Goal: Task Accomplishment & Management: Complete application form

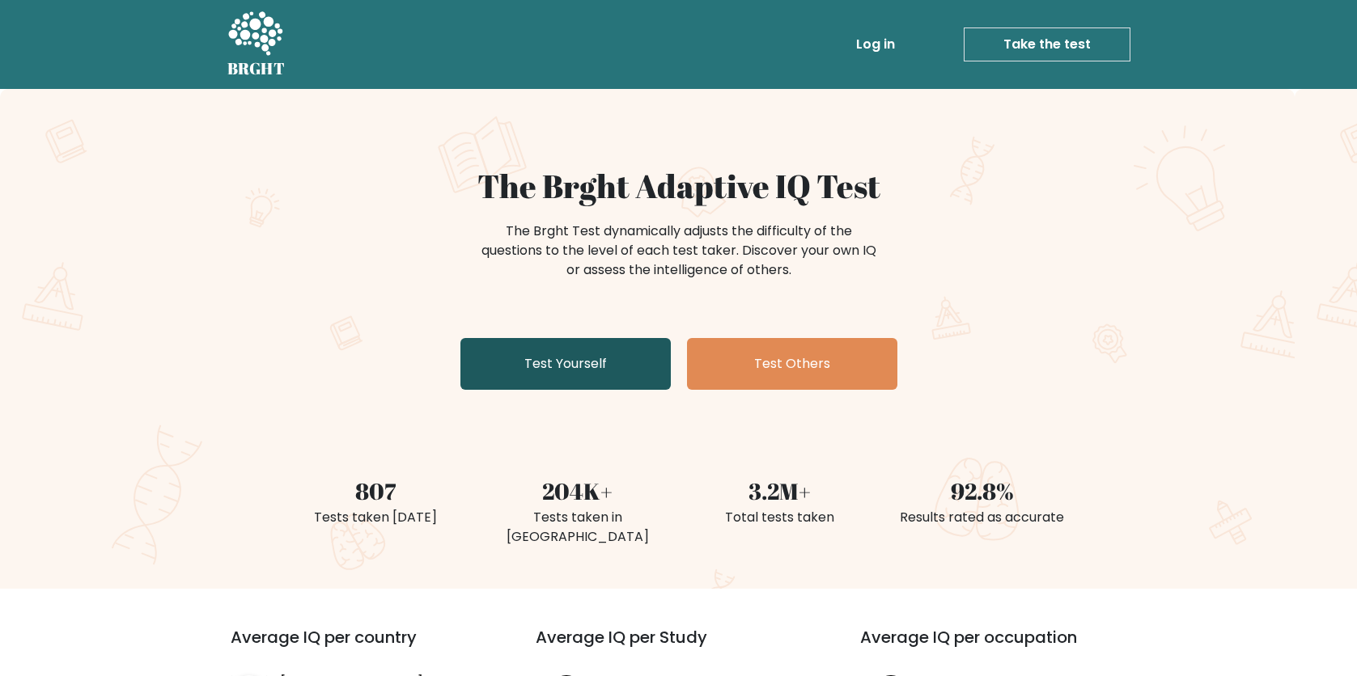
click at [562, 354] on link "Test Yourself" at bounding box center [565, 364] width 210 height 52
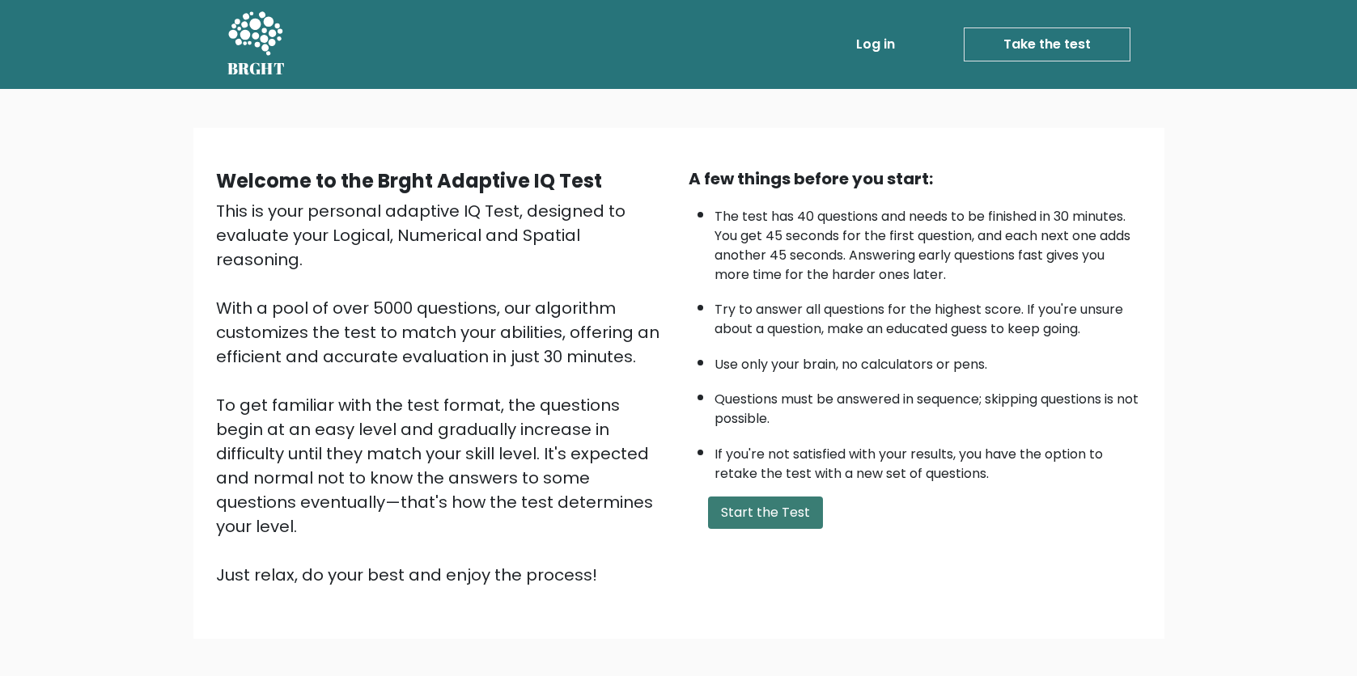
click at [756, 497] on button "Start the Test" at bounding box center [765, 513] width 115 height 32
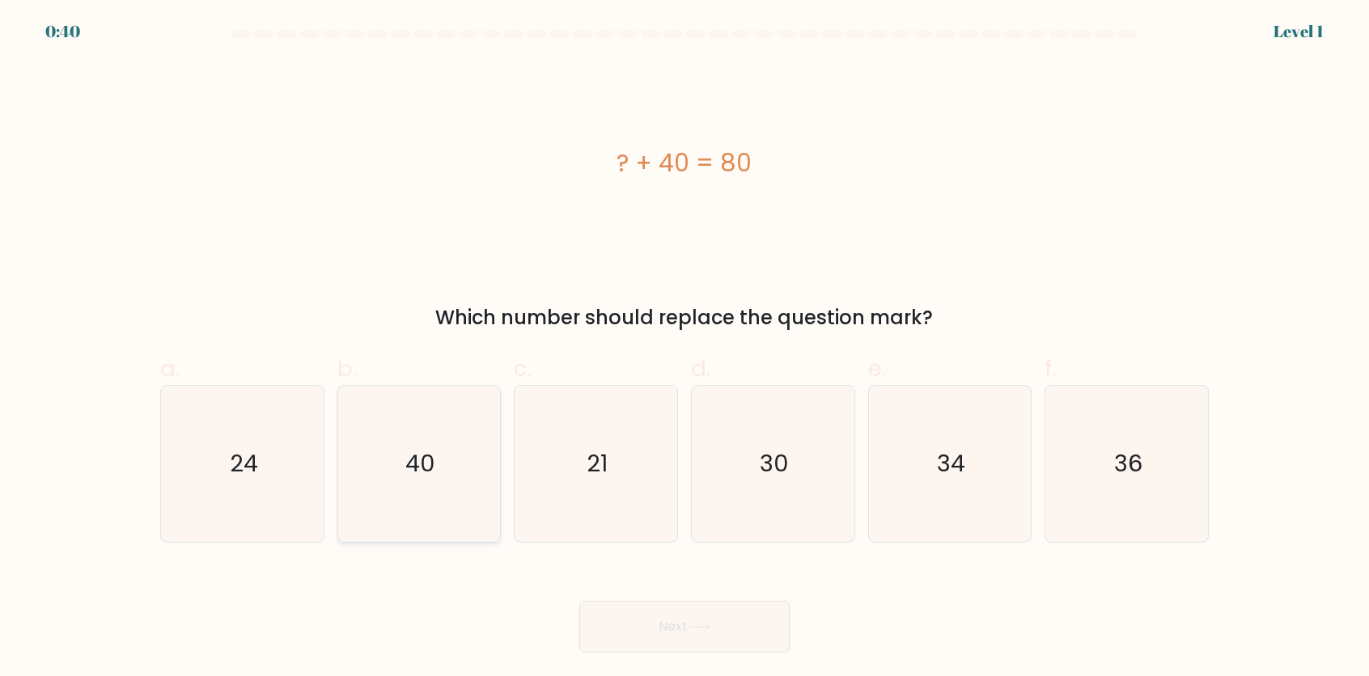
click at [434, 437] on icon "40" at bounding box center [419, 464] width 156 height 156
click at [685, 349] on input "b. 40" at bounding box center [685, 343] width 1 height 11
radio input "true"
click at [712, 619] on button "Next" at bounding box center [684, 627] width 210 height 52
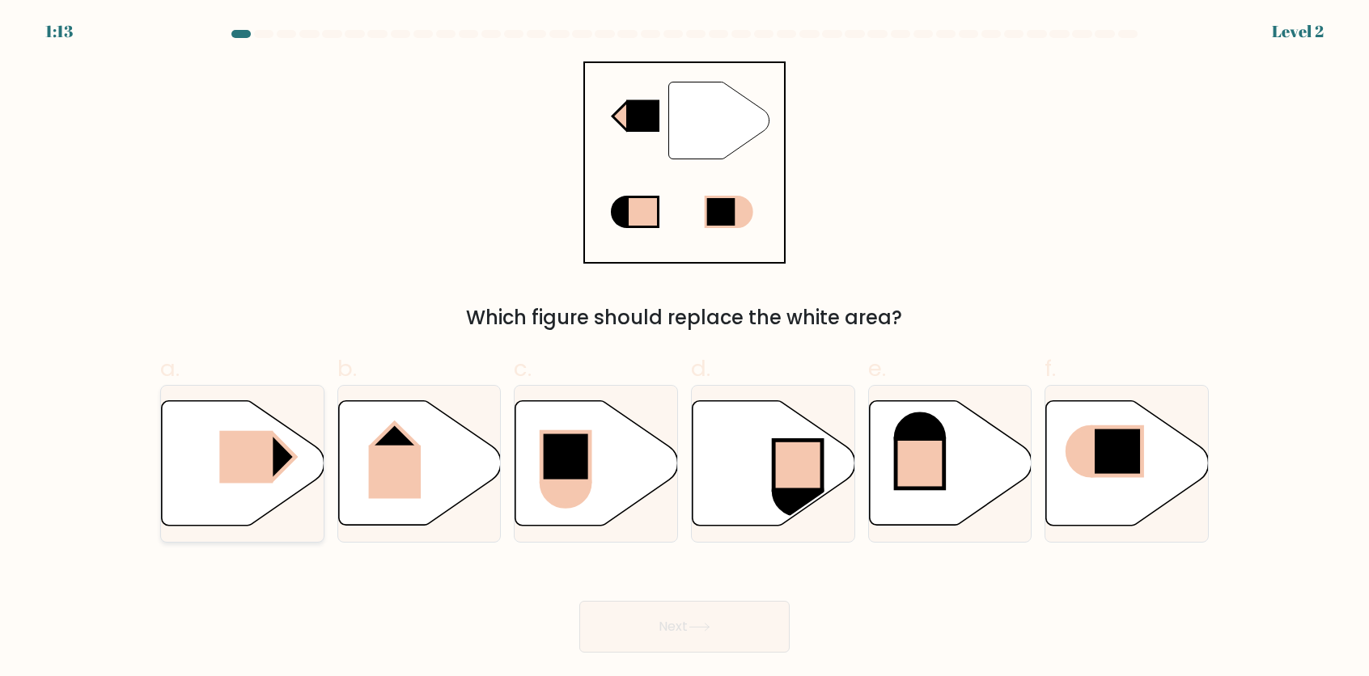
click at [301, 469] on icon at bounding box center [243, 463] width 163 height 125
click at [685, 349] on input "a." at bounding box center [685, 343] width 1 height 11
radio input "true"
click at [663, 627] on button "Next" at bounding box center [684, 627] width 210 height 52
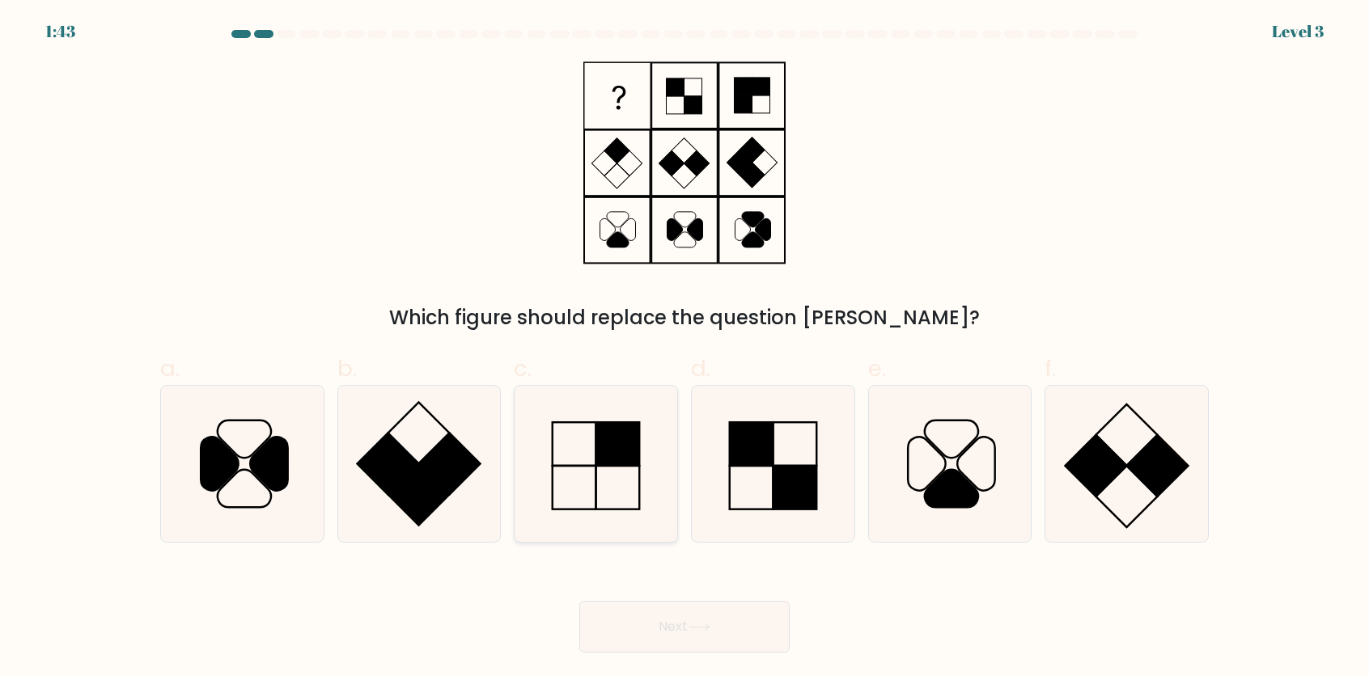
click at [600, 460] on rect at bounding box center [618, 444] width 44 height 44
click at [685, 349] on input "c." at bounding box center [685, 343] width 1 height 11
radio input "true"
click at [725, 630] on button "Next" at bounding box center [684, 627] width 210 height 52
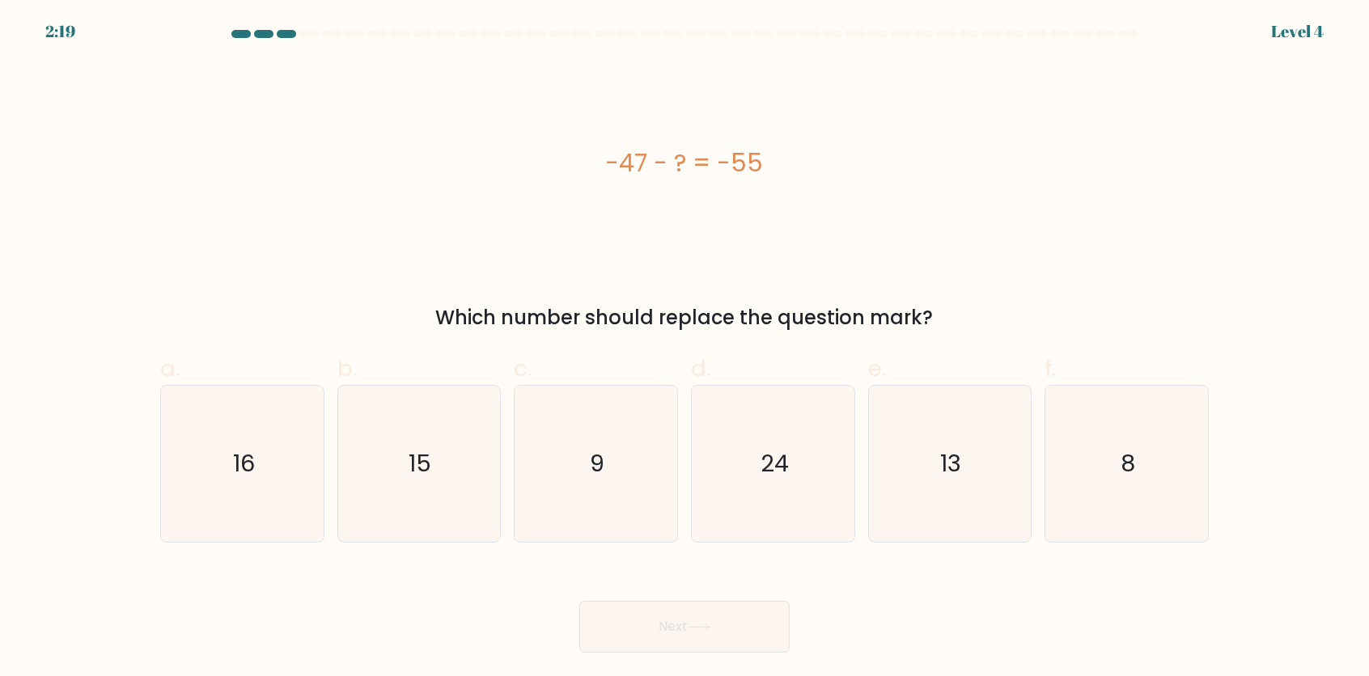
drag, startPoint x: 590, startPoint y: 151, endPoint x: 818, endPoint y: 153, distance: 228.2
click at [818, 153] on div "-47 - ? = -55" at bounding box center [684, 163] width 1049 height 36
copy div "-47 - ? = -55"
click at [1115, 450] on icon "8" at bounding box center [1127, 464] width 156 height 156
click at [685, 349] on input "f. 8" at bounding box center [685, 343] width 1 height 11
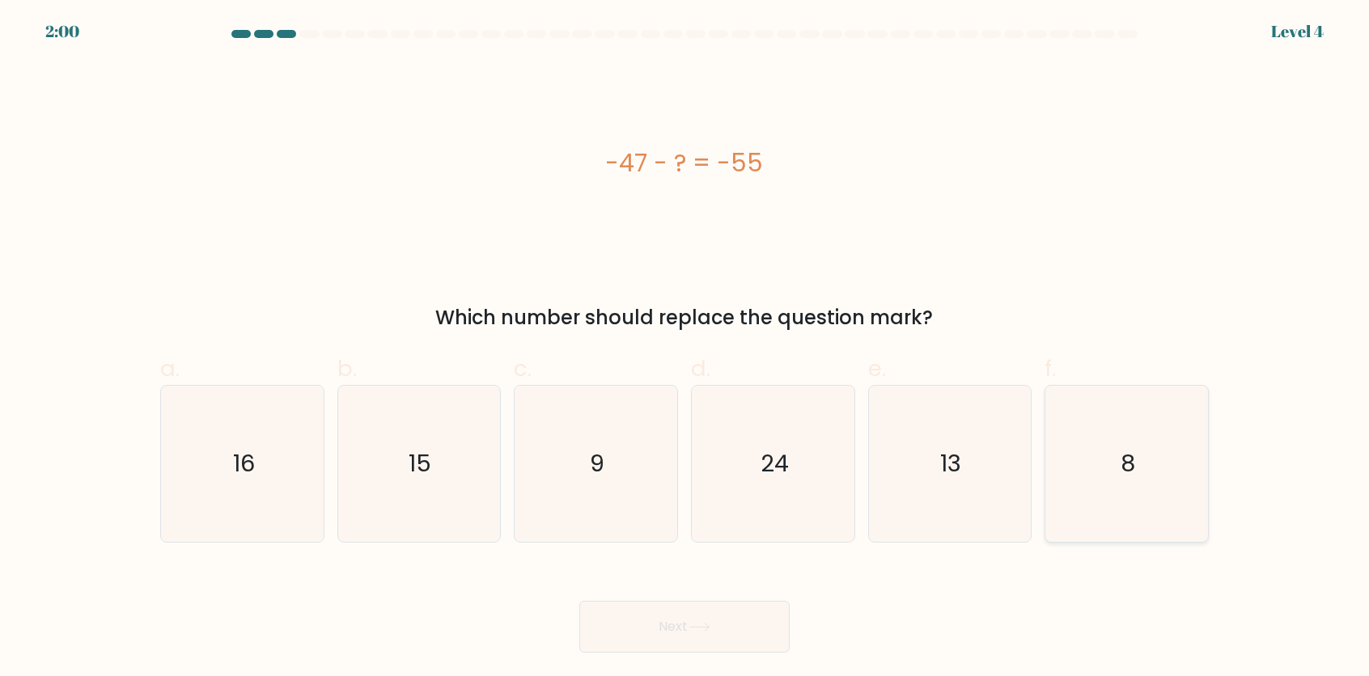
radio input "true"
click at [712, 640] on button "Next" at bounding box center [684, 627] width 210 height 52
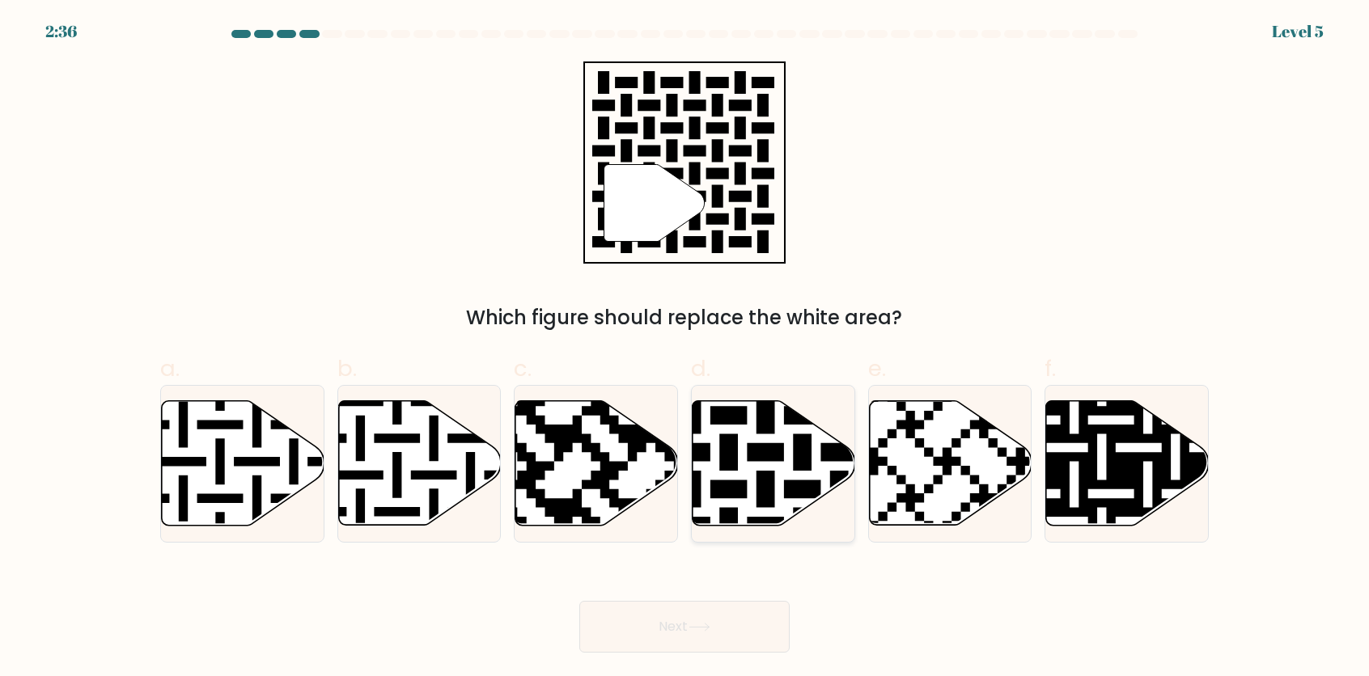
click at [706, 427] on icon at bounding box center [774, 463] width 163 height 125
click at [685, 349] on input "d." at bounding box center [685, 343] width 1 height 11
radio input "true"
click at [694, 632] on icon at bounding box center [700, 627] width 22 height 9
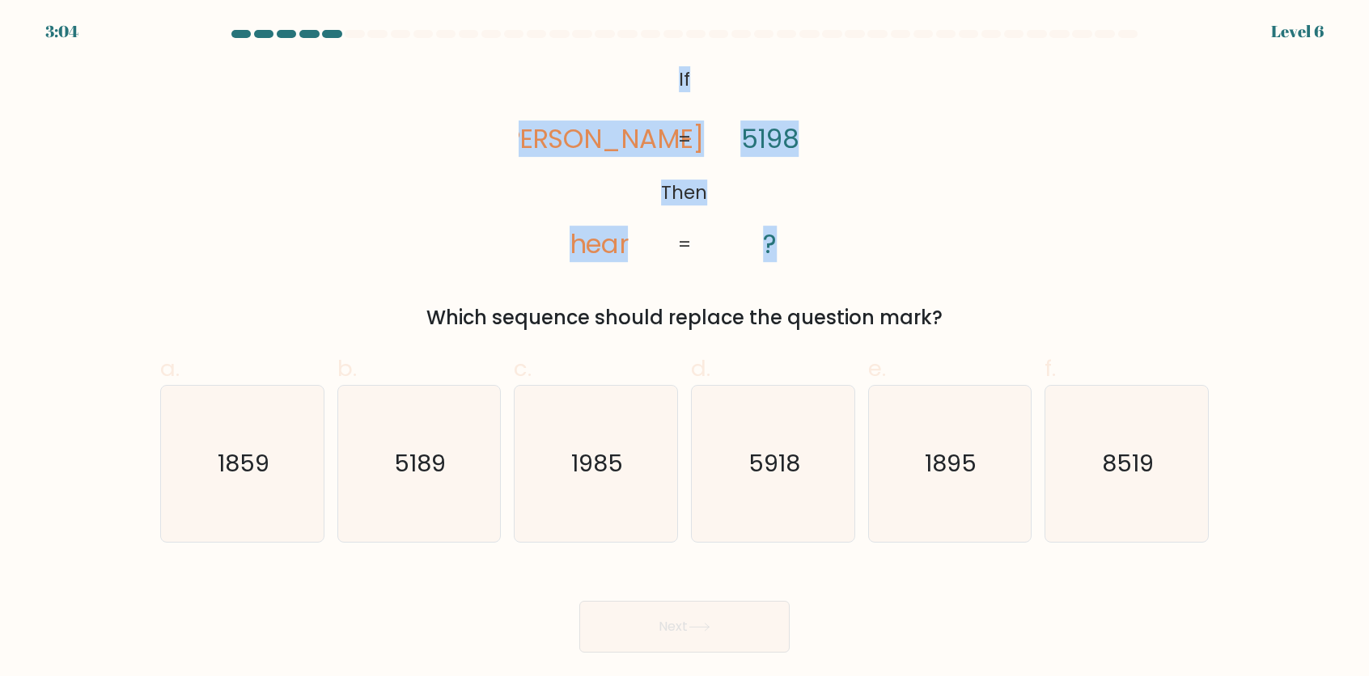
drag, startPoint x: 667, startPoint y: 70, endPoint x: 828, endPoint y: 257, distance: 246.1
click at [828, 257] on icon "@import url('https://fonts.googleapis.com/css?family=Abril+Fatface:400,100,100i…" at bounding box center [683, 162] width 329 height 203
copy icon "If Then rhea hear 5198 ?"
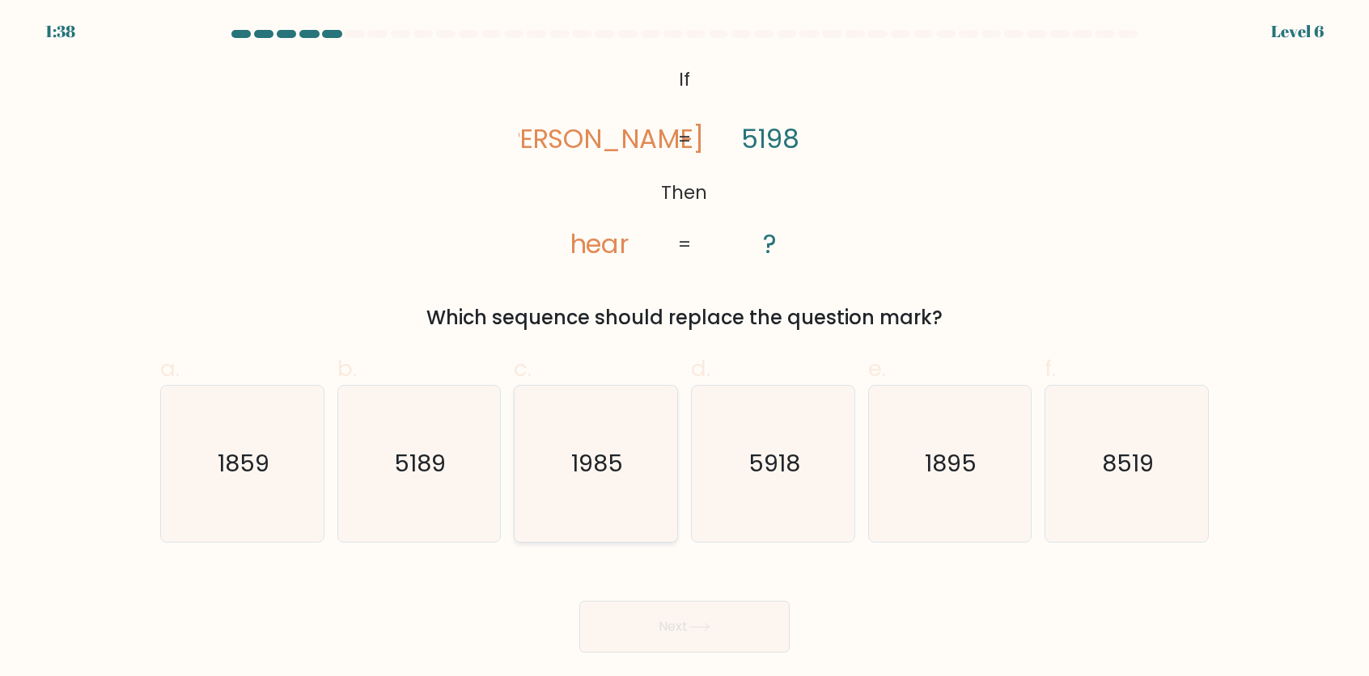
click at [579, 460] on text "1985" at bounding box center [598, 463] width 52 height 32
click at [685, 349] on input "c. 1985" at bounding box center [685, 343] width 1 height 11
radio input "true"
click at [765, 612] on button "Next" at bounding box center [684, 627] width 210 height 52
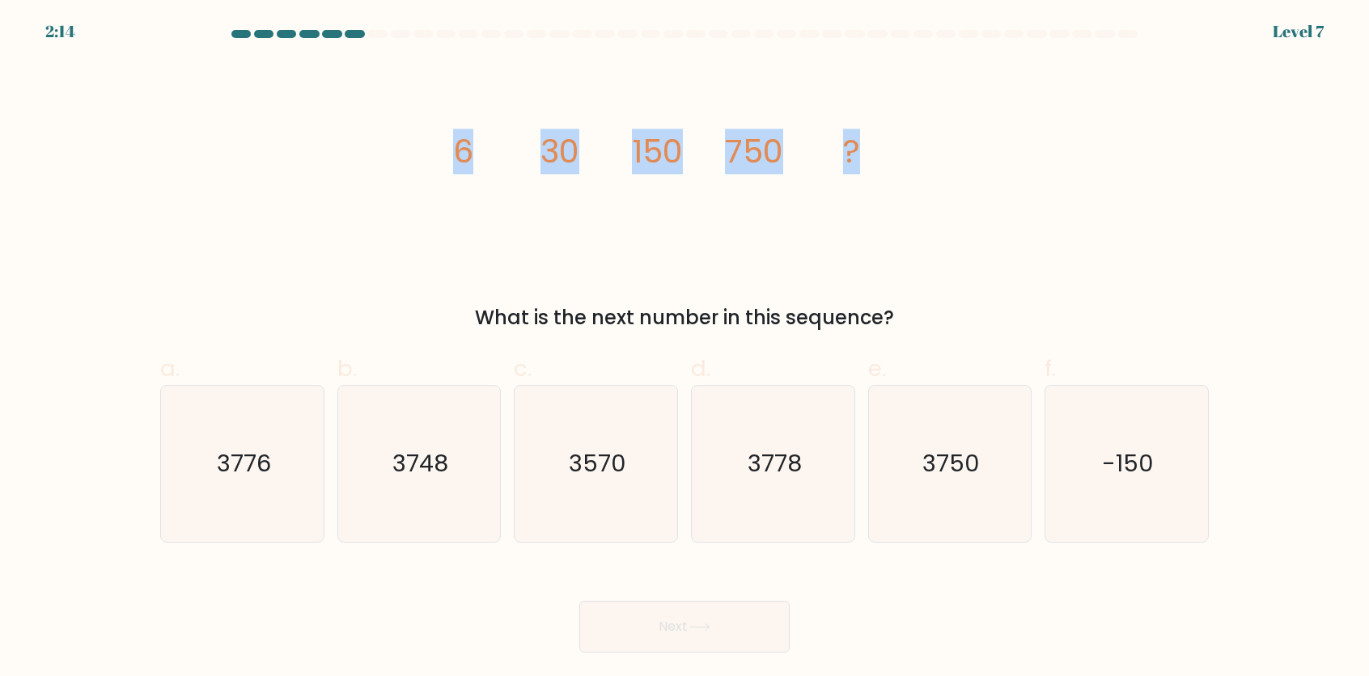
drag, startPoint x: 439, startPoint y: 145, endPoint x: 895, endPoint y: 146, distance: 456.4
click at [895, 146] on div "image/svg+xml 6 30 150 750 ? What is the next number in this sequence?" at bounding box center [685, 196] width 1068 height 271
copy g "6 30 150 750 ?"
click at [807, 248] on icon "image/svg+xml 6 30 150 750 ?" at bounding box center [684, 162] width 485 height 203
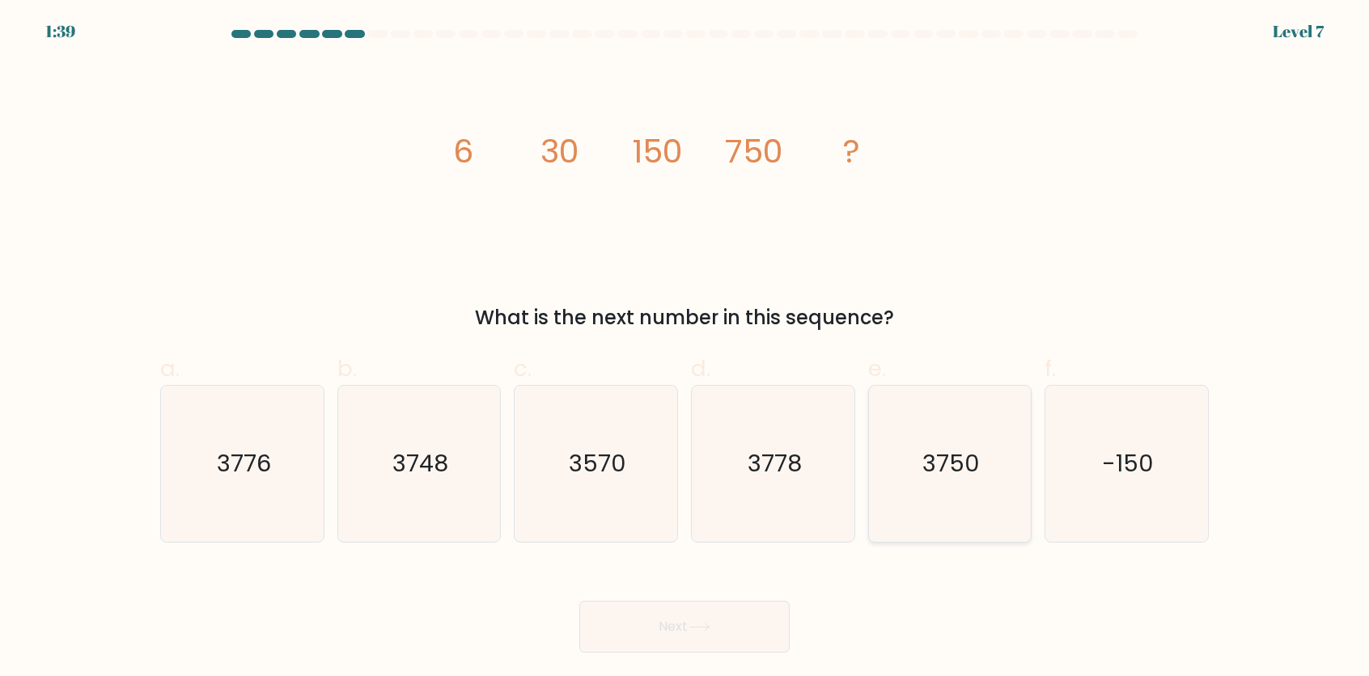
click at [952, 452] on text "3750" at bounding box center [950, 463] width 57 height 32
click at [685, 349] on input "e. 3750" at bounding box center [685, 343] width 1 height 11
radio input "true"
click at [754, 630] on button "Next" at bounding box center [684, 627] width 210 height 52
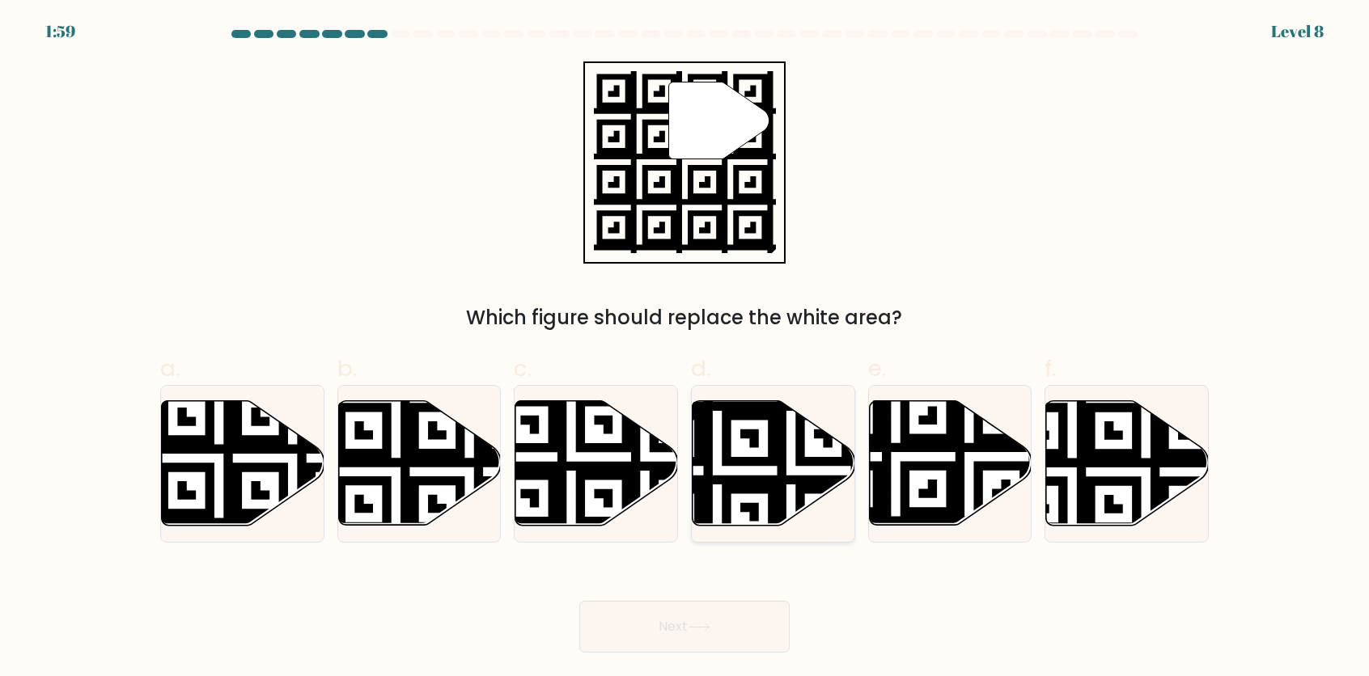
click at [734, 438] on icon at bounding box center [774, 463] width 163 height 125
click at [685, 349] on input "d." at bounding box center [685, 343] width 1 height 11
radio input "true"
click at [694, 638] on button "Next" at bounding box center [684, 627] width 210 height 52
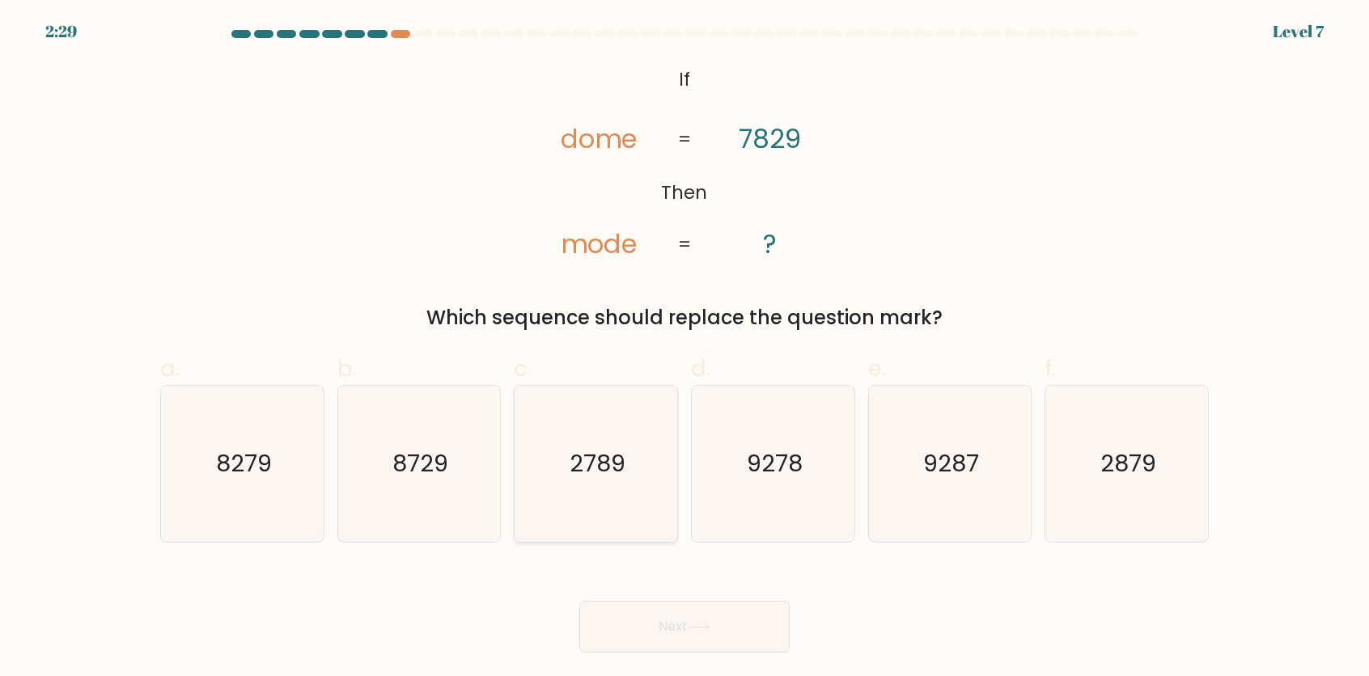
click at [608, 477] on text "2789" at bounding box center [598, 463] width 56 height 32
click at [685, 349] on input "c. 2789" at bounding box center [685, 343] width 1 height 11
radio input "true"
click at [1128, 463] on text "2879" at bounding box center [1128, 463] width 56 height 32
click at [685, 349] on input "f. 2879" at bounding box center [685, 343] width 1 height 11
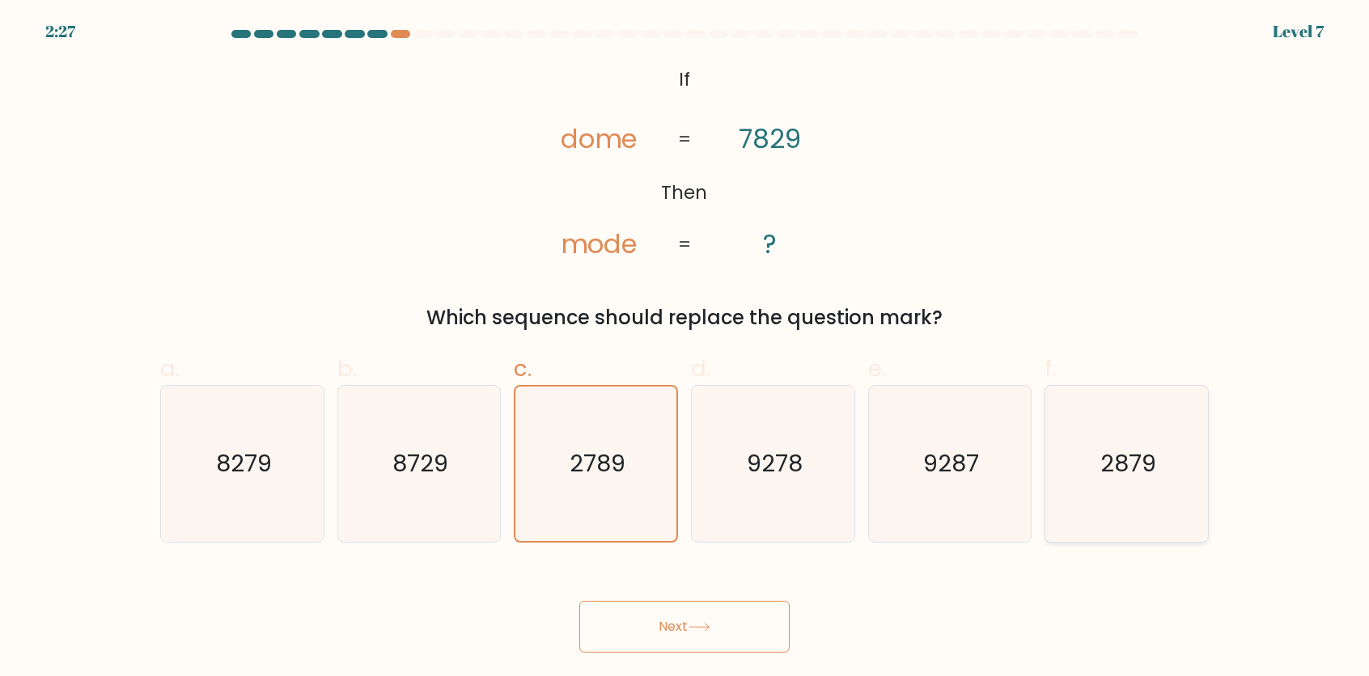
radio input "true"
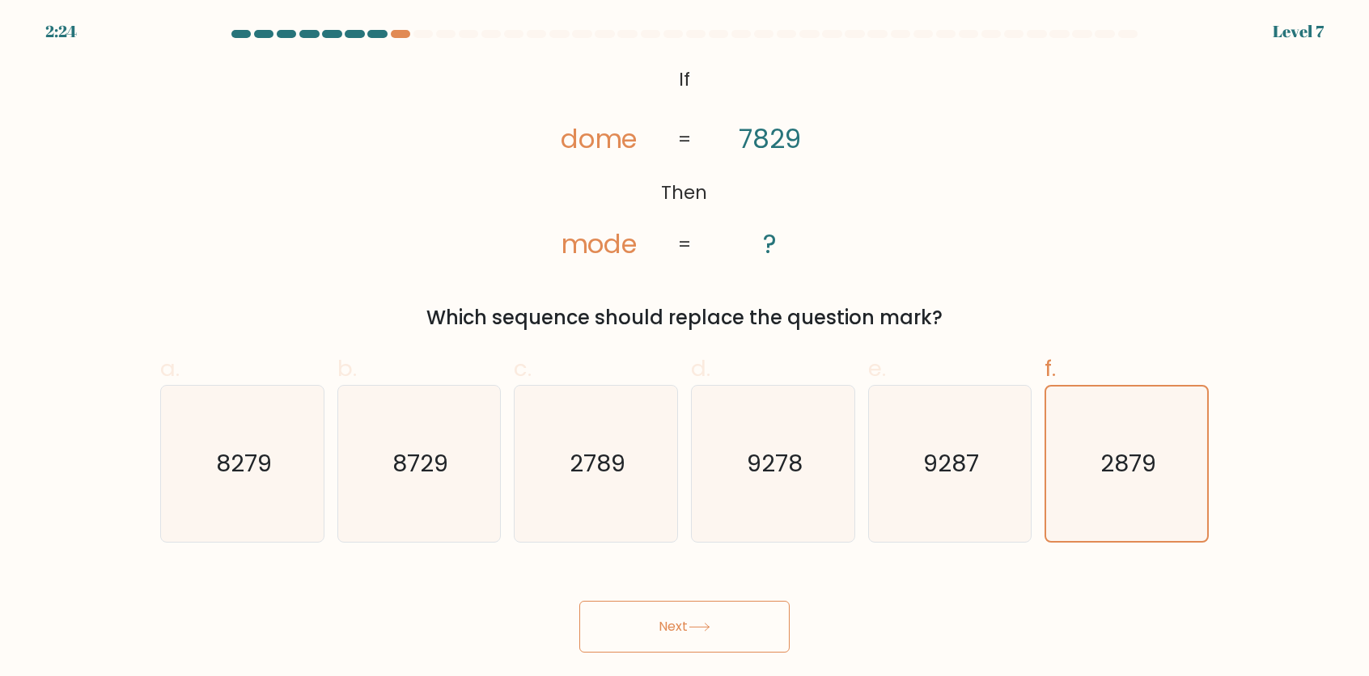
click at [774, 626] on button "Next" at bounding box center [684, 627] width 210 height 52
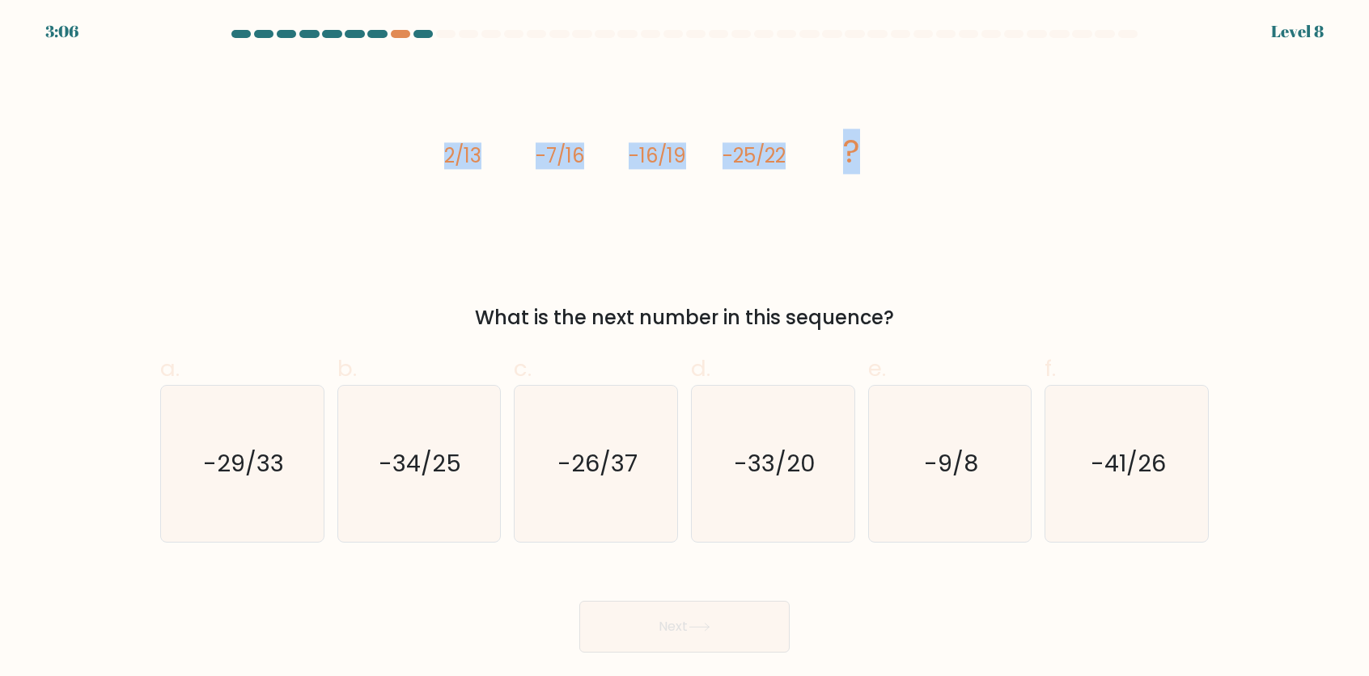
drag, startPoint x: 434, startPoint y: 155, endPoint x: 928, endPoint y: 162, distance: 494.4
click at [928, 162] on div "image/svg+xml 2/13 -7/16 -16/19 -25/22 ? What is the next number in this sequen…" at bounding box center [685, 196] width 1068 height 271
copy g "2/13 -7/16 -16/19 -25/22 ?"
click at [438, 469] on text "-34/25" at bounding box center [420, 463] width 83 height 32
click at [685, 349] on input "b. -34/25" at bounding box center [685, 343] width 1 height 11
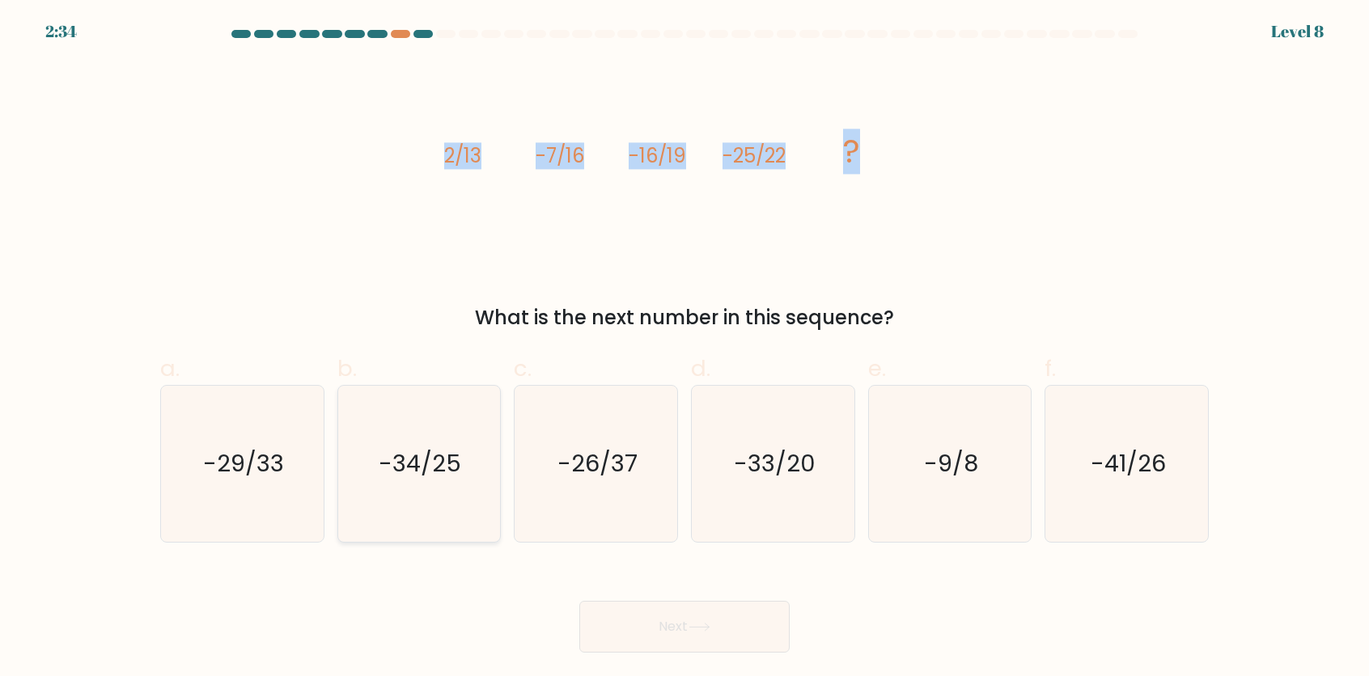
radio input "true"
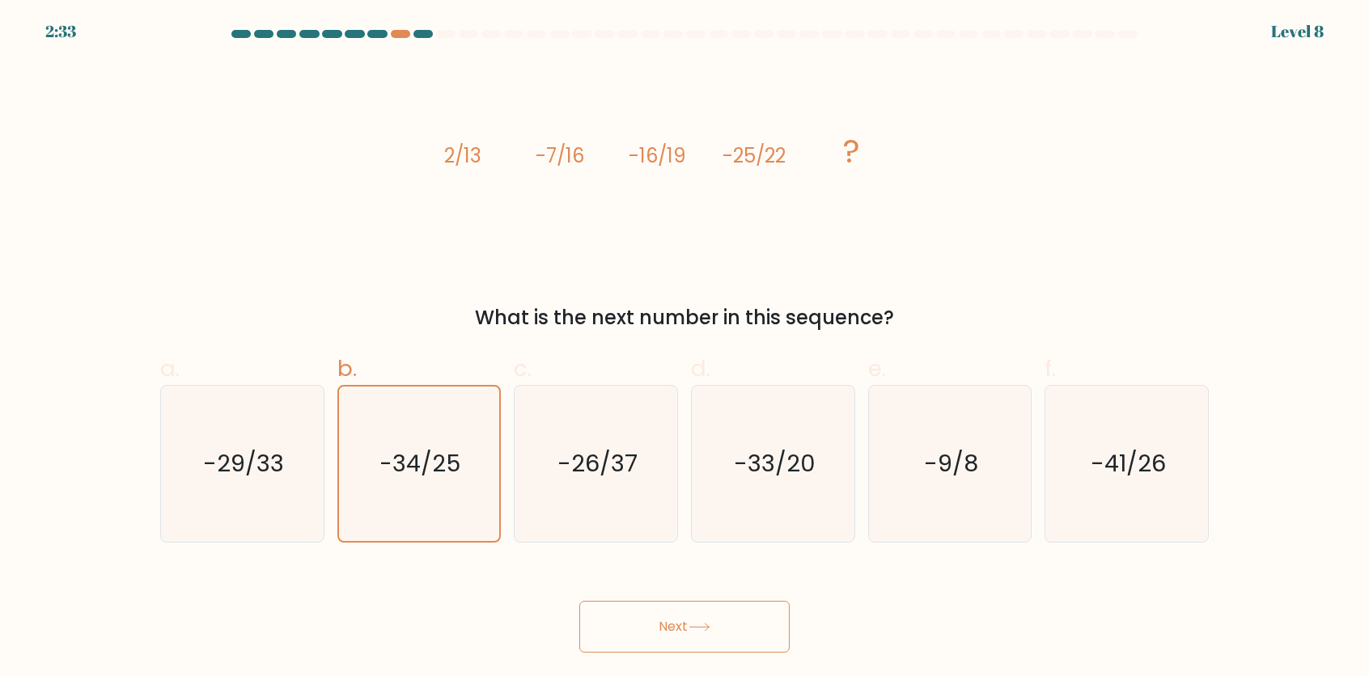
click at [699, 622] on button "Next" at bounding box center [684, 627] width 210 height 52
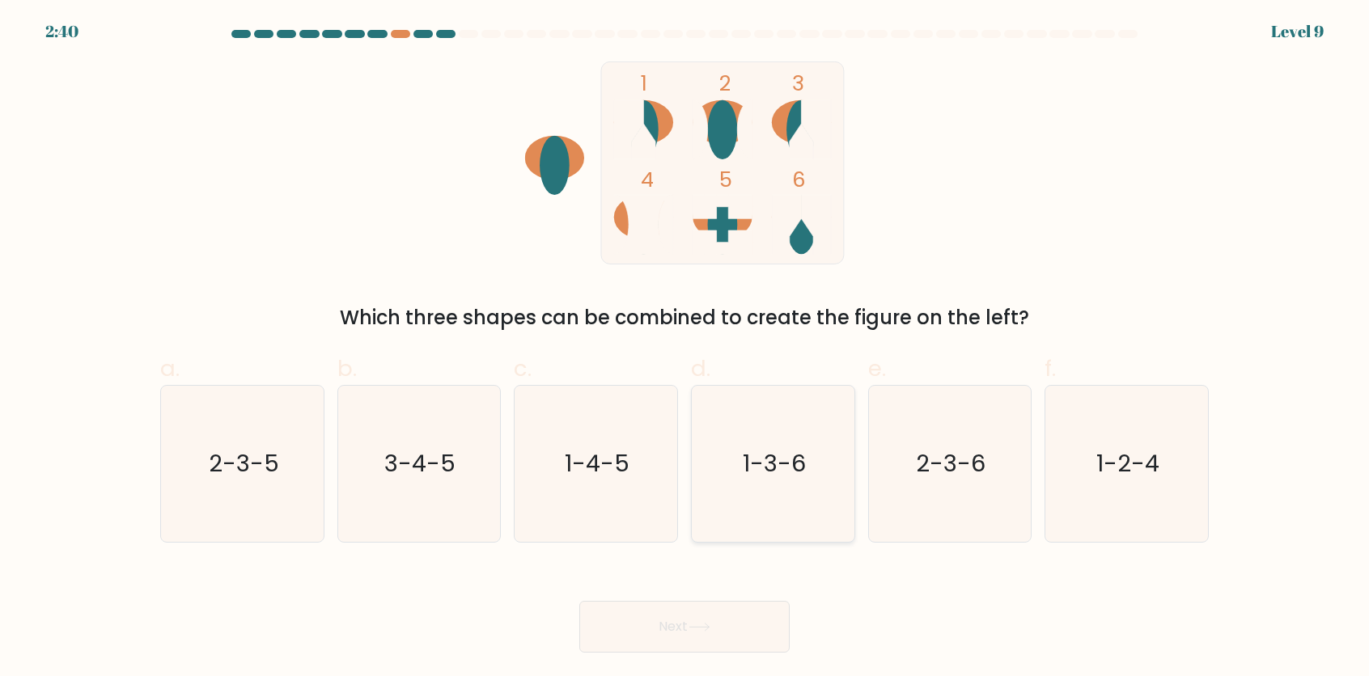
click at [770, 467] on text "1-3-6" at bounding box center [774, 463] width 63 height 32
click at [685, 349] on input "d. 1-3-6" at bounding box center [685, 343] width 1 height 11
radio input "true"
drag, startPoint x: 738, startPoint y: 592, endPoint x: 734, endPoint y: 617, distance: 24.6
click at [737, 596] on div "Next" at bounding box center [685, 607] width 1068 height 91
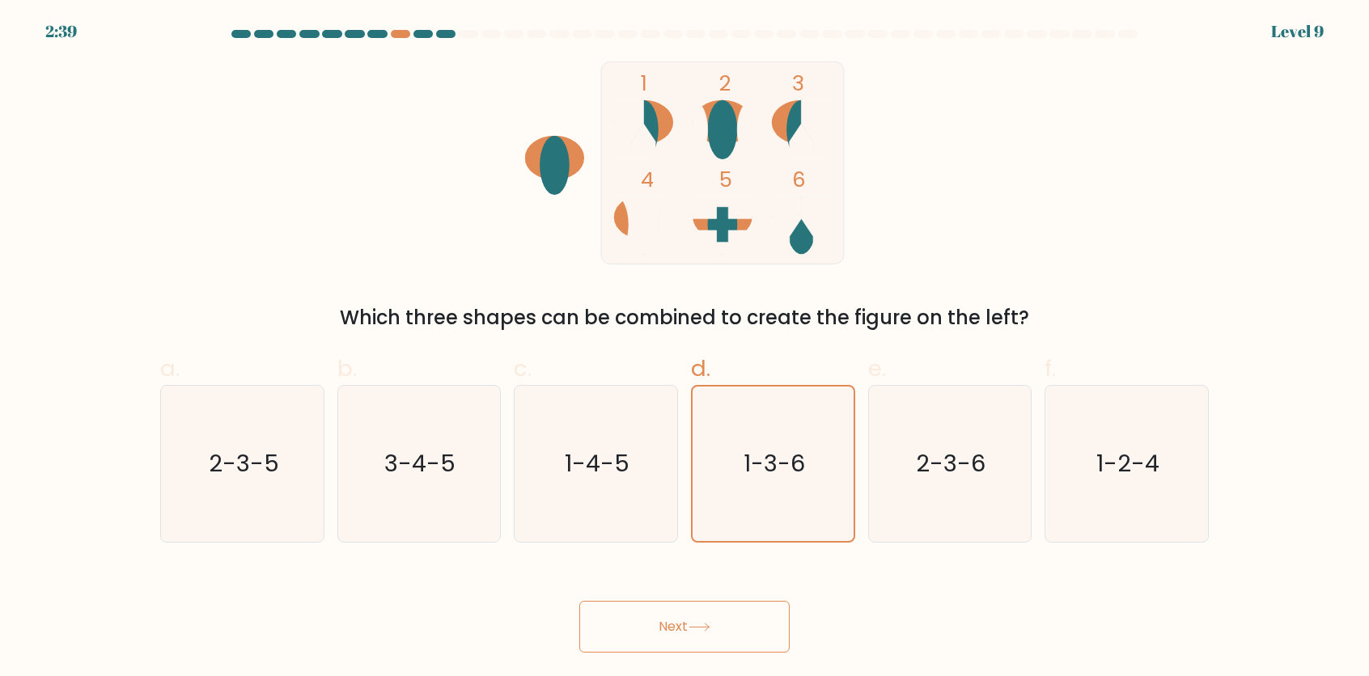
click at [734, 617] on button "Next" at bounding box center [684, 627] width 210 height 52
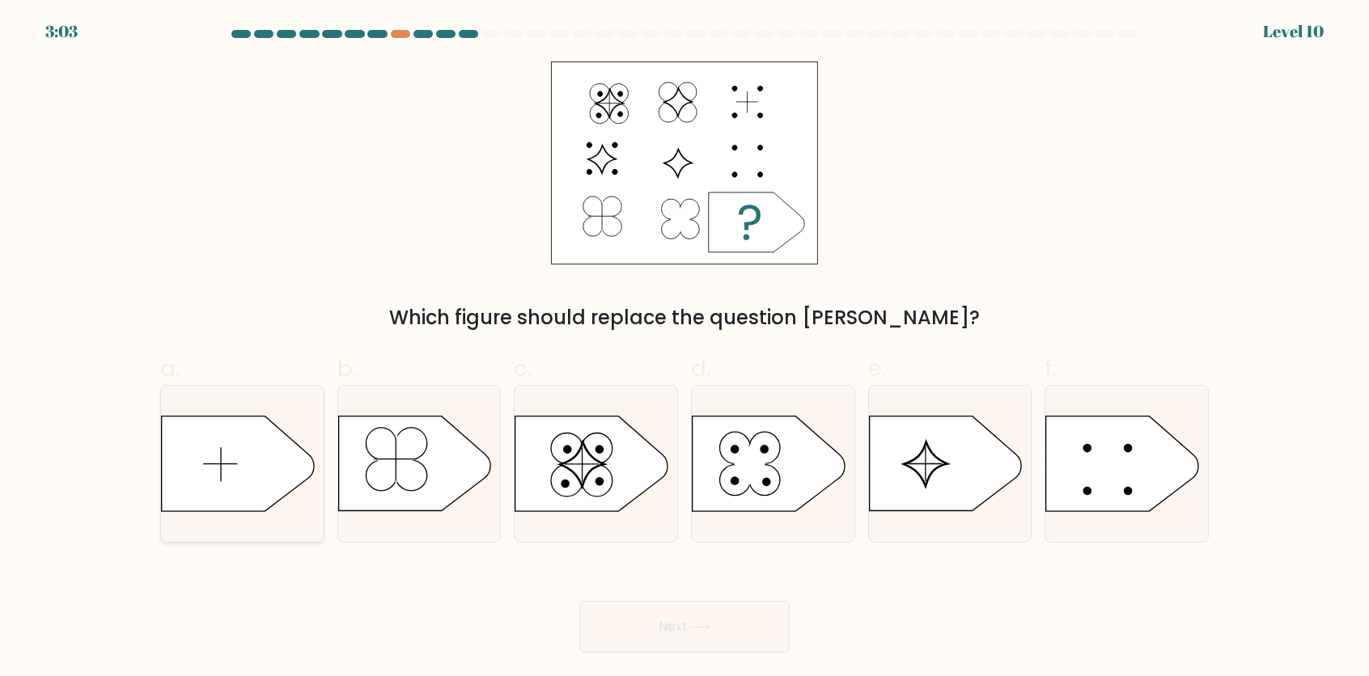
click at [262, 470] on icon at bounding box center [238, 464] width 152 height 95
click at [685, 349] on input "a." at bounding box center [685, 343] width 1 height 11
radio input "true"
click at [675, 625] on button "Next" at bounding box center [684, 627] width 210 height 52
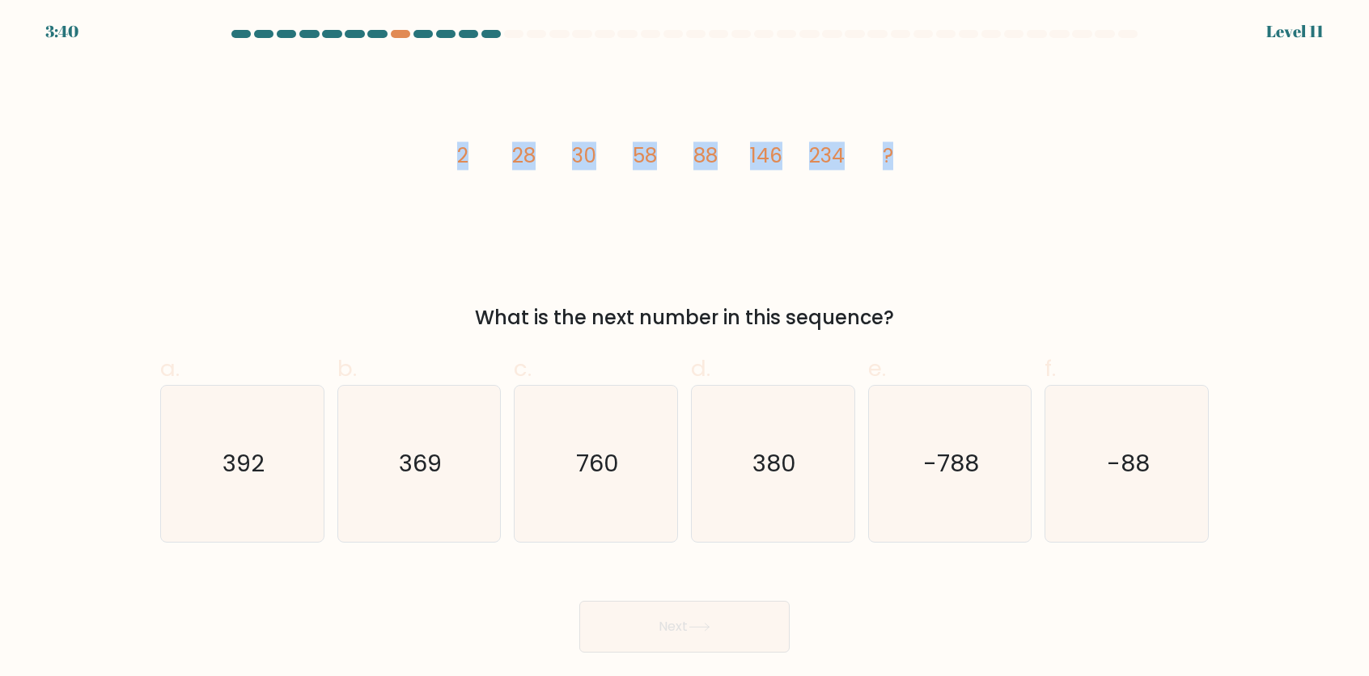
drag, startPoint x: 445, startPoint y: 154, endPoint x: 944, endPoint y: 165, distance: 499.4
click at [944, 165] on div "image/svg+xml 2 28 30 58 88 146 234 ? What is the next number in this sequence?" at bounding box center [685, 196] width 1068 height 271
copy g "2 28 30 58 88 146 234 ?"
click at [780, 456] on text "380" at bounding box center [775, 463] width 44 height 32
click at [685, 349] on input "d. 380" at bounding box center [685, 343] width 1 height 11
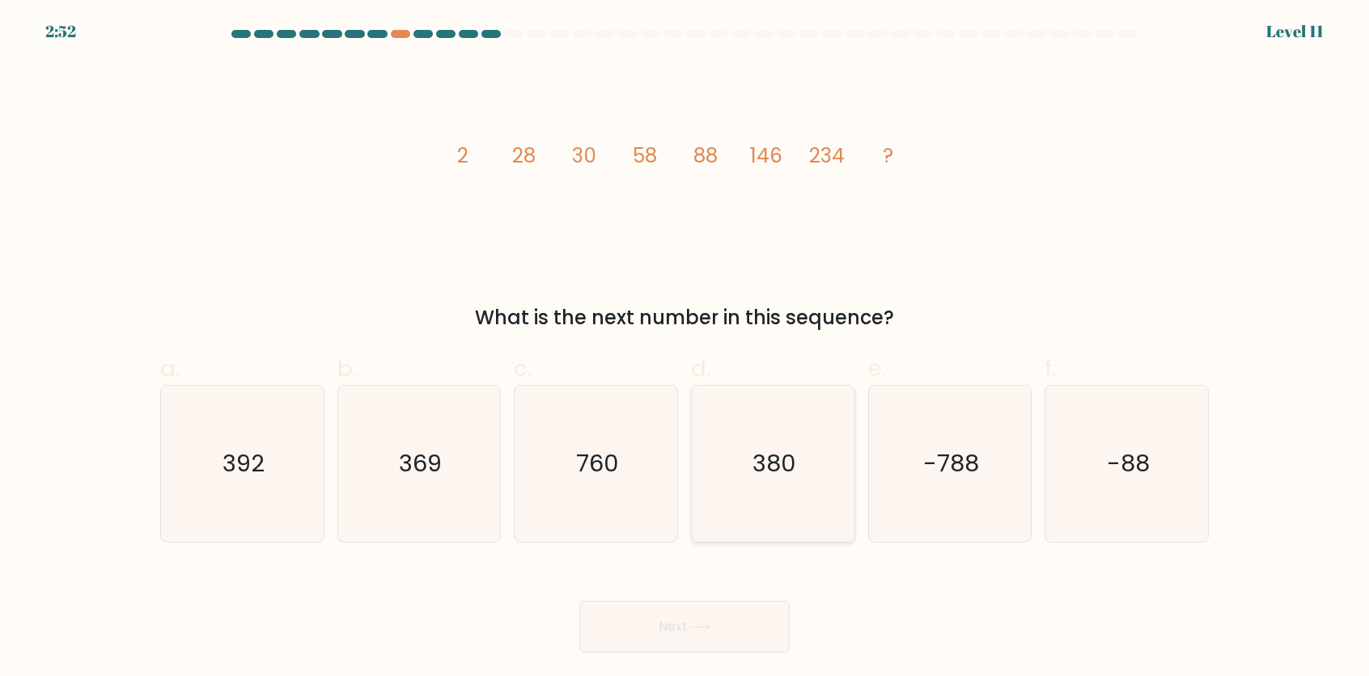
radio input "true"
click at [749, 617] on button "Next" at bounding box center [684, 627] width 210 height 52
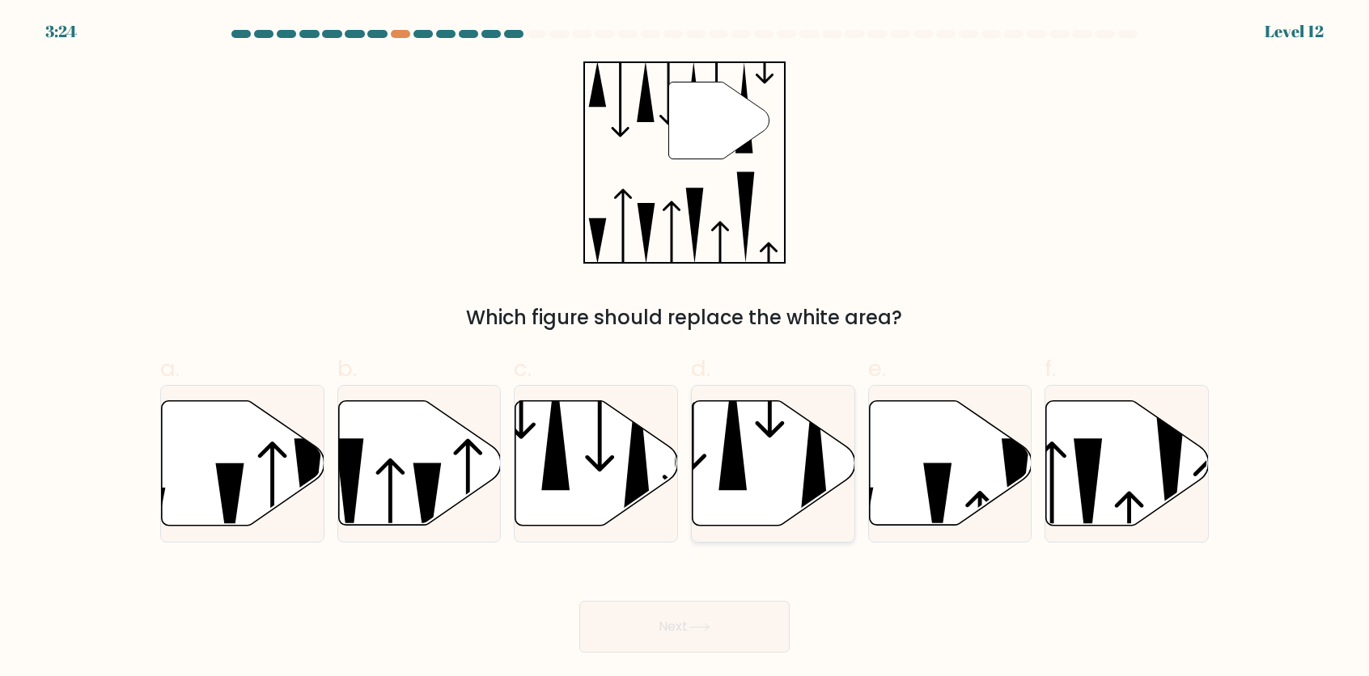
click at [738, 469] on icon at bounding box center [733, 429] width 28 height 123
click at [685, 349] on input "d." at bounding box center [685, 343] width 1 height 11
radio input "true"
click at [738, 621] on button "Next" at bounding box center [684, 627] width 210 height 52
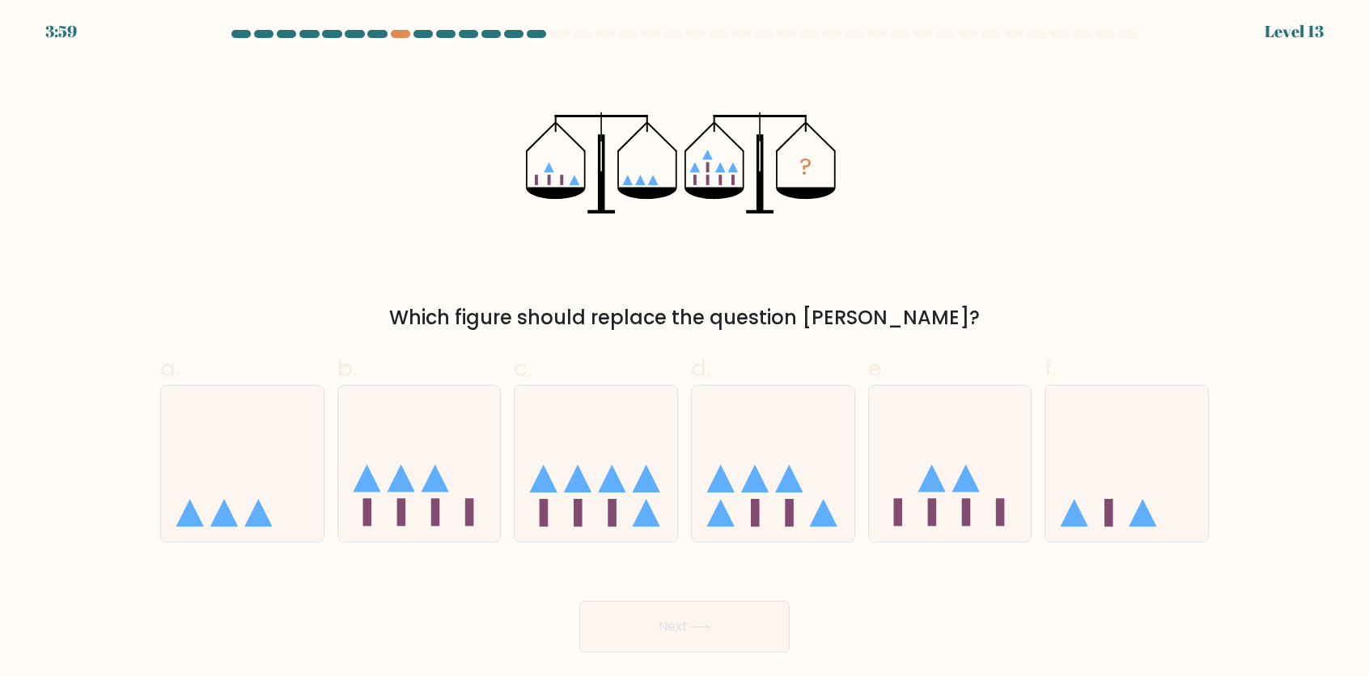
drag, startPoint x: 517, startPoint y: 112, endPoint x: 775, endPoint y: 151, distance: 261.0
click at [775, 151] on div "? Which figure should replace the question mark?" at bounding box center [685, 196] width 1068 height 271
click at [941, 507] on icon at bounding box center [950, 463] width 163 height 134
click at [685, 349] on input "e." at bounding box center [685, 343] width 1 height 11
radio input "true"
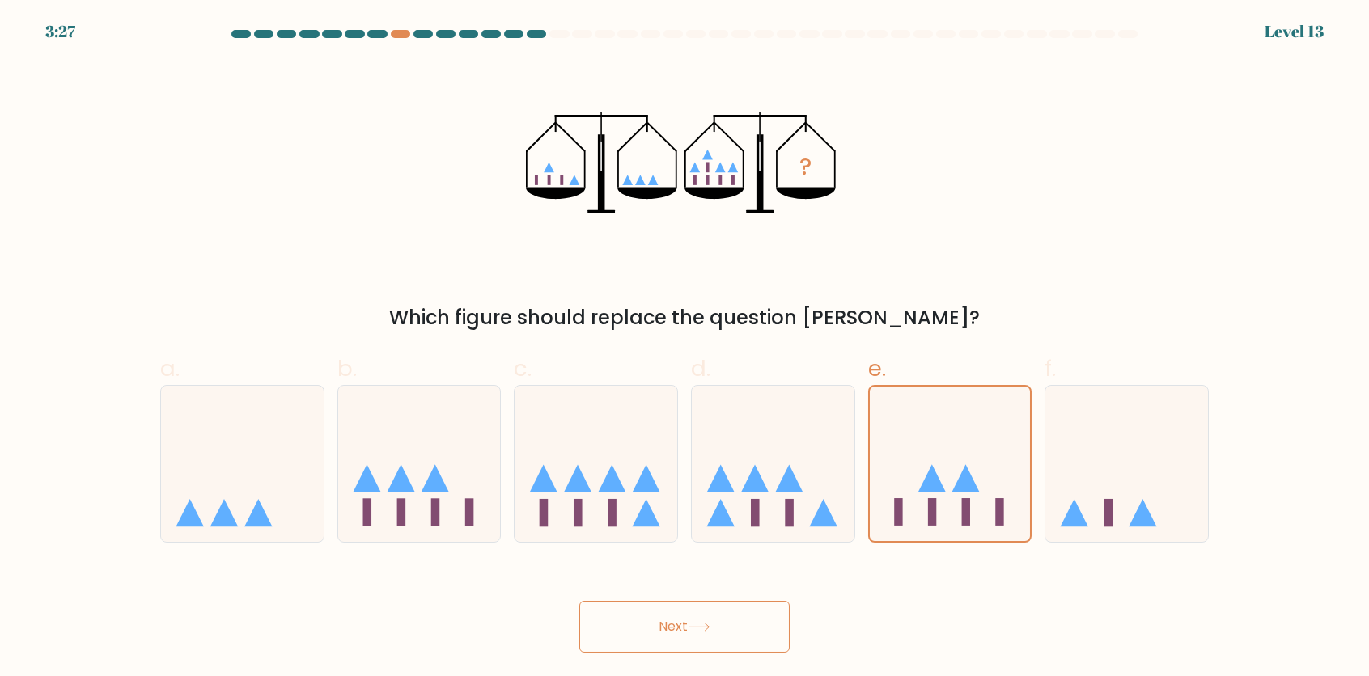
click at [731, 607] on button "Next" at bounding box center [684, 627] width 210 height 52
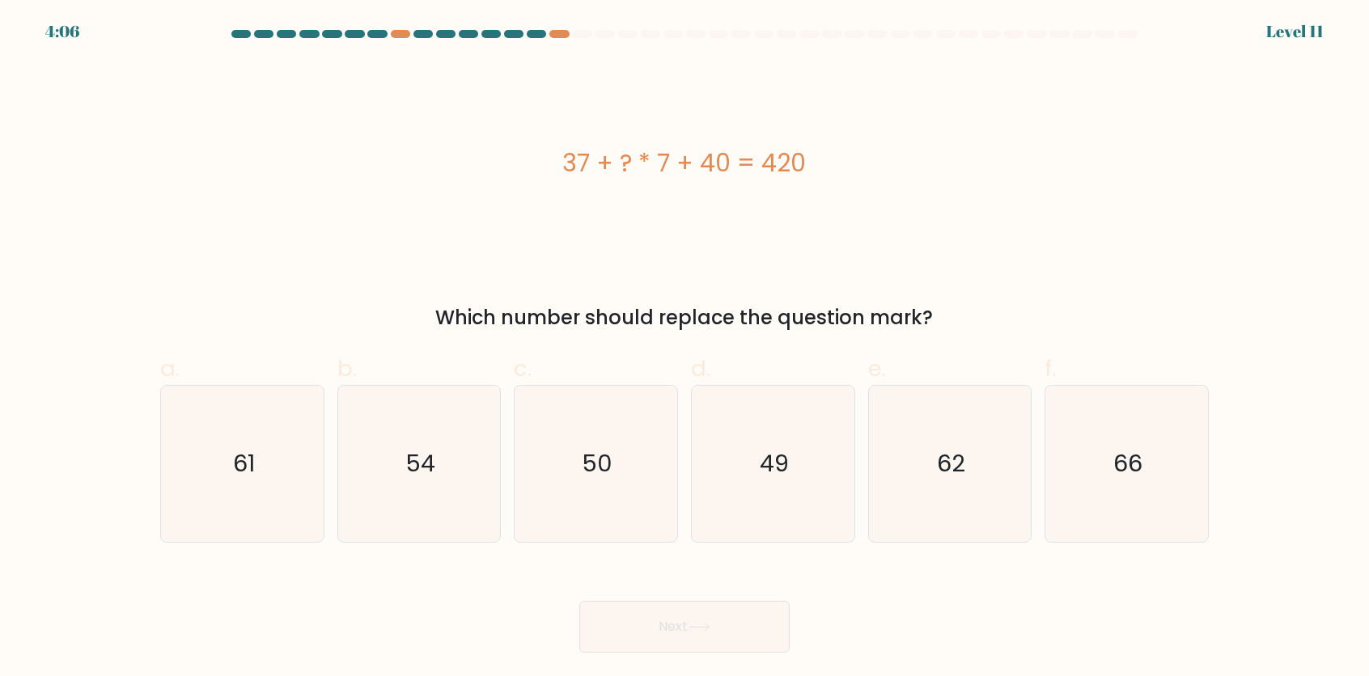
drag, startPoint x: 551, startPoint y: 154, endPoint x: 908, endPoint y: 158, distance: 356.9
click at [908, 158] on div "37 + ? * 7 + 40 = 420" at bounding box center [684, 163] width 1049 height 36
copy div "37 + ? * 7 + 40 = 420"
click at [744, 467] on icon "49" at bounding box center [773, 464] width 156 height 156
click at [685, 349] on input "d. 49" at bounding box center [685, 343] width 1 height 11
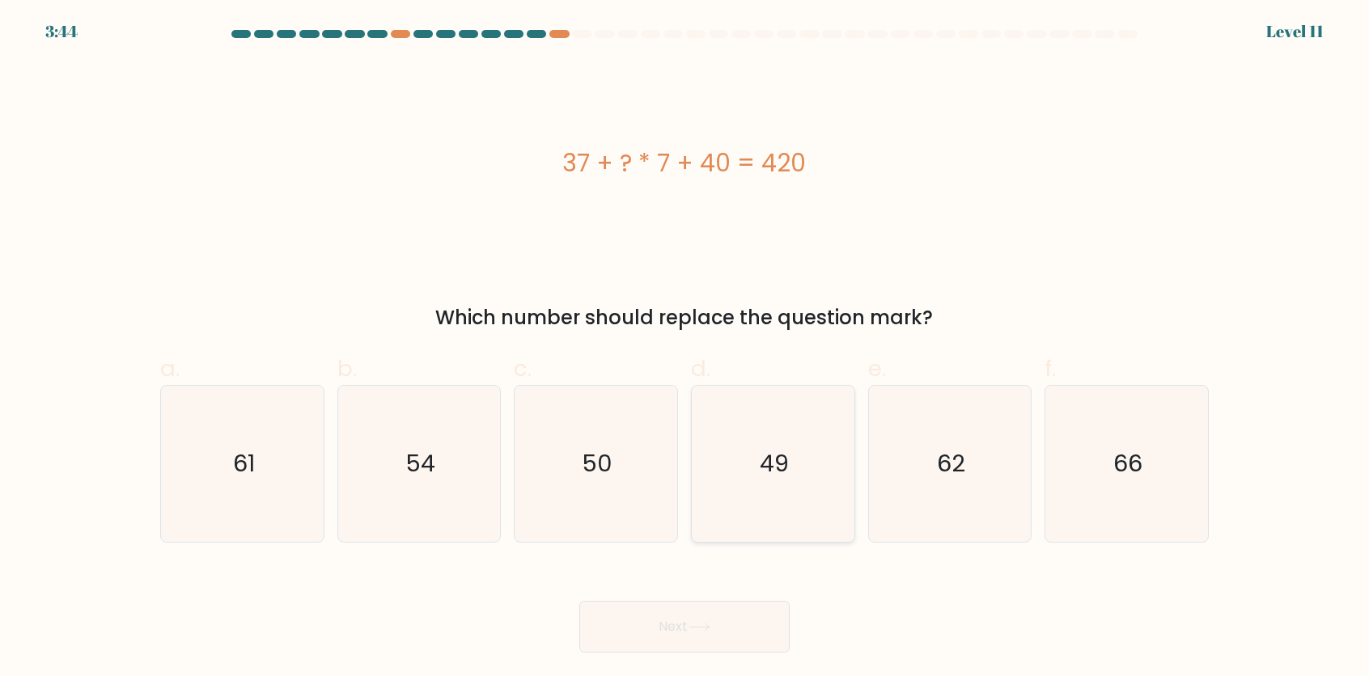
radio input "true"
click at [710, 629] on icon at bounding box center [700, 627] width 22 height 9
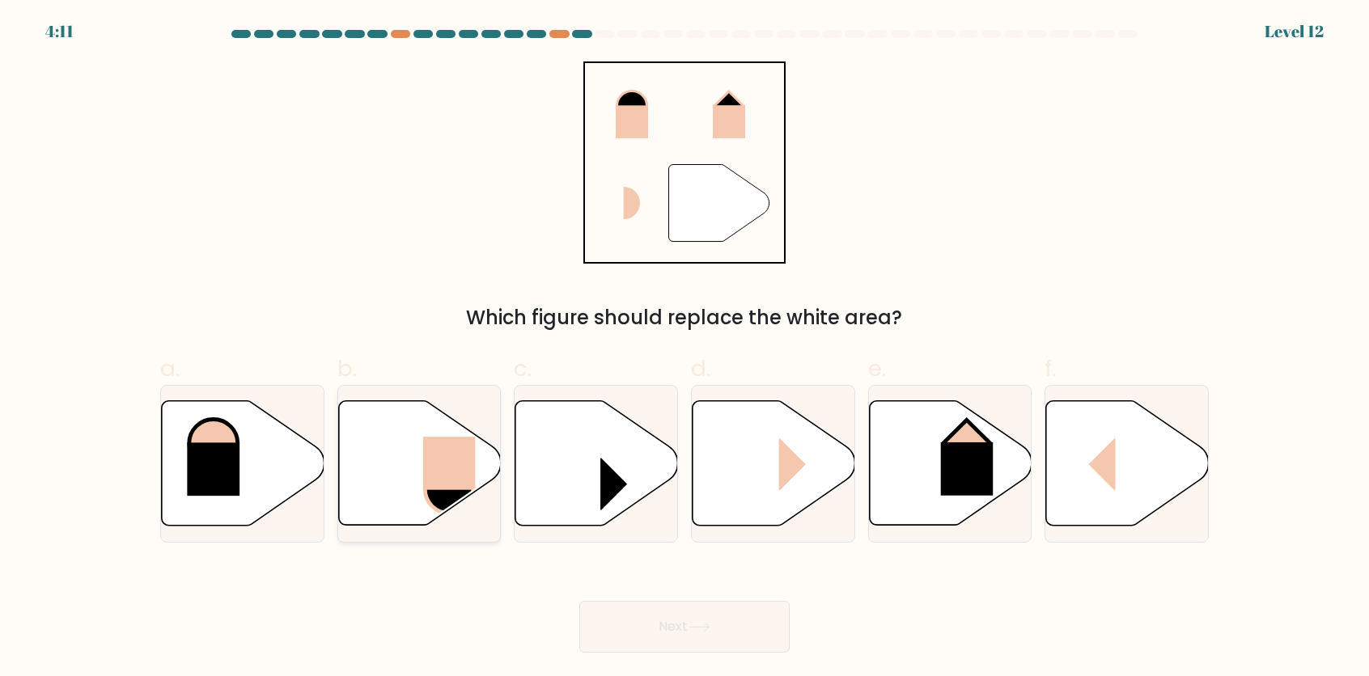
click at [364, 463] on icon at bounding box center [419, 463] width 163 height 125
click at [685, 349] on input "b." at bounding box center [685, 343] width 1 height 11
radio input "true"
click at [702, 635] on button "Next" at bounding box center [684, 627] width 210 height 52
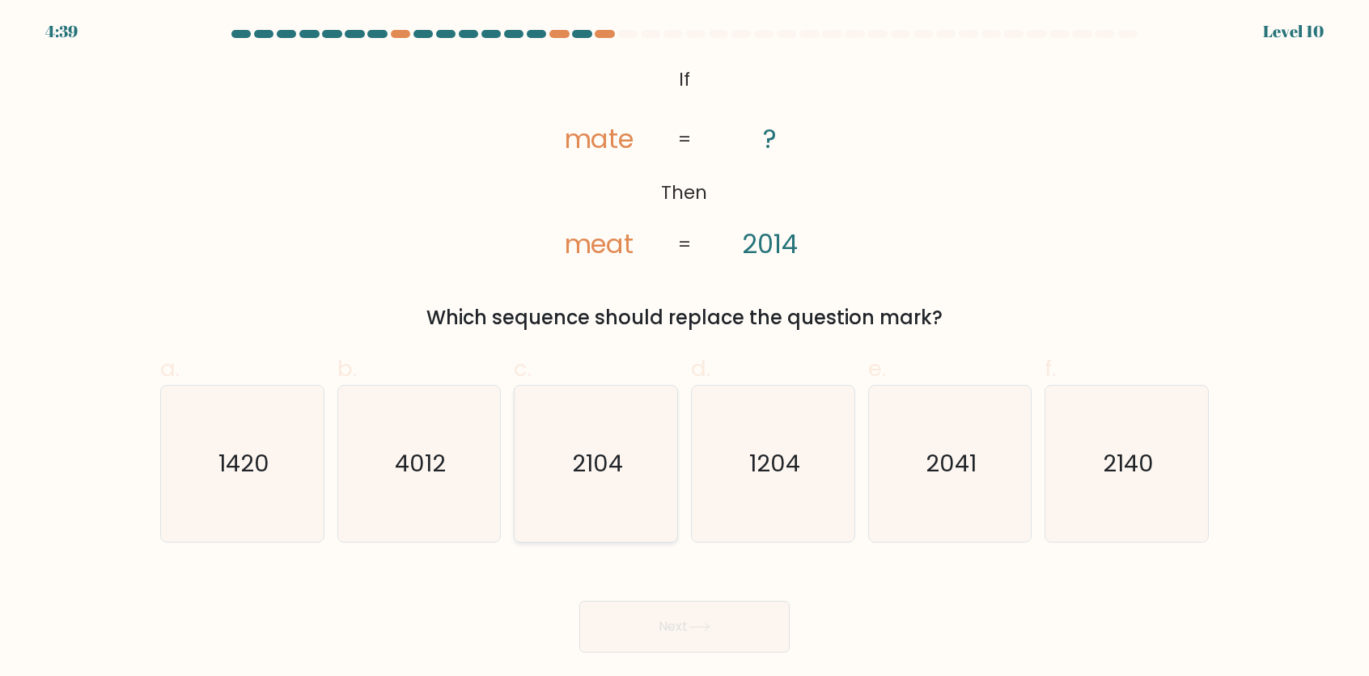
click at [616, 460] on text "2104" at bounding box center [597, 463] width 51 height 32
click at [685, 349] on input "c. 2104" at bounding box center [685, 343] width 1 height 11
radio input "true"
click at [1147, 456] on text "2140" at bounding box center [1128, 463] width 51 height 32
click at [685, 349] on input "f. 2140" at bounding box center [685, 343] width 1 height 11
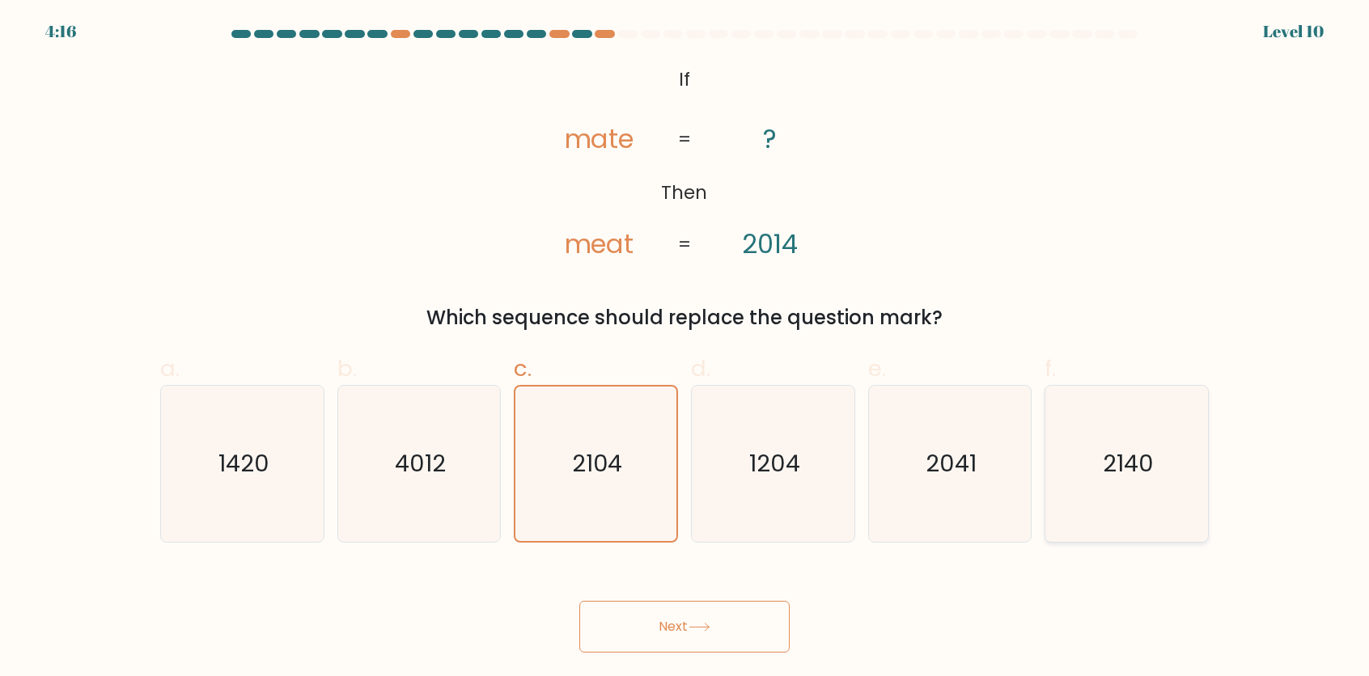
radio input "true"
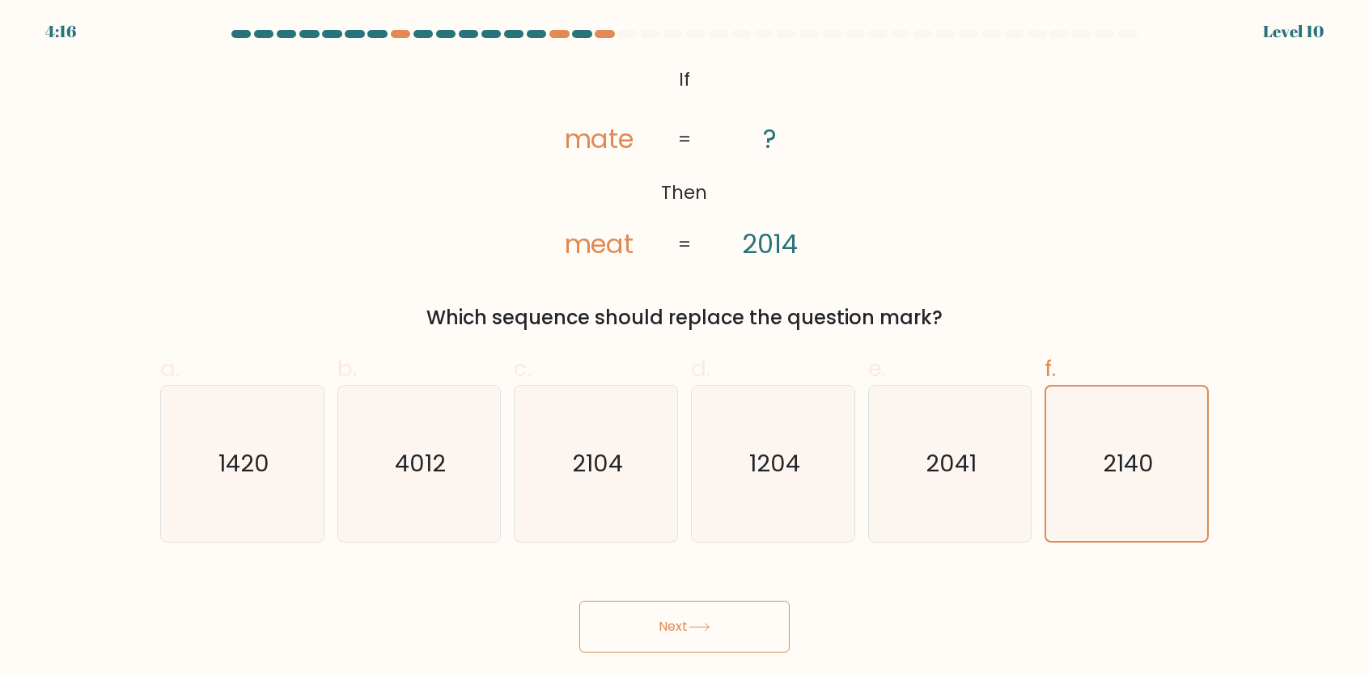
click at [769, 612] on button "Next" at bounding box center [684, 627] width 210 height 52
click at [734, 625] on button "Next" at bounding box center [684, 627] width 210 height 52
click at [1123, 468] on text "2140" at bounding box center [1129, 463] width 50 height 32
click at [685, 349] on input "f. 2140" at bounding box center [685, 343] width 1 height 11
click at [668, 616] on button "Next" at bounding box center [684, 627] width 210 height 52
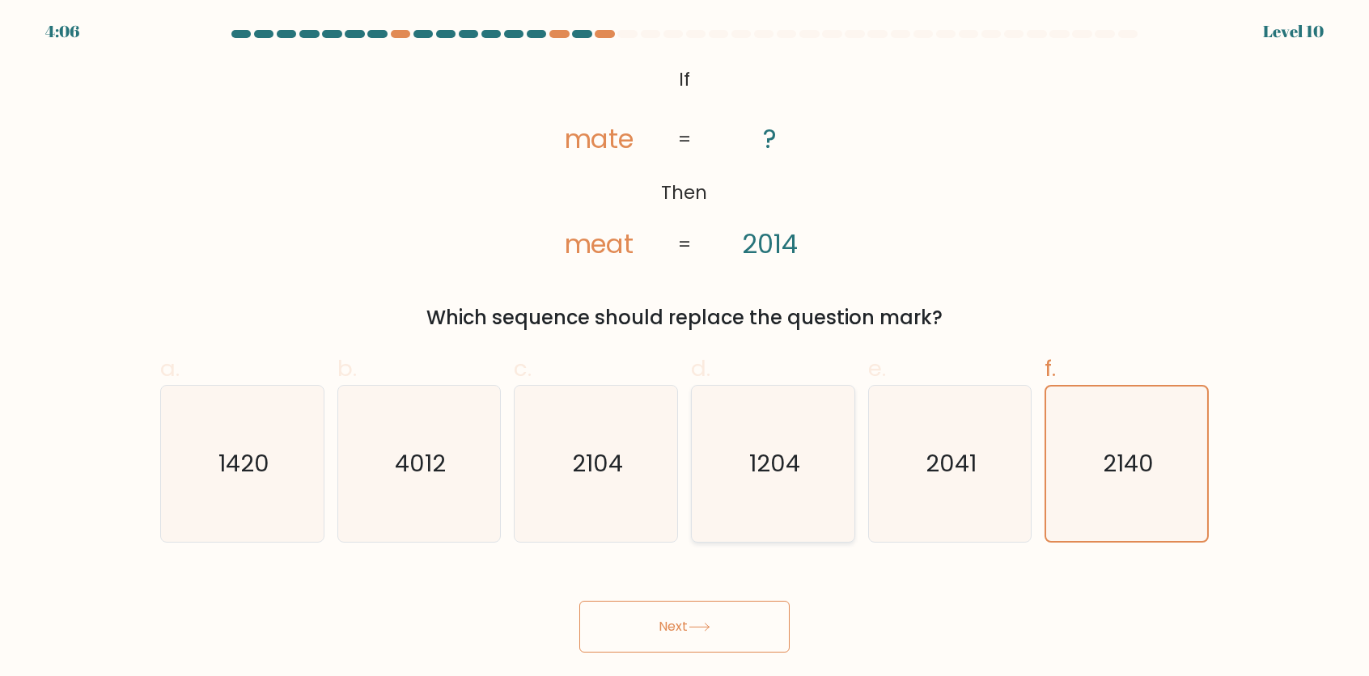
click at [833, 449] on icon "1204" at bounding box center [773, 464] width 156 height 156
click at [685, 349] on input "d. 1204" at bounding box center [685, 343] width 1 height 11
radio input "true"
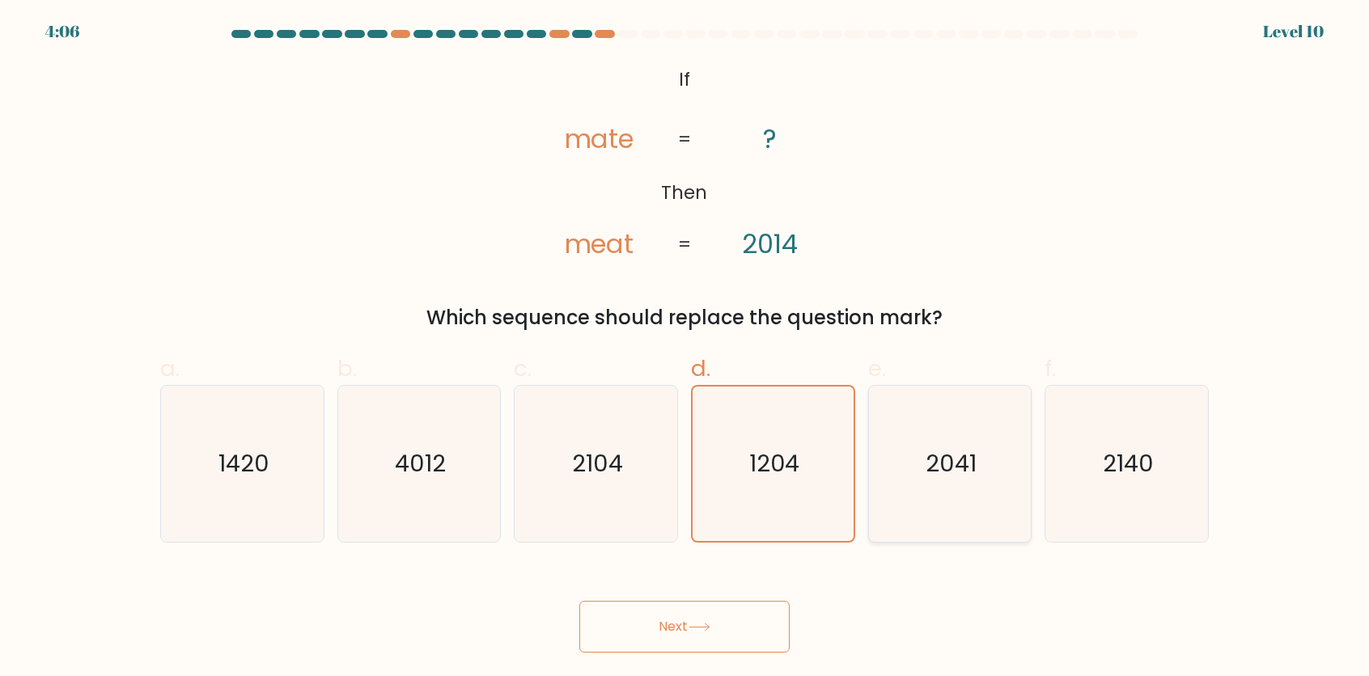
click at [943, 456] on text "2041" at bounding box center [951, 463] width 51 height 32
click at [685, 349] on input "e. 2041" at bounding box center [685, 343] width 1 height 11
radio input "true"
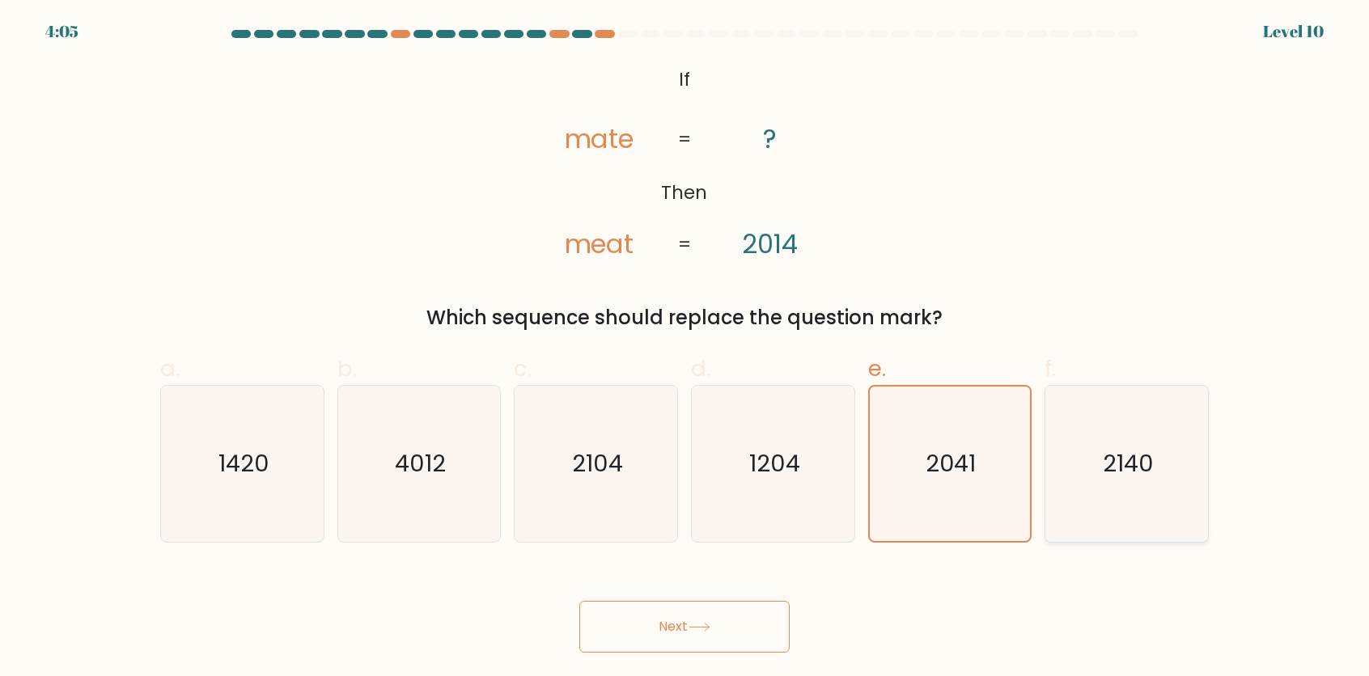
click at [1050, 450] on icon "2140" at bounding box center [1127, 464] width 156 height 156
click at [685, 349] on input "f. 2140" at bounding box center [685, 343] width 1 height 11
radio input "true"
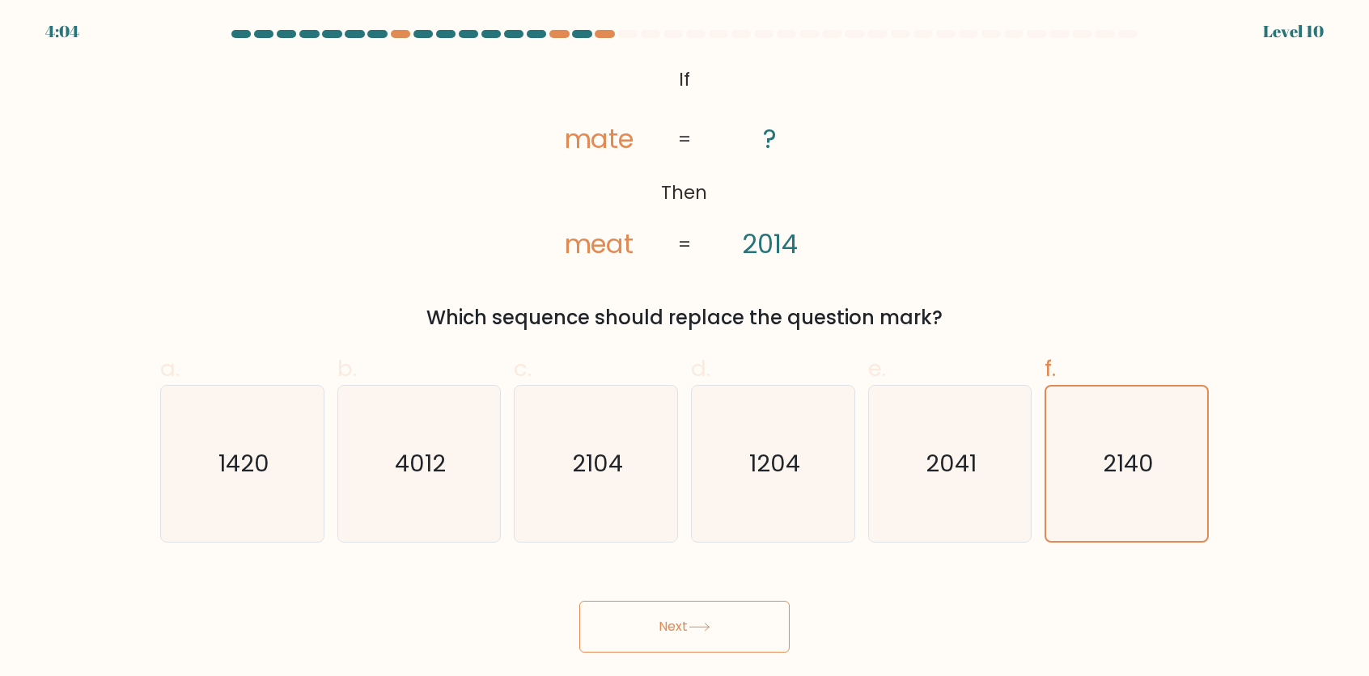
click at [740, 634] on button "Next" at bounding box center [684, 627] width 210 height 52
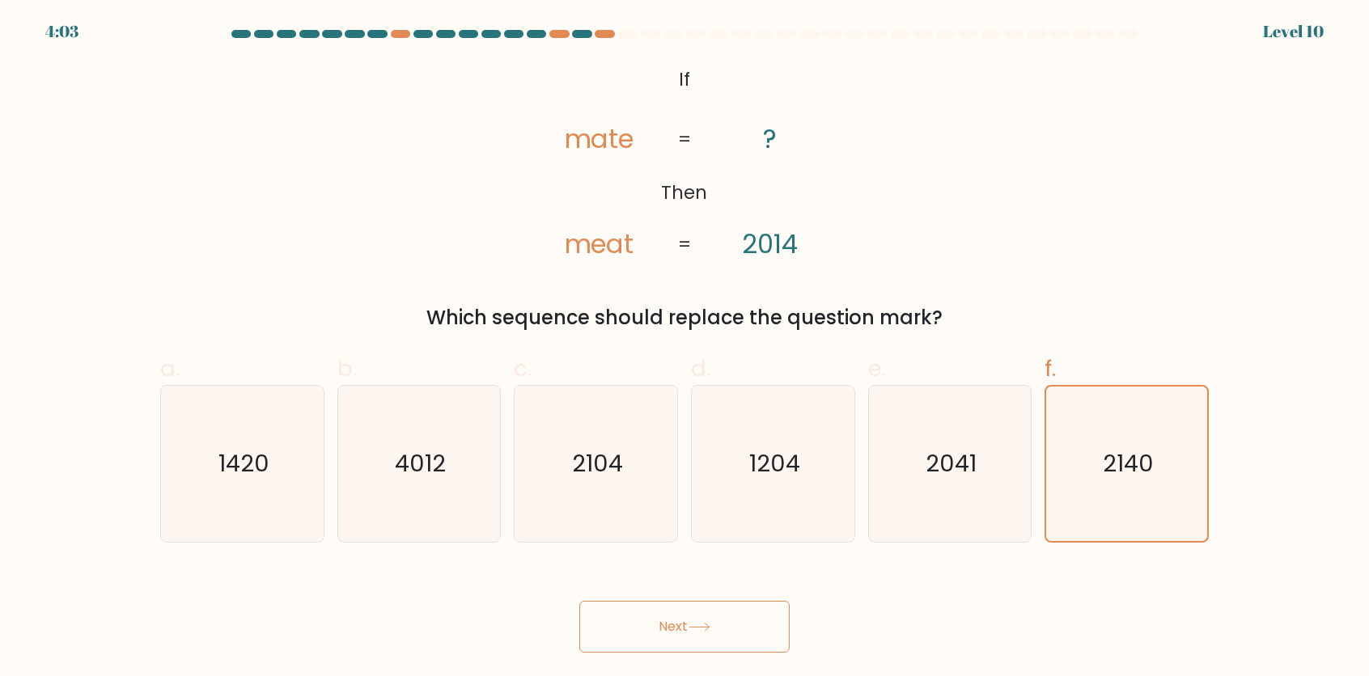
click at [740, 634] on button "Next" at bounding box center [684, 627] width 210 height 52
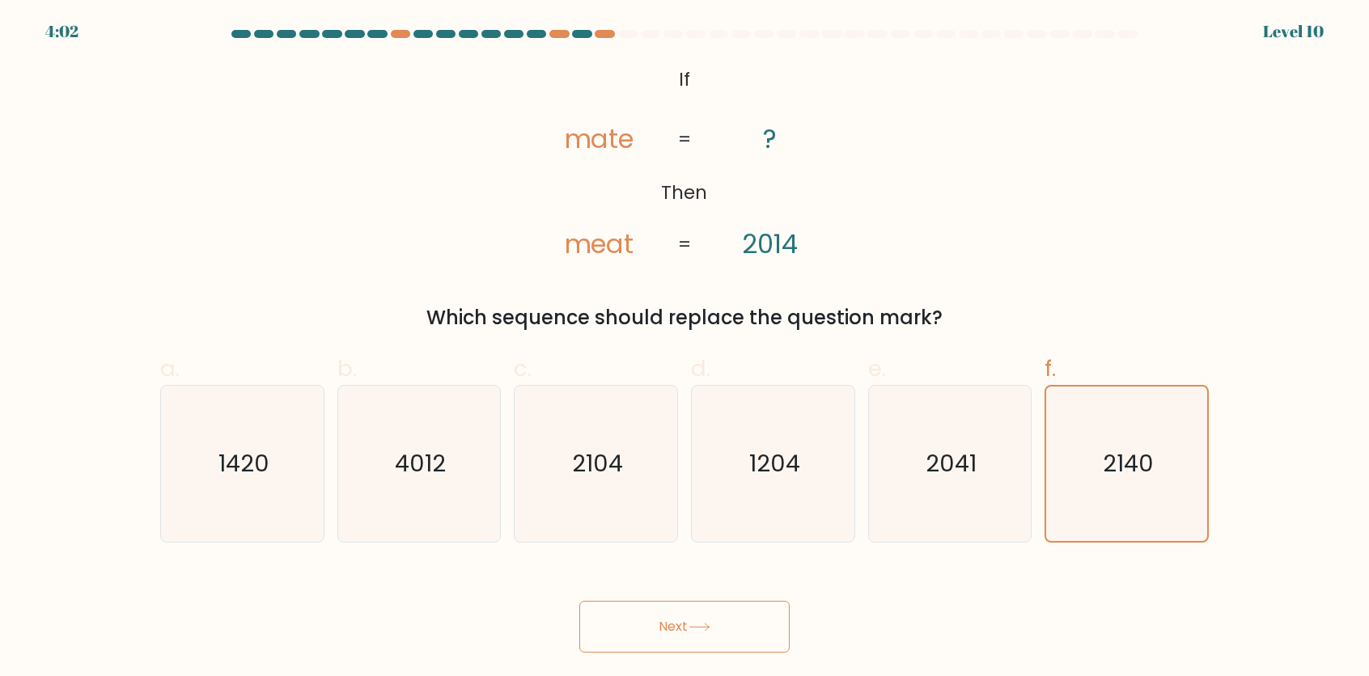
click at [740, 631] on button "Next" at bounding box center [684, 627] width 210 height 52
drag, startPoint x: 1227, startPoint y: 461, endPoint x: 1212, endPoint y: 460, distance: 14.6
click at [1225, 461] on form "If ?" at bounding box center [684, 341] width 1369 height 623
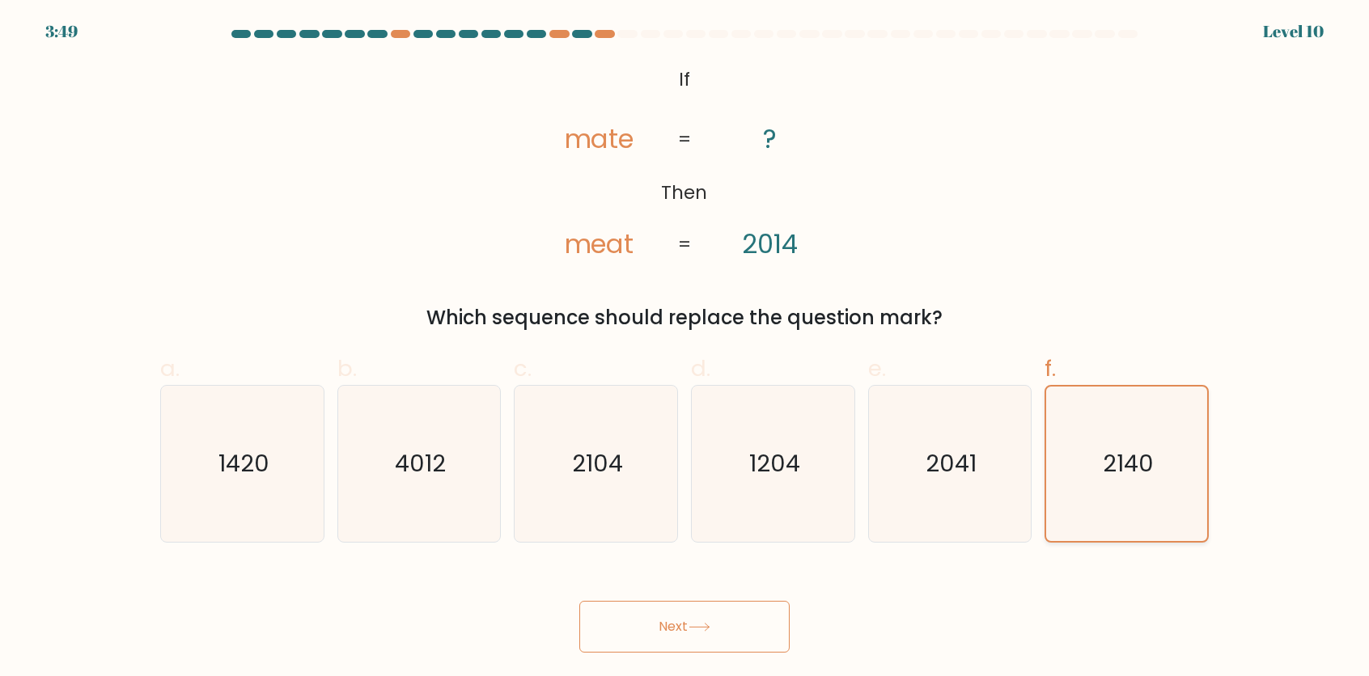
click at [1209, 461] on div "f. 2140" at bounding box center [1126, 447] width 177 height 191
click at [727, 625] on button "Next" at bounding box center [684, 627] width 210 height 52
click at [579, 601] on button "Next" at bounding box center [684, 627] width 210 height 52
click at [608, 447] on text "2104" at bounding box center [597, 463] width 51 height 32
click at [685, 349] on input "c. 2104" at bounding box center [685, 343] width 1 height 11
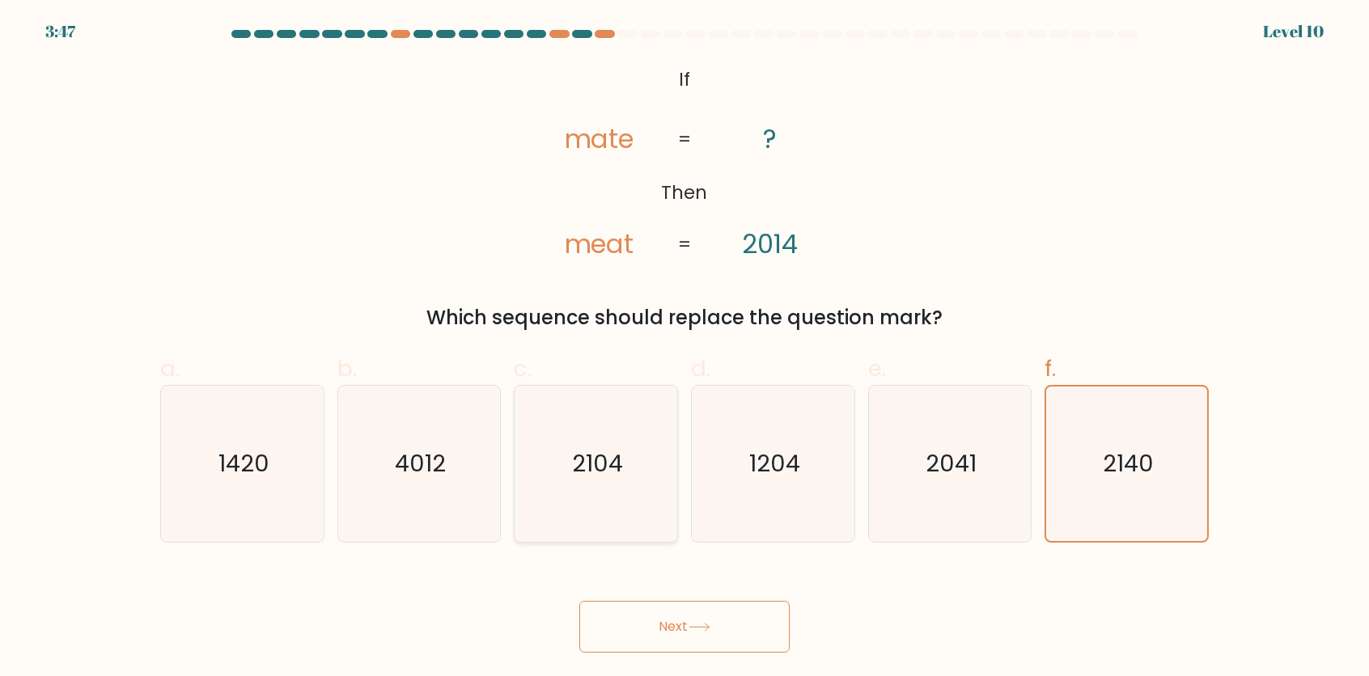
radio input "true"
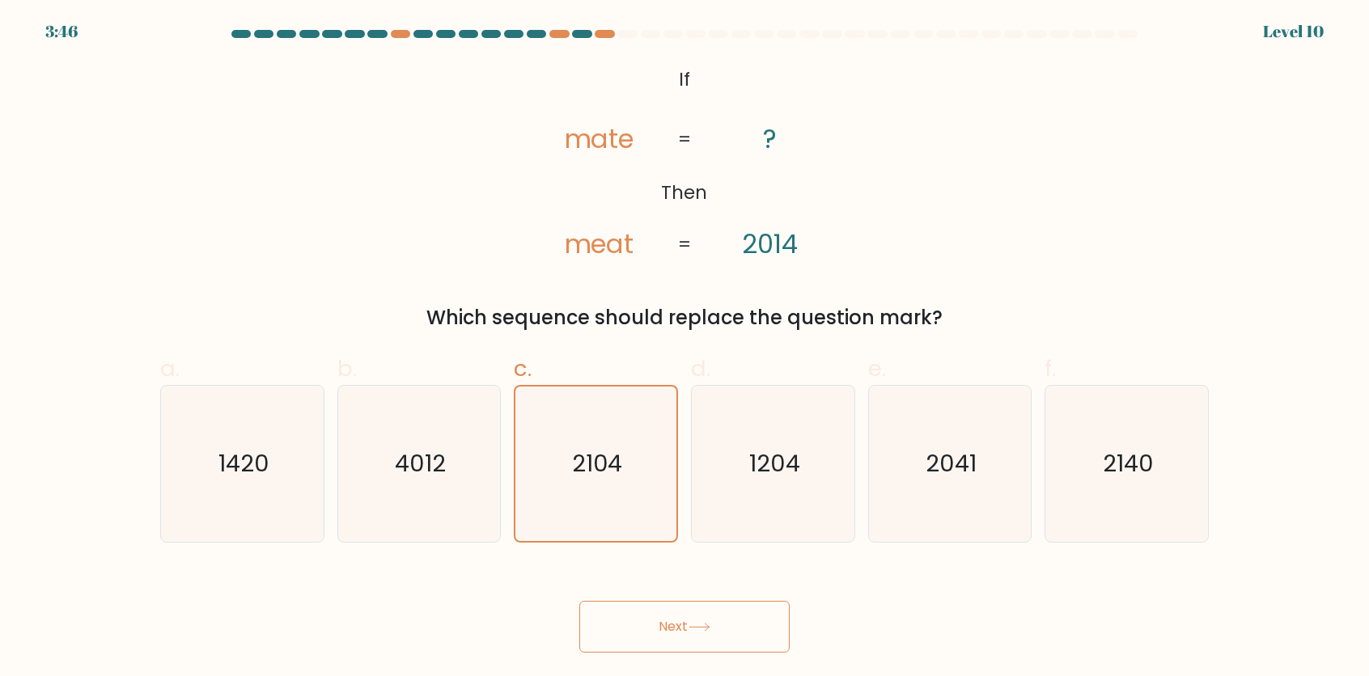
click at [725, 646] on button "Next" at bounding box center [684, 627] width 210 height 52
click at [727, 634] on button "Next" at bounding box center [684, 627] width 210 height 52
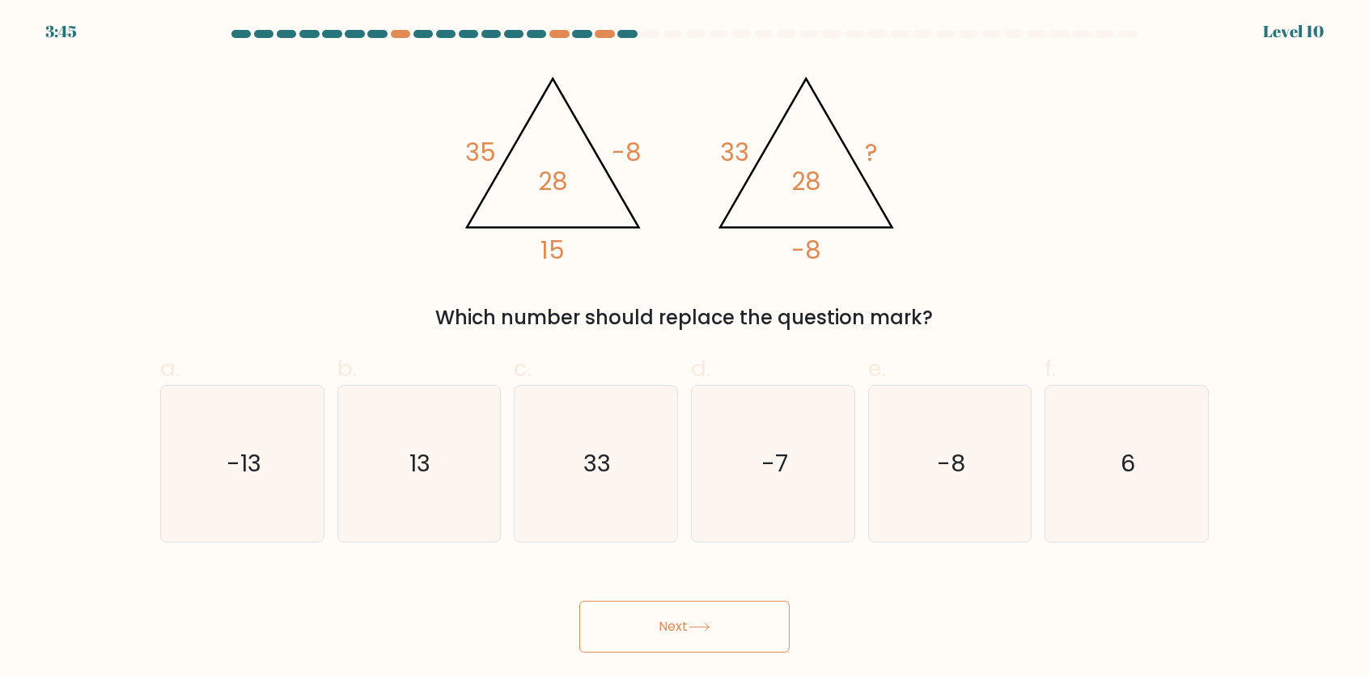
click at [727, 630] on button "Next" at bounding box center [684, 627] width 210 height 52
click at [1075, 457] on icon "6" at bounding box center [1127, 464] width 156 height 156
click at [685, 349] on input "f. 6" at bounding box center [685, 343] width 1 height 11
radio input "true"
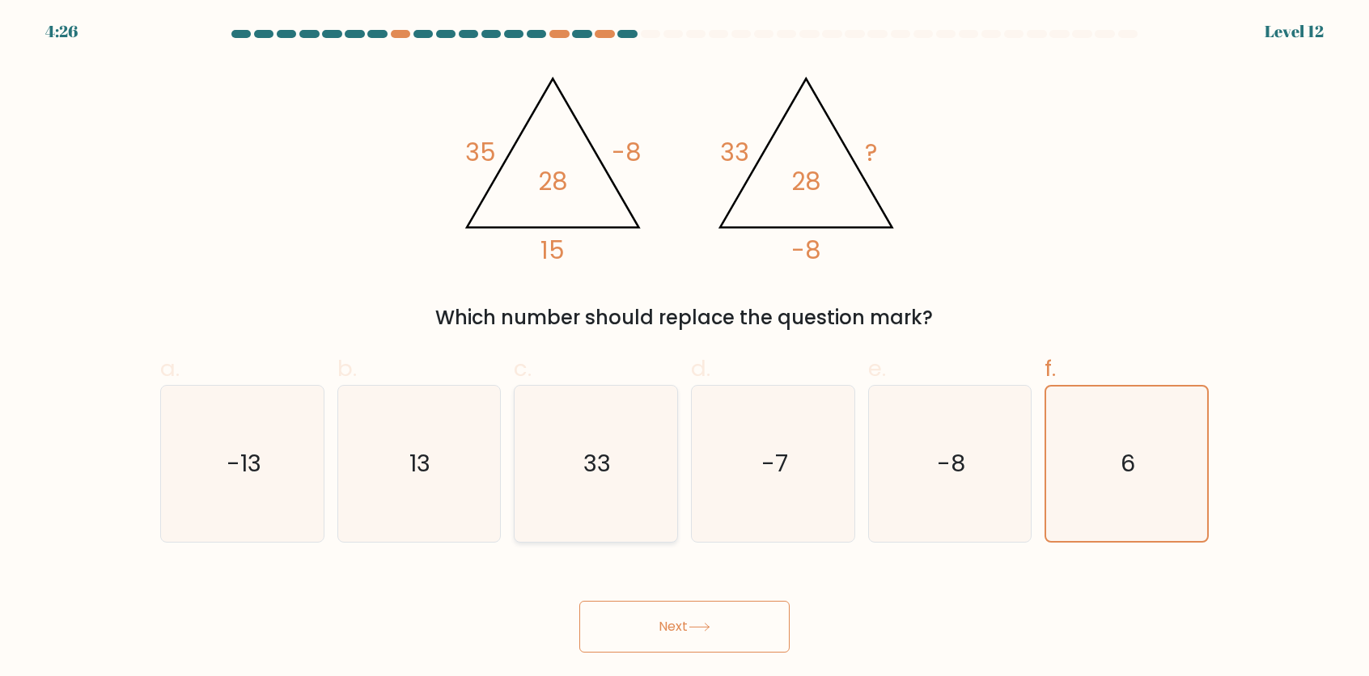
click at [646, 493] on icon "33" at bounding box center [596, 464] width 156 height 156
click at [685, 349] on input "c. 33" at bounding box center [685, 343] width 1 height 11
radio input "true"
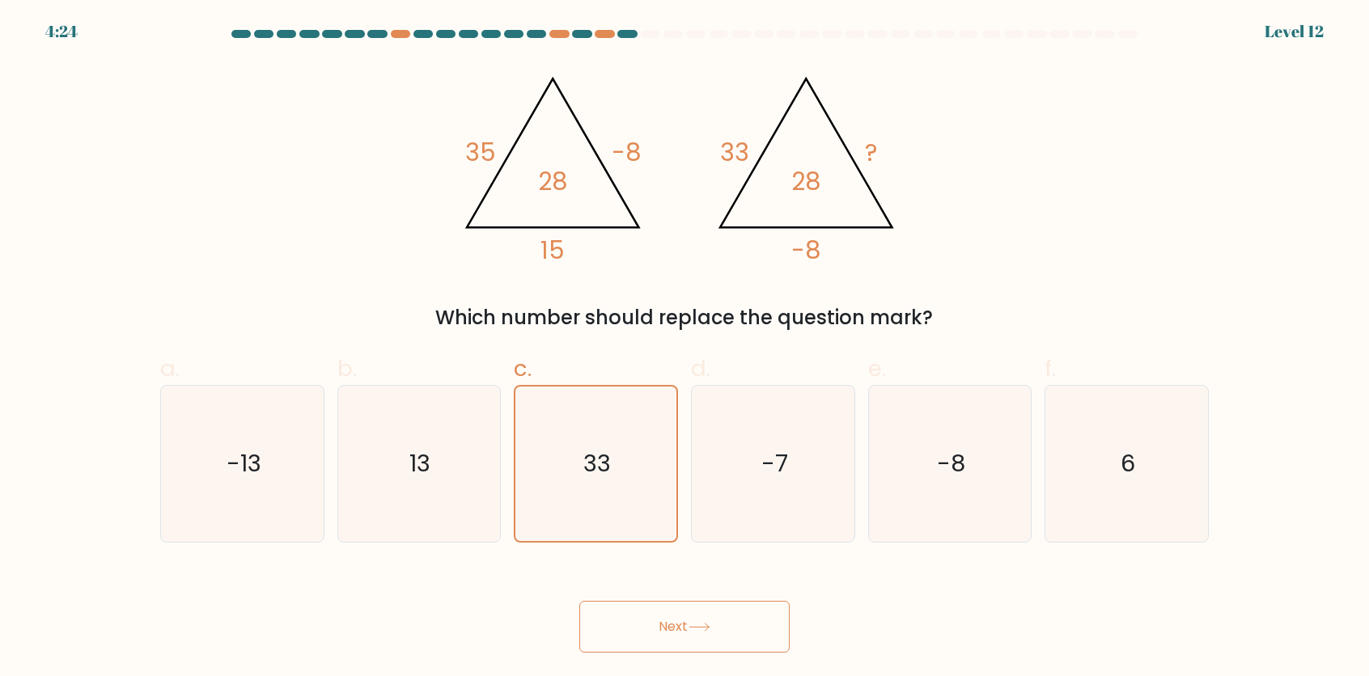
click at [661, 301] on div "@import url('https://fonts.googleapis.com/css?family=Abril+Fatface:400,100,100i…" at bounding box center [685, 196] width 1068 height 271
click at [528, 163] on icon "@import url('https://fonts.googleapis.com/css?family=Abril+Fatface:400,100,100i…" at bounding box center [685, 162] width 467 height 203
click at [760, 451] on icon "-7" at bounding box center [773, 464] width 156 height 156
click at [685, 349] on input "d. -7" at bounding box center [685, 343] width 1 height 11
radio input "true"
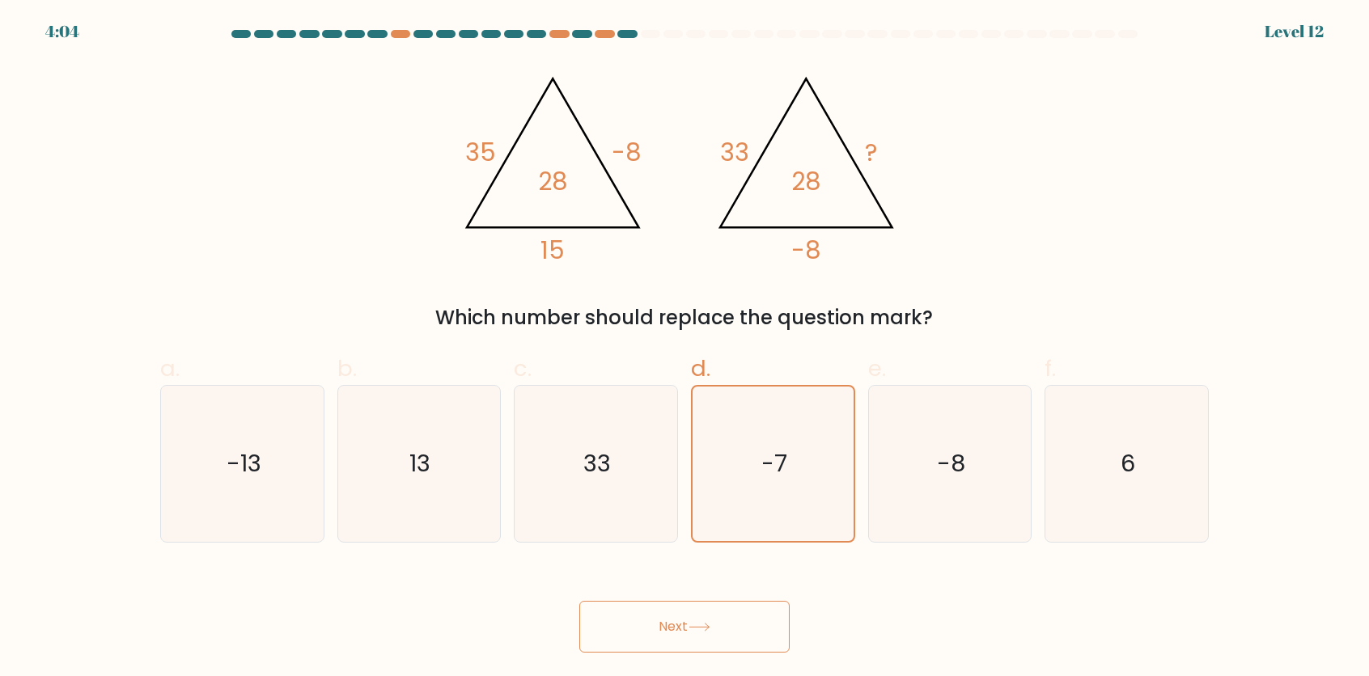
click at [706, 620] on button "Next" at bounding box center [684, 627] width 210 height 52
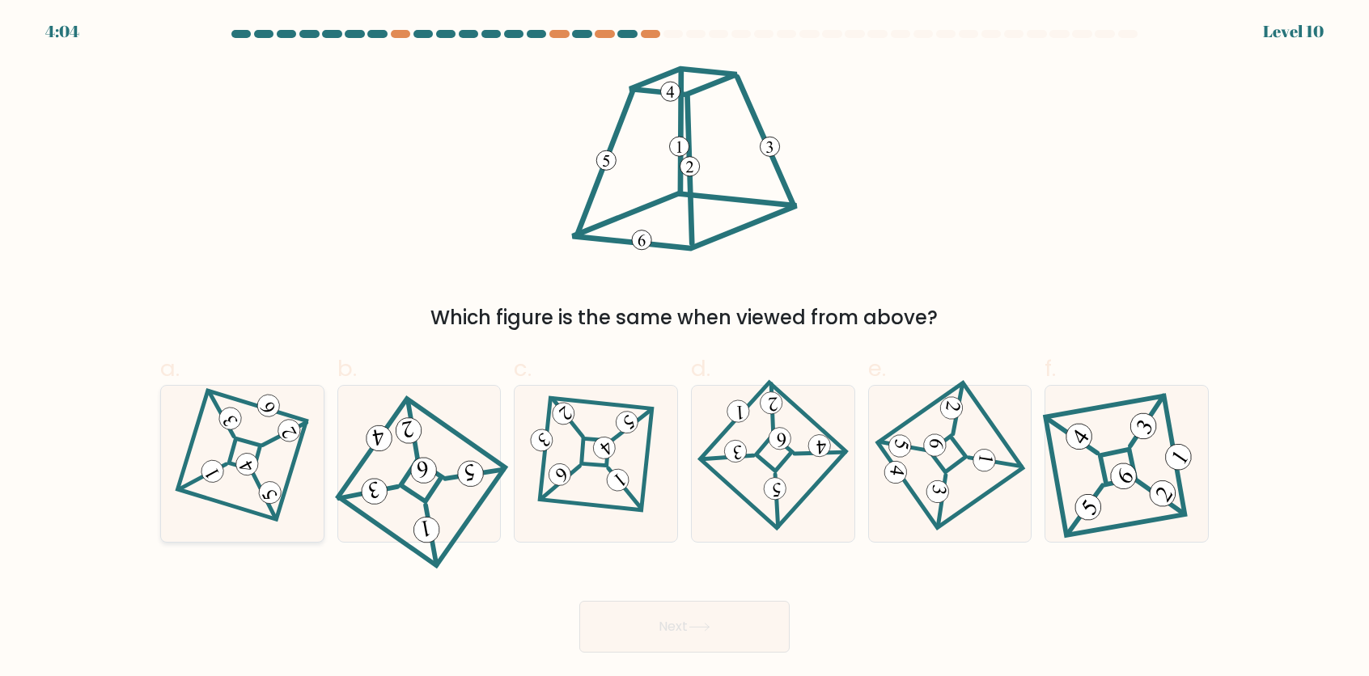
click at [240, 447] on icon at bounding box center [243, 463] width 108 height 125
click at [685, 349] on input "a." at bounding box center [685, 343] width 1 height 11
radio input "true"
click at [632, 614] on button "Next" at bounding box center [684, 627] width 210 height 52
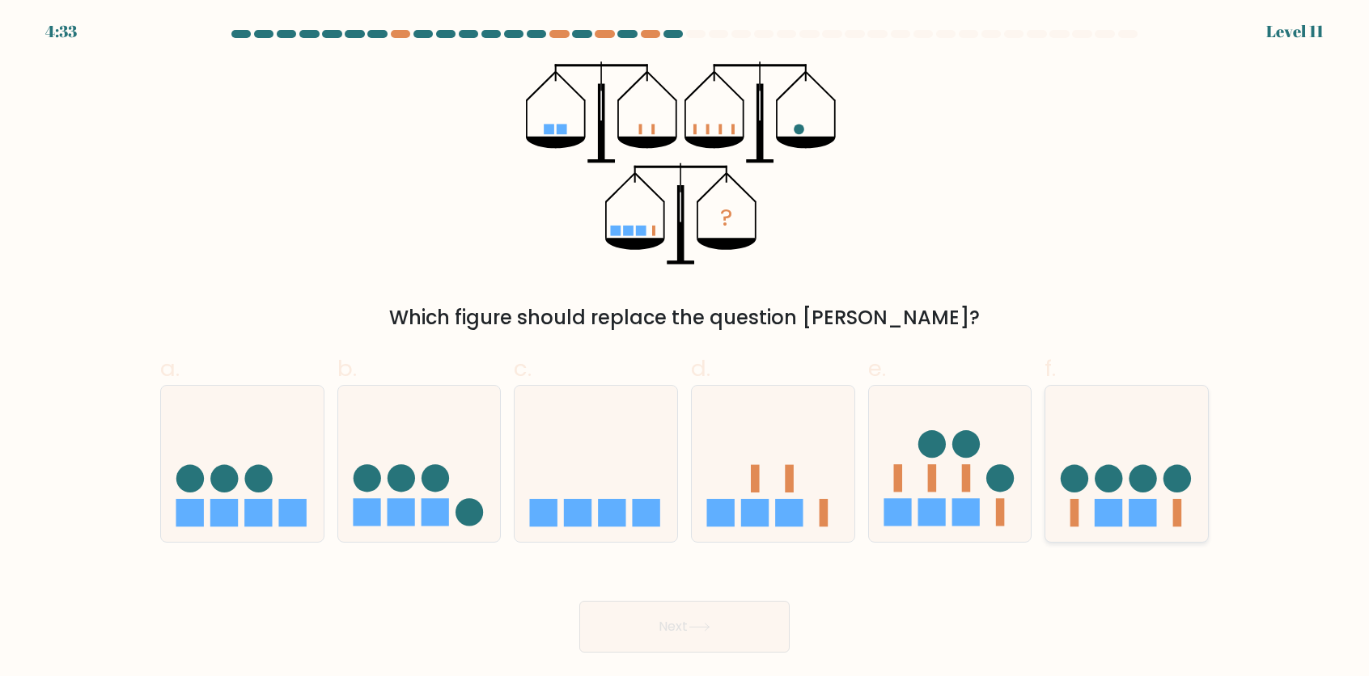
click at [1126, 500] on icon at bounding box center [1126, 463] width 163 height 134
click at [685, 349] on input "f." at bounding box center [685, 343] width 1 height 11
radio input "true"
click at [727, 625] on button "Next" at bounding box center [684, 627] width 210 height 52
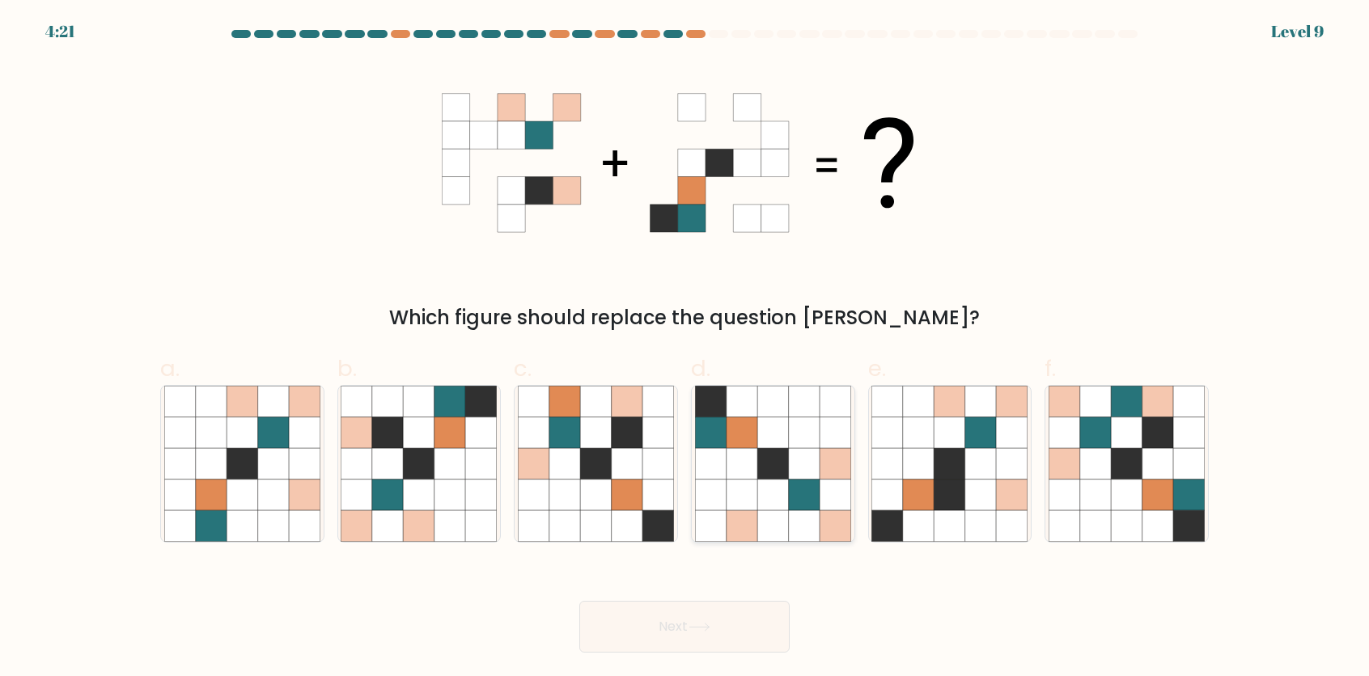
click at [725, 421] on icon at bounding box center [710, 433] width 31 height 31
click at [685, 349] on input "d." at bounding box center [685, 343] width 1 height 11
radio input "true"
click at [681, 609] on button "Next" at bounding box center [684, 627] width 210 height 52
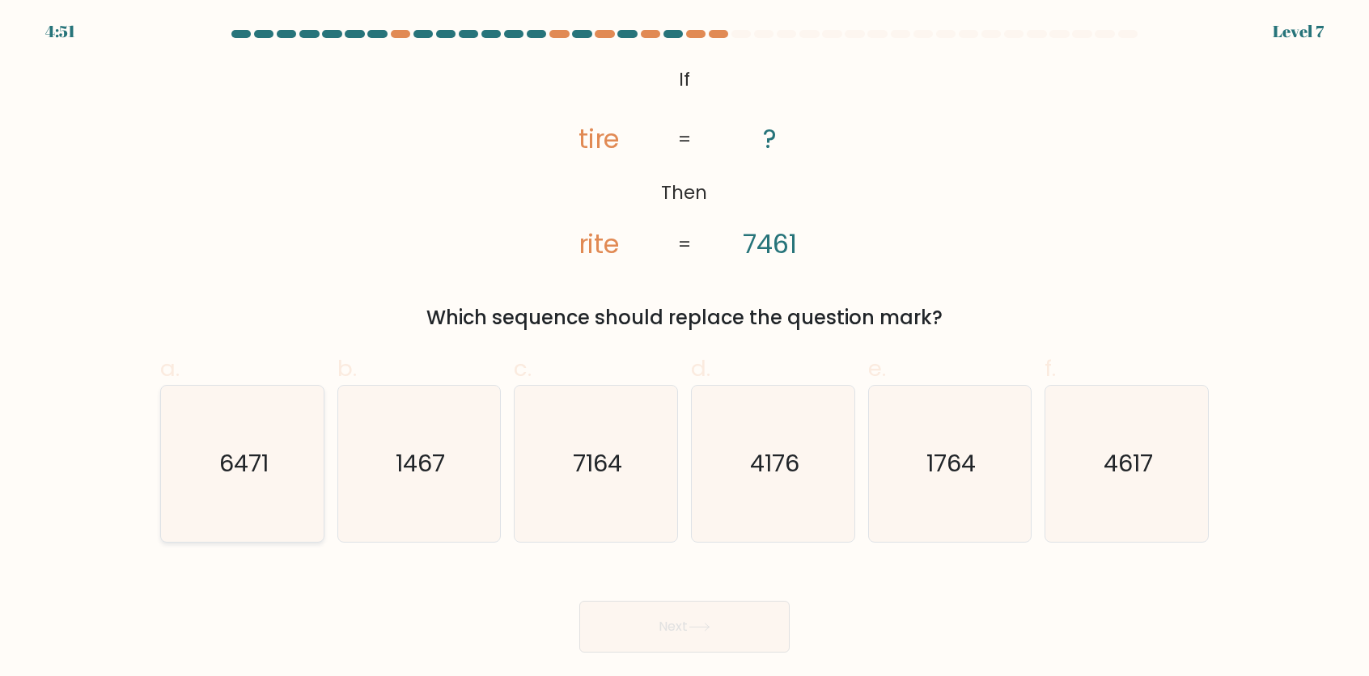
click at [286, 452] on icon "6471" at bounding box center [242, 464] width 156 height 156
click at [685, 349] on input "a. 6471" at bounding box center [685, 343] width 1 height 11
radio input "true"
click at [686, 625] on button "Next" at bounding box center [684, 627] width 210 height 52
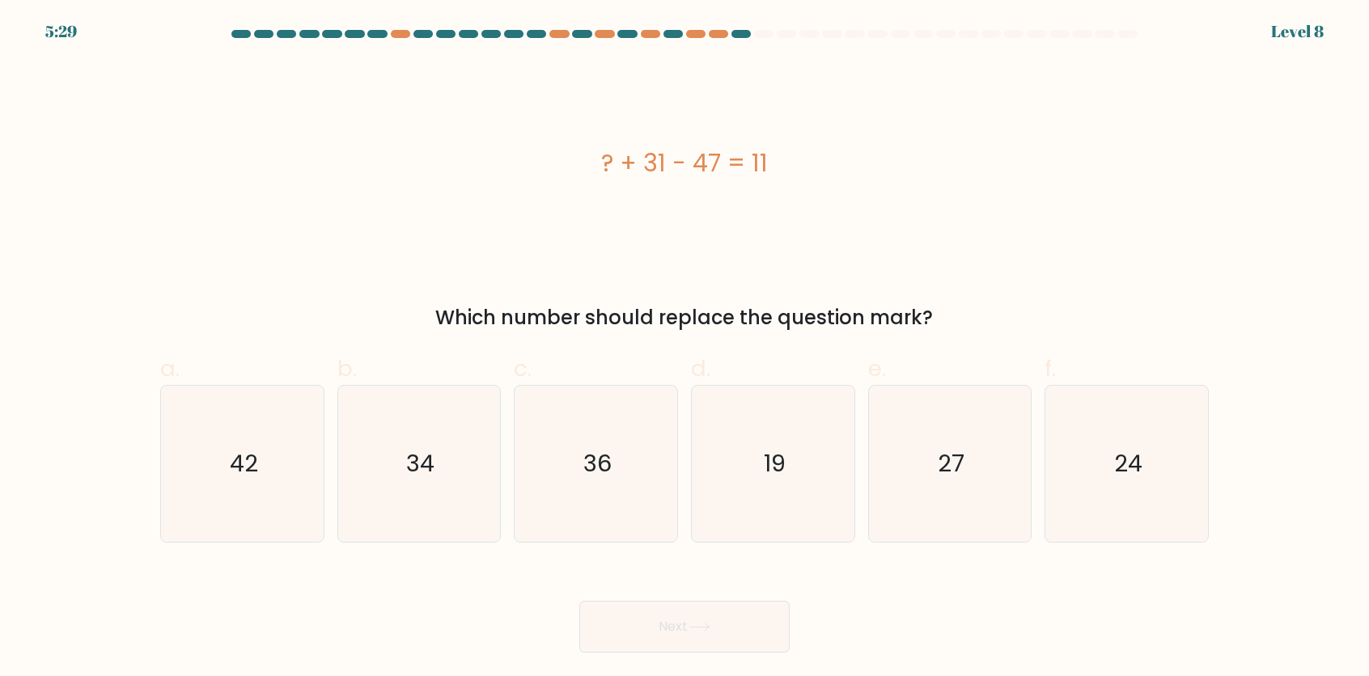
drag, startPoint x: 595, startPoint y: 155, endPoint x: 791, endPoint y: 156, distance: 195.8
click at [791, 156] on div "? + 31 - 47 = 11" at bounding box center [684, 163] width 1049 height 36
copy div "? + 31 - 47 = 11"
click at [918, 426] on icon "27" at bounding box center [949, 464] width 156 height 156
click at [685, 349] on input "e. 27" at bounding box center [685, 343] width 1 height 11
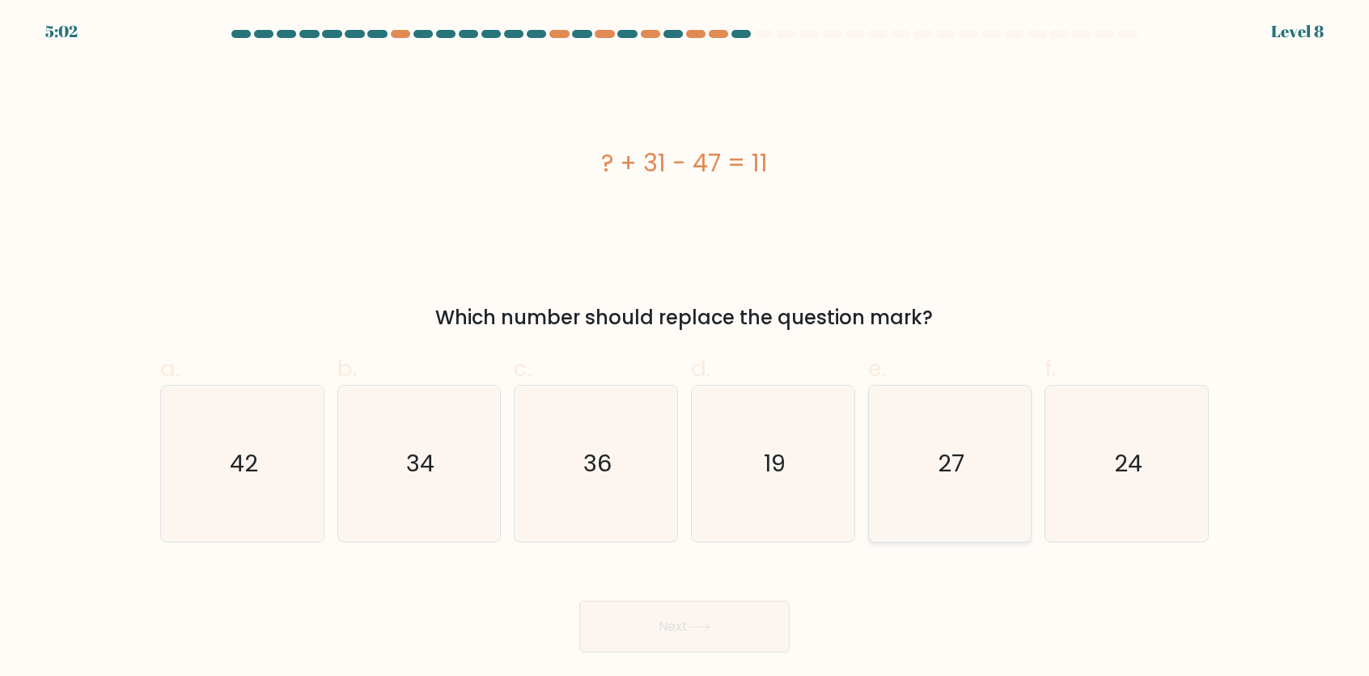
radio input "true"
click at [716, 641] on button "Next" at bounding box center [684, 627] width 210 height 52
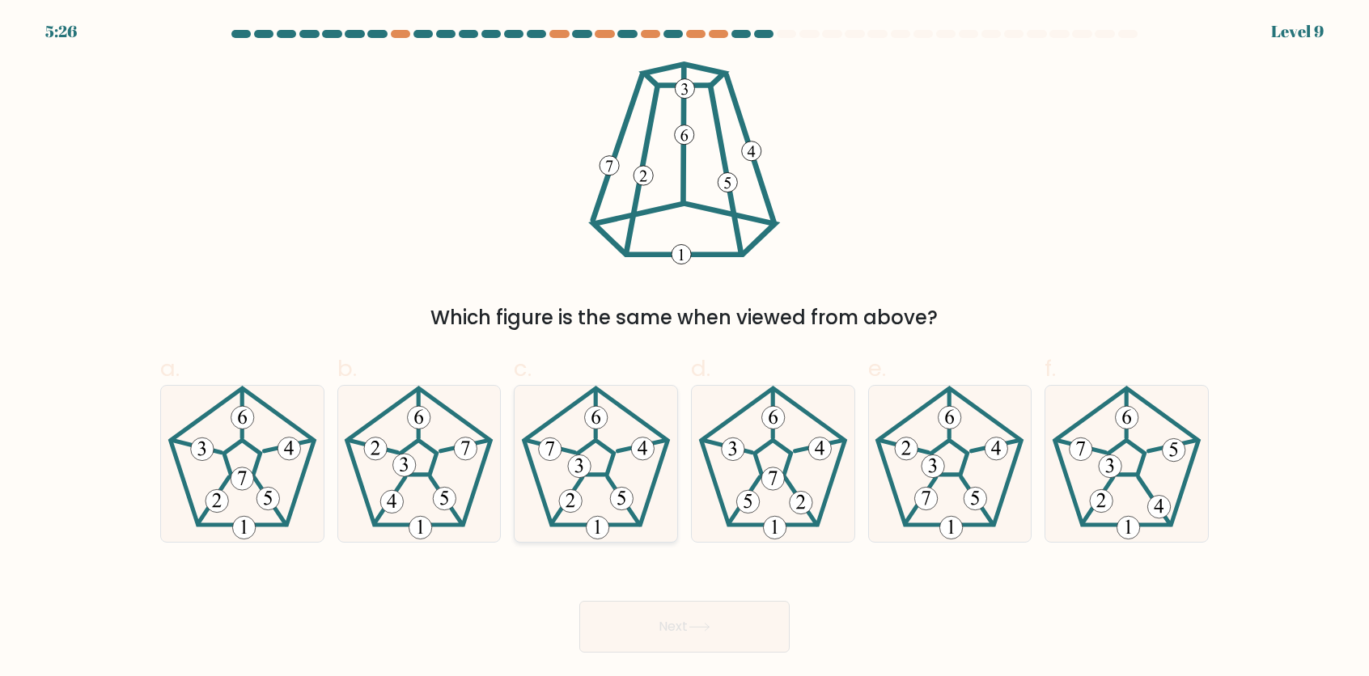
click at [592, 473] on icon at bounding box center [596, 464] width 156 height 156
click at [685, 349] on input "c." at bounding box center [685, 343] width 1 height 11
radio input "true"
click at [644, 615] on button "Next" at bounding box center [684, 627] width 210 height 52
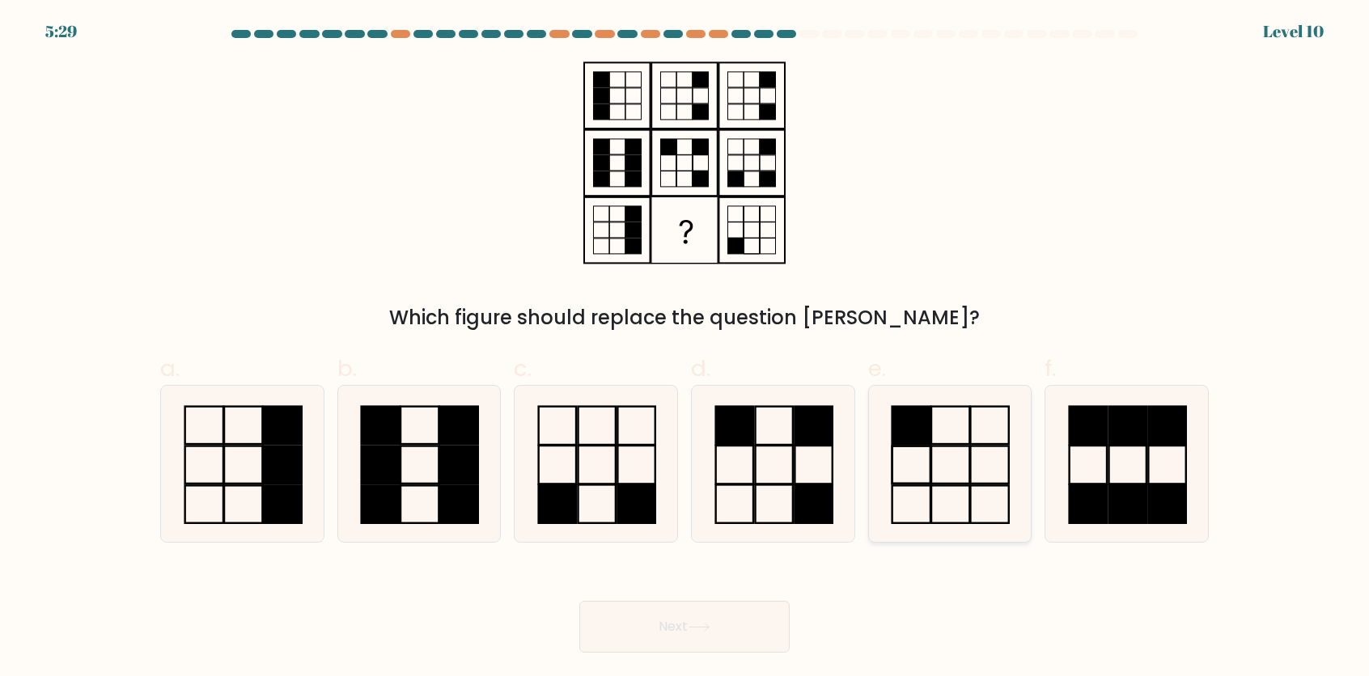
click at [907, 464] on icon at bounding box center [949, 464] width 156 height 156
click at [685, 349] on input "e." at bounding box center [685, 343] width 1 height 11
radio input "true"
click at [683, 625] on button "Next" at bounding box center [684, 627] width 210 height 52
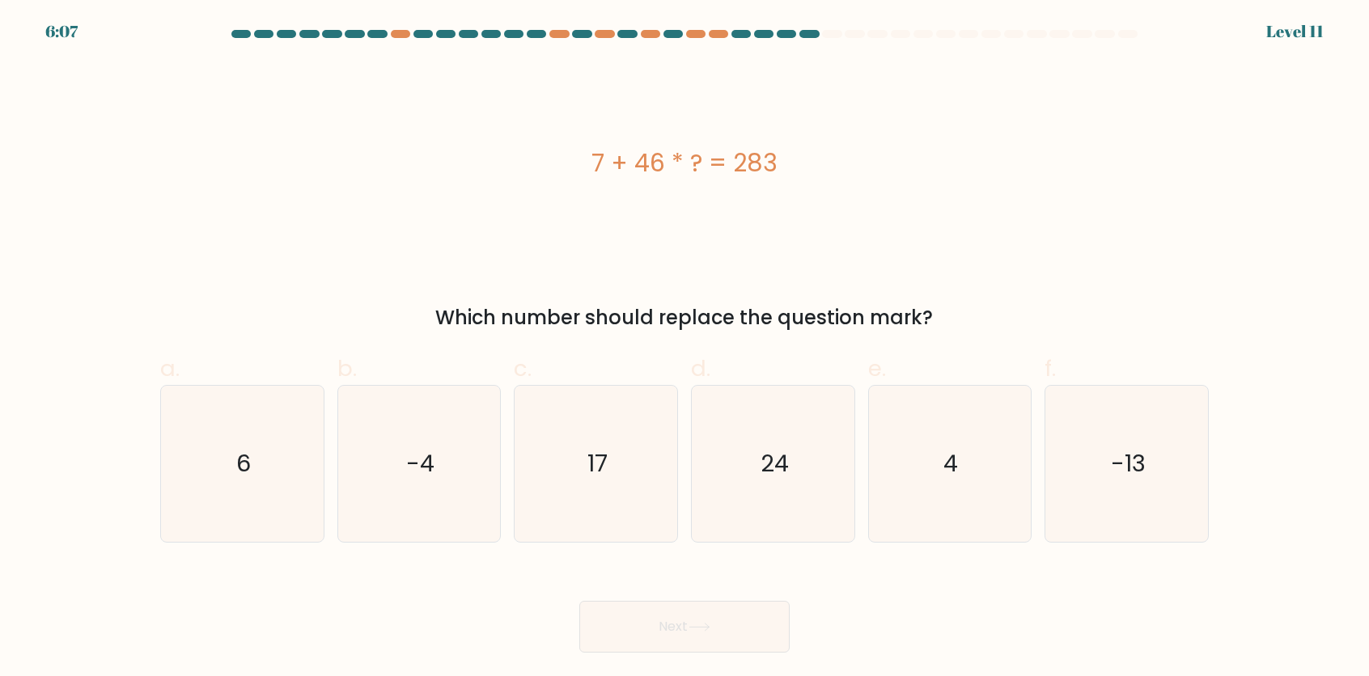
drag, startPoint x: 575, startPoint y: 157, endPoint x: 806, endPoint y: 157, distance: 231.4
click at [806, 157] on div "7 + 46 * ? = 283" at bounding box center [684, 163] width 1049 height 36
copy div "7 + 46 * ? = 283"
click at [273, 460] on icon "6" at bounding box center [242, 464] width 156 height 156
click at [685, 349] on input "a. 6" at bounding box center [685, 343] width 1 height 11
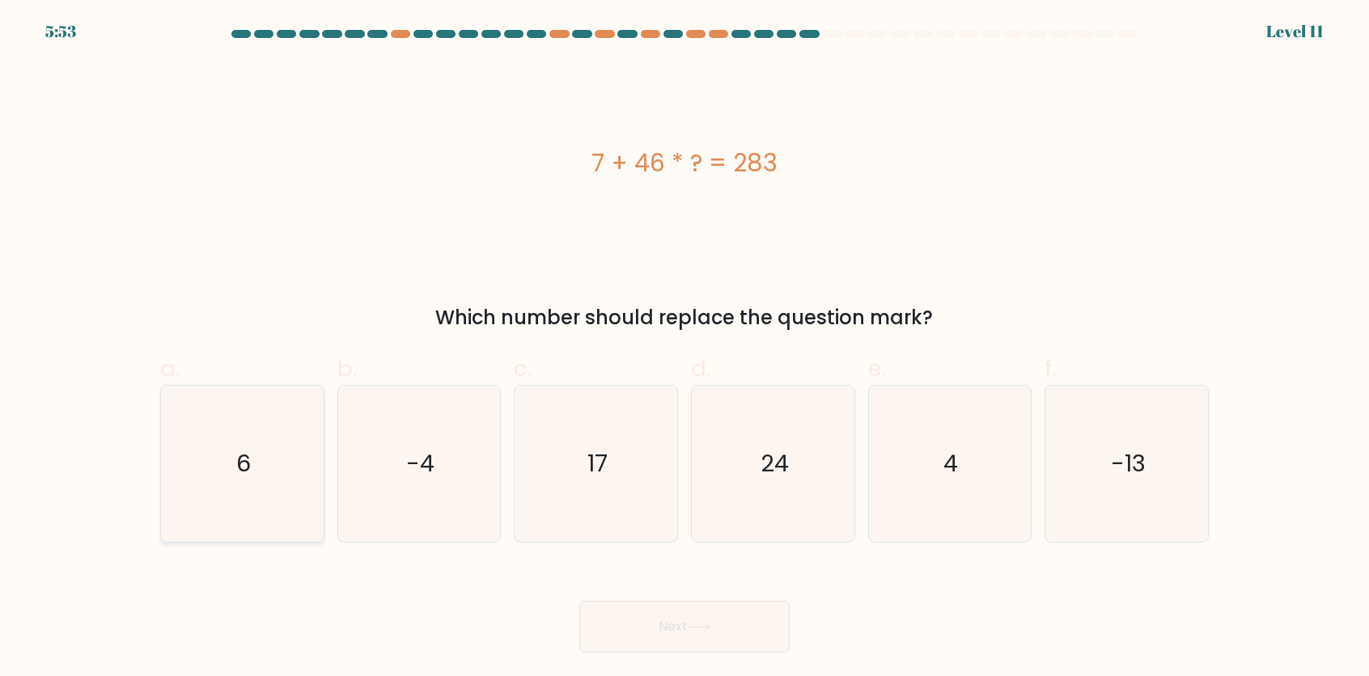
radio input "true"
click at [625, 612] on button "Next" at bounding box center [684, 627] width 210 height 52
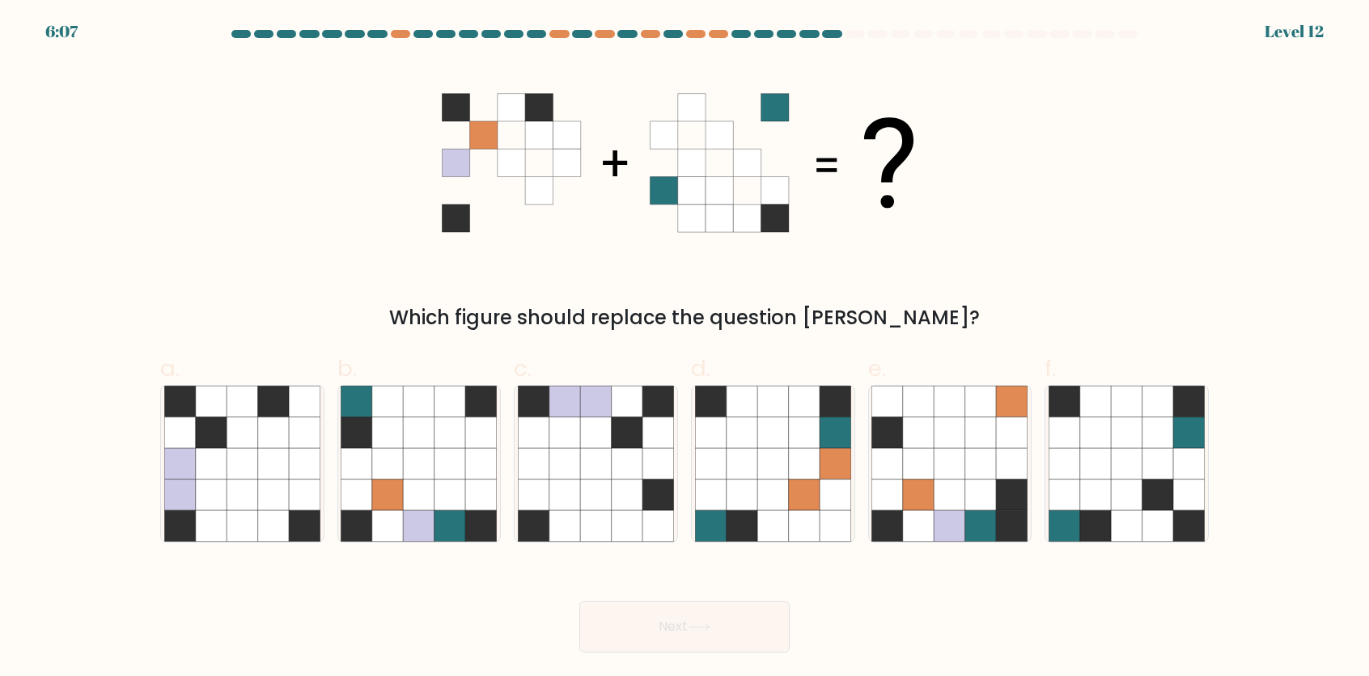
drag, startPoint x: 706, startPoint y: 195, endPoint x: 483, endPoint y: 183, distance: 223.7
click at [508, 189] on 1 at bounding box center [678, 163] width 472 height 138
click at [475, 505] on icon at bounding box center [481, 495] width 31 height 31
click at [685, 349] on input "b." at bounding box center [685, 343] width 1 height 11
radio input "true"
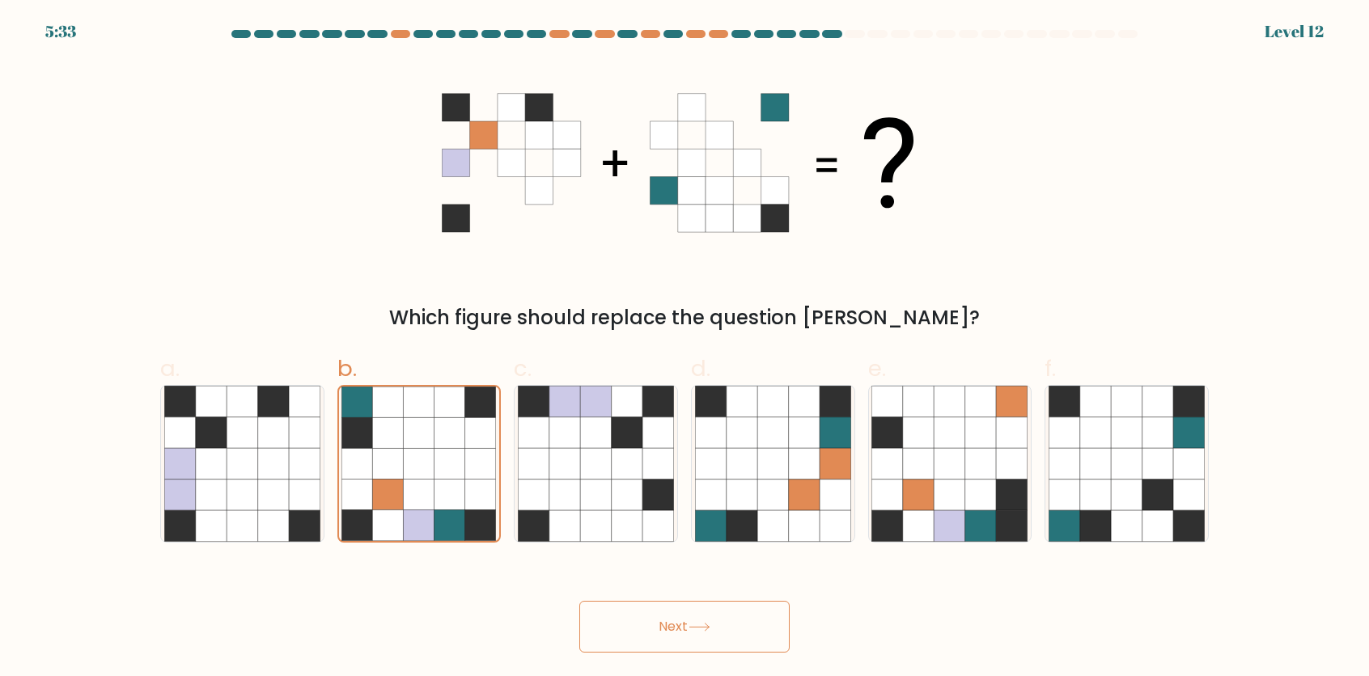
click at [676, 640] on button "Next" at bounding box center [684, 627] width 210 height 52
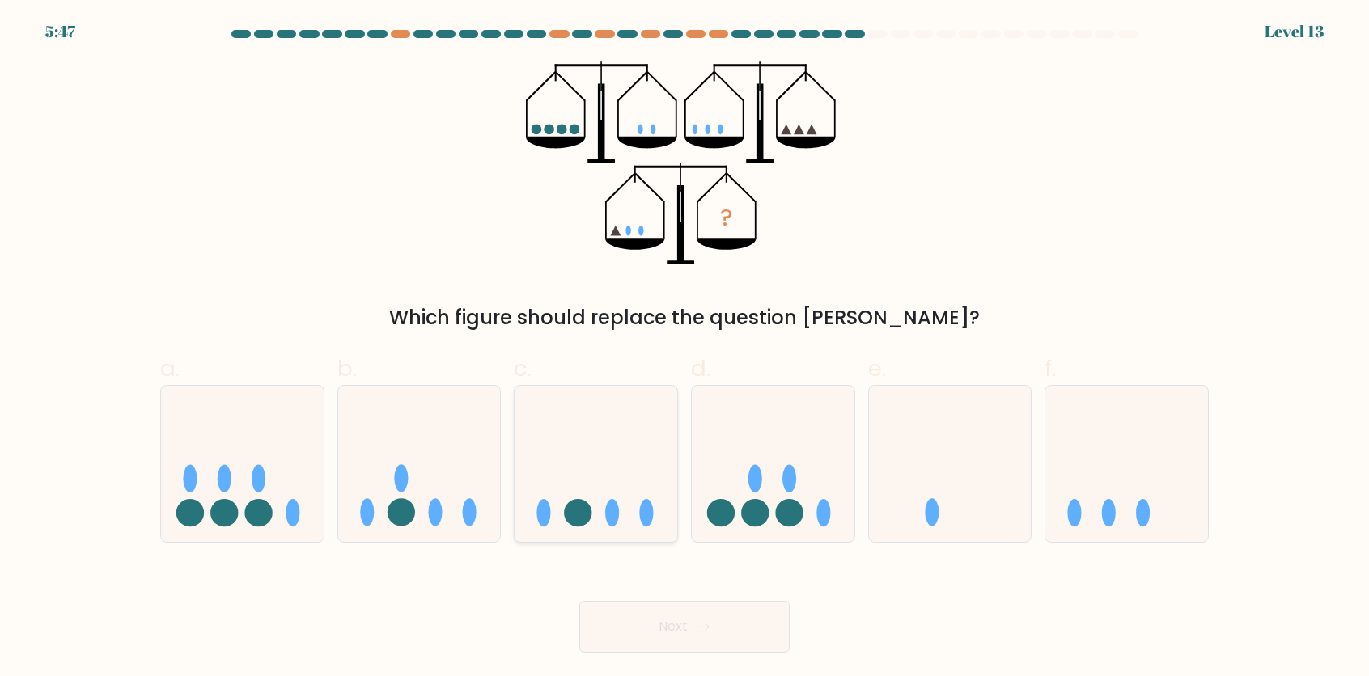
click at [675, 498] on icon at bounding box center [596, 463] width 163 height 134
click at [685, 349] on input "c." at bounding box center [685, 343] width 1 height 11
radio input "true"
click at [689, 631] on button "Next" at bounding box center [684, 627] width 210 height 52
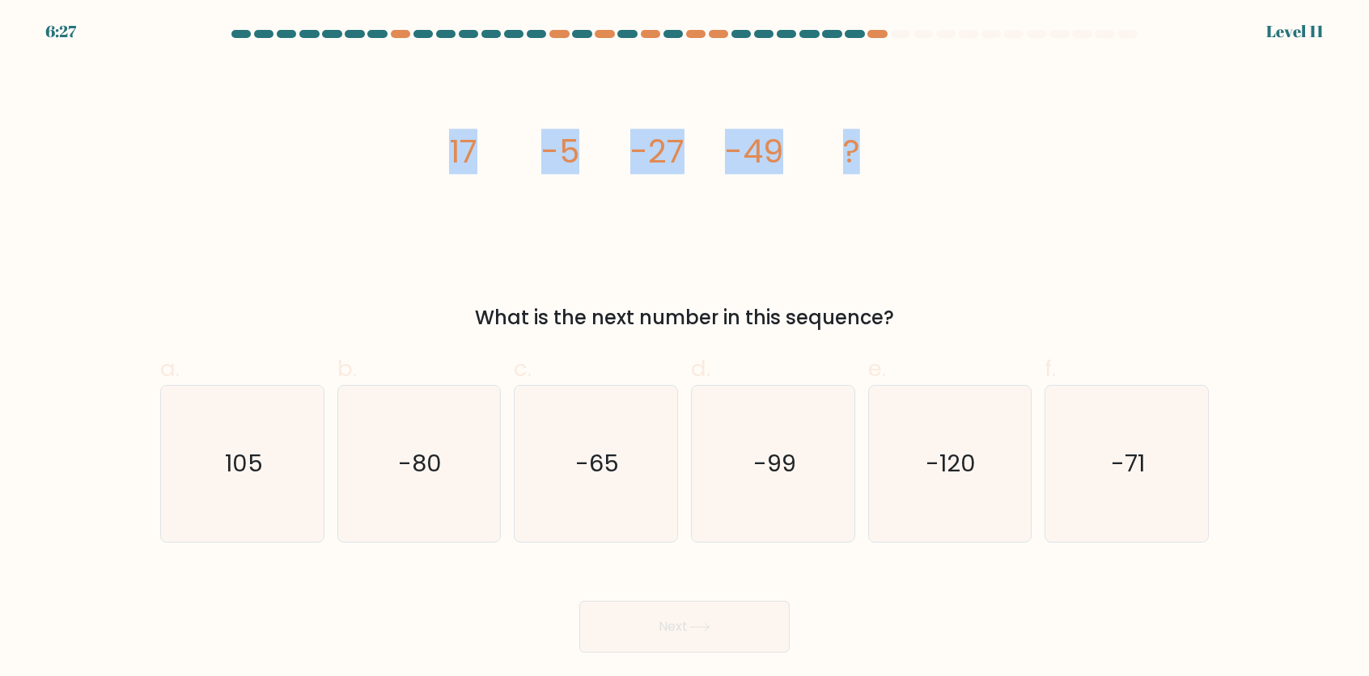
drag, startPoint x: 502, startPoint y: 154, endPoint x: 863, endPoint y: 158, distance: 360.9
click at [863, 158] on icon "image/svg+xml 17 -5 -27 -49 ?" at bounding box center [684, 162] width 485 height 203
copy g "17 -5 -27 -49 ?"
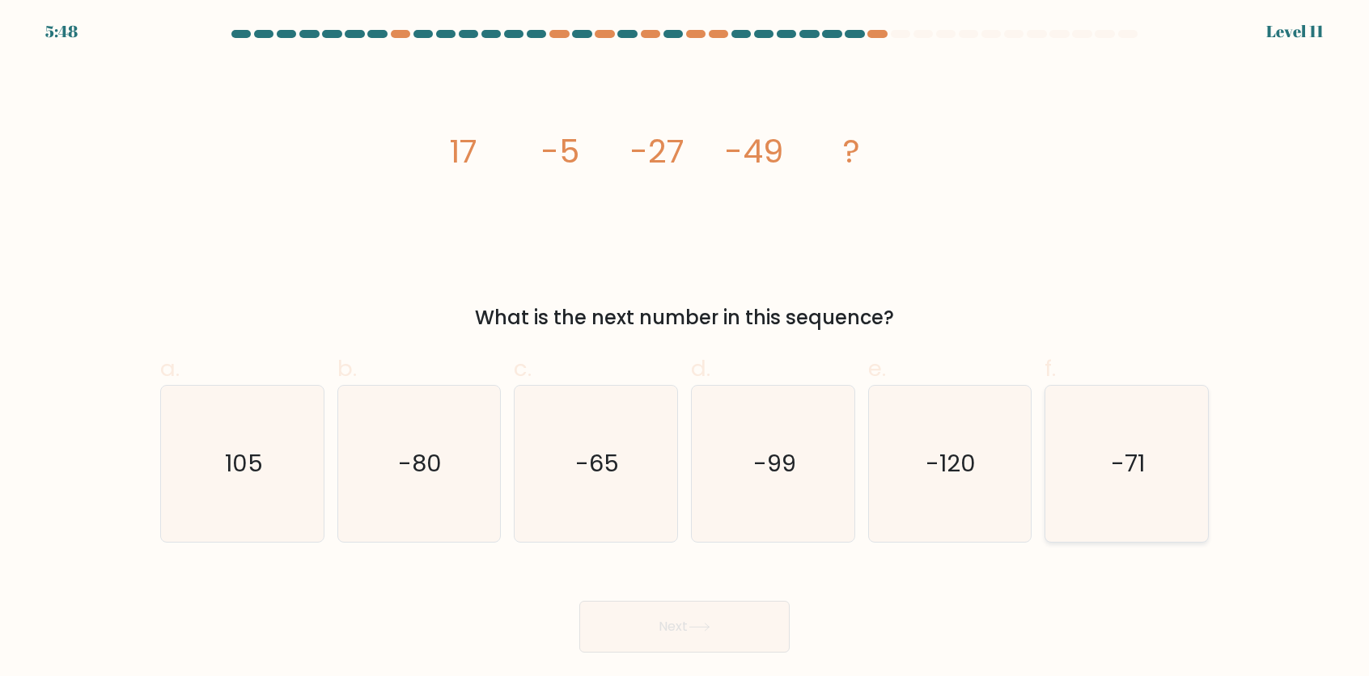
click at [1079, 448] on icon "-71" at bounding box center [1127, 464] width 156 height 156
click at [685, 349] on input "f. -71" at bounding box center [685, 343] width 1 height 11
radio input "true"
click at [757, 627] on button "Next" at bounding box center [684, 627] width 210 height 52
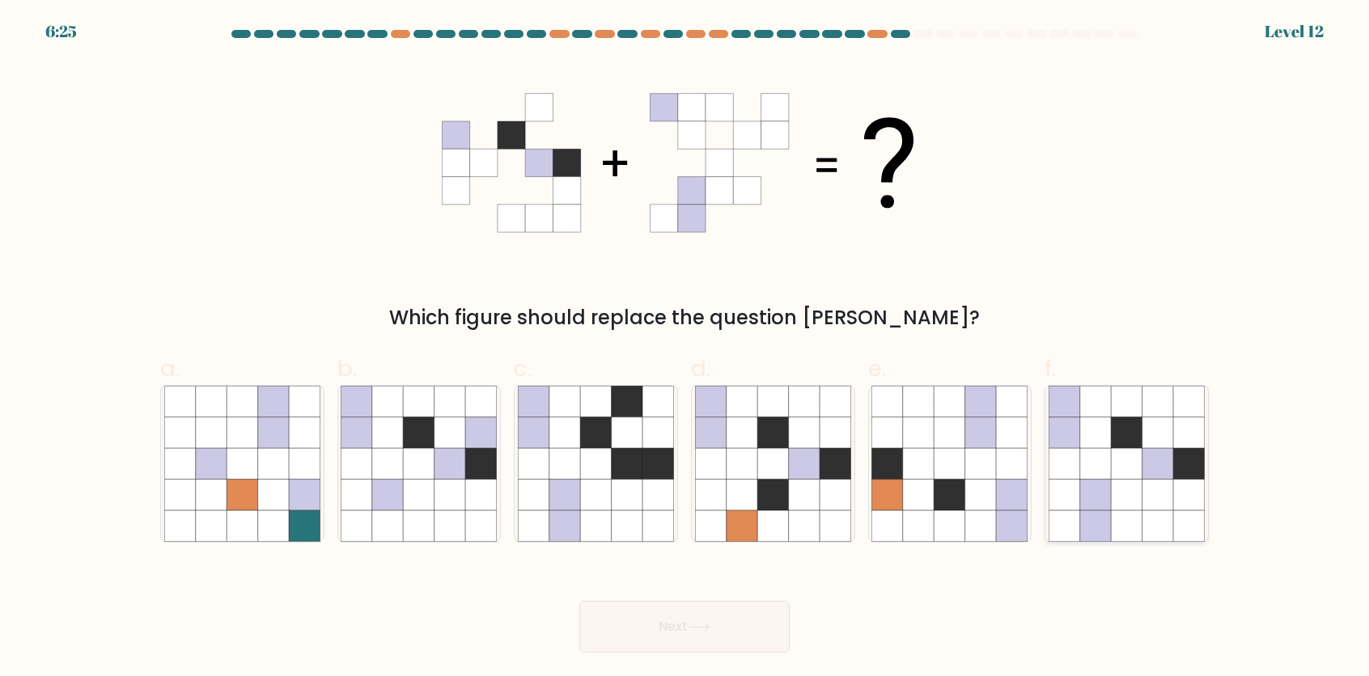
click at [1154, 483] on icon at bounding box center [1158, 495] width 31 height 31
click at [685, 349] on input "f." at bounding box center [685, 343] width 1 height 11
radio input "true"
click at [709, 635] on button "Next" at bounding box center [684, 627] width 210 height 52
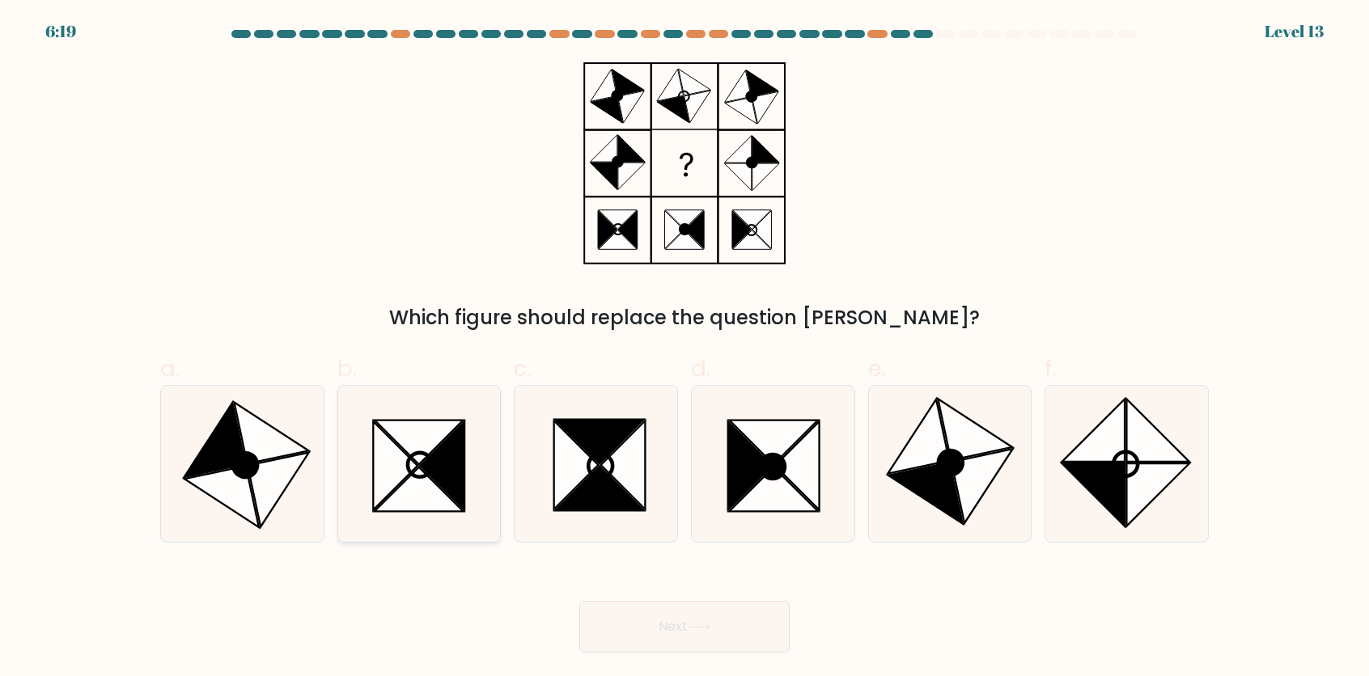
click at [463, 464] on icon at bounding box center [443, 466] width 45 height 88
click at [685, 349] on input "b." at bounding box center [685, 343] width 1 height 11
radio input "true"
click at [721, 621] on button "Next" at bounding box center [684, 627] width 210 height 52
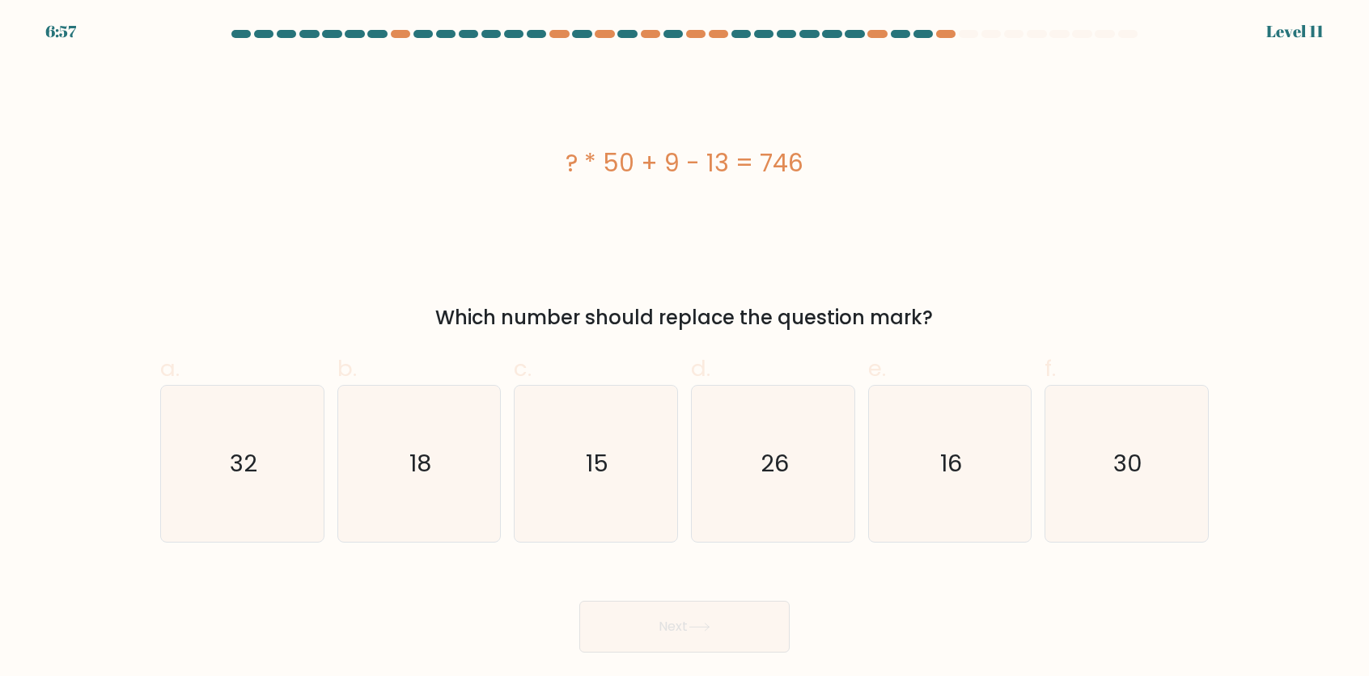
drag, startPoint x: 588, startPoint y: 164, endPoint x: 835, endPoint y: 164, distance: 246.8
click at [835, 164] on div "? * 50 + 9 - 13 = 746" at bounding box center [684, 163] width 1049 height 36
click at [583, 481] on icon "15" at bounding box center [596, 464] width 156 height 156
click at [685, 349] on input "c. 15" at bounding box center [685, 343] width 1 height 11
radio input "true"
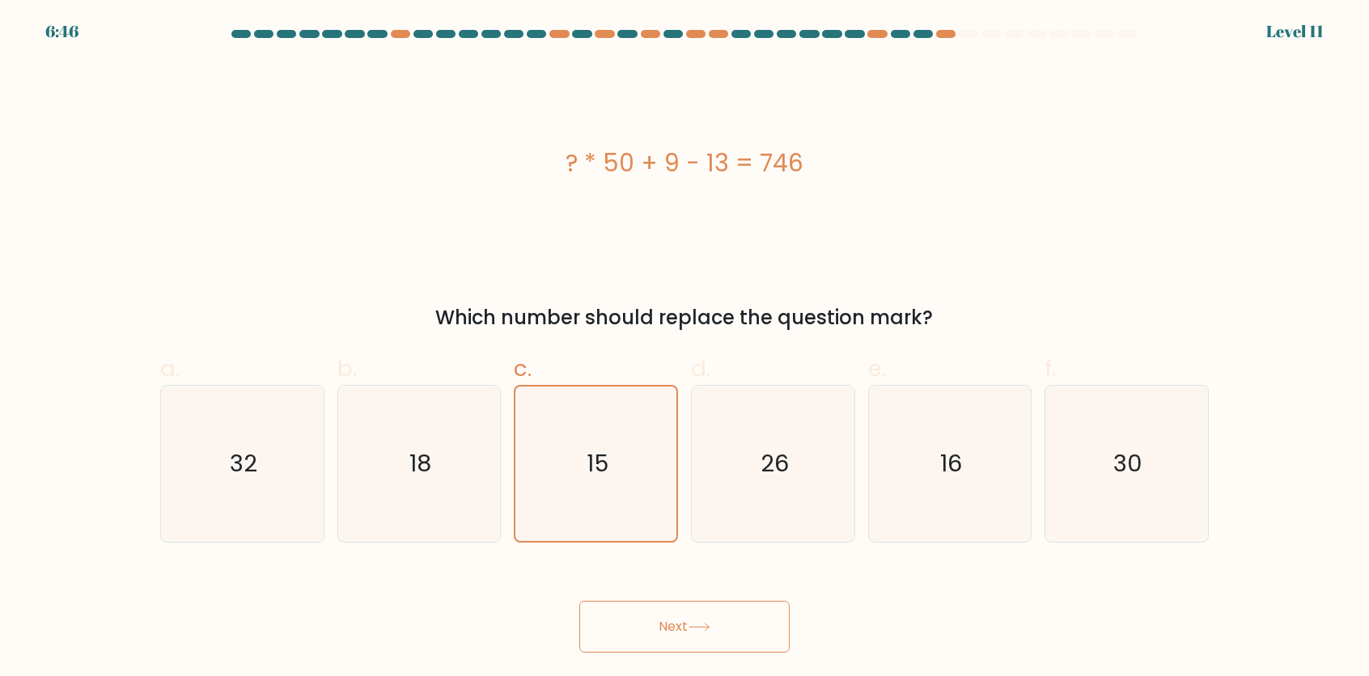
click at [657, 624] on button "Next" at bounding box center [684, 627] width 210 height 52
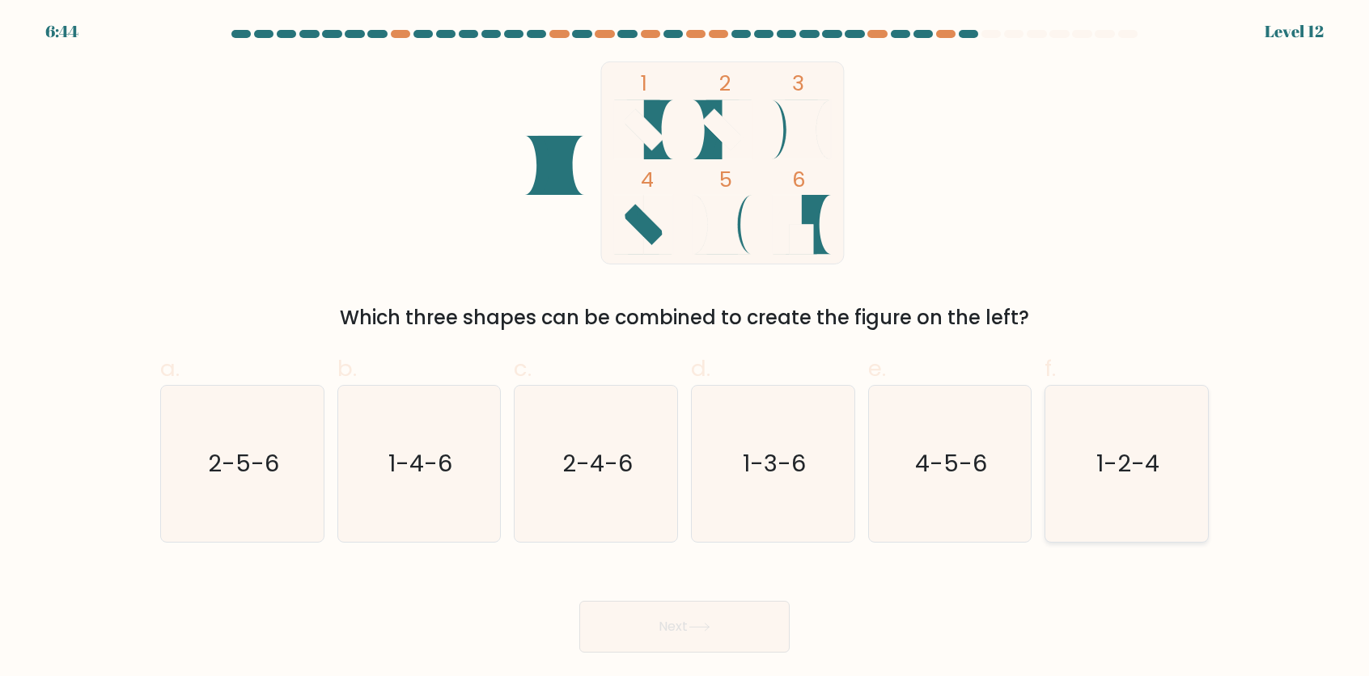
click at [1126, 464] on text "1-2-4" at bounding box center [1128, 463] width 63 height 32
click at [685, 349] on input "f. 1-2-4" at bounding box center [685, 343] width 1 height 11
radio input "true"
click at [710, 625] on icon at bounding box center [700, 627] width 22 height 9
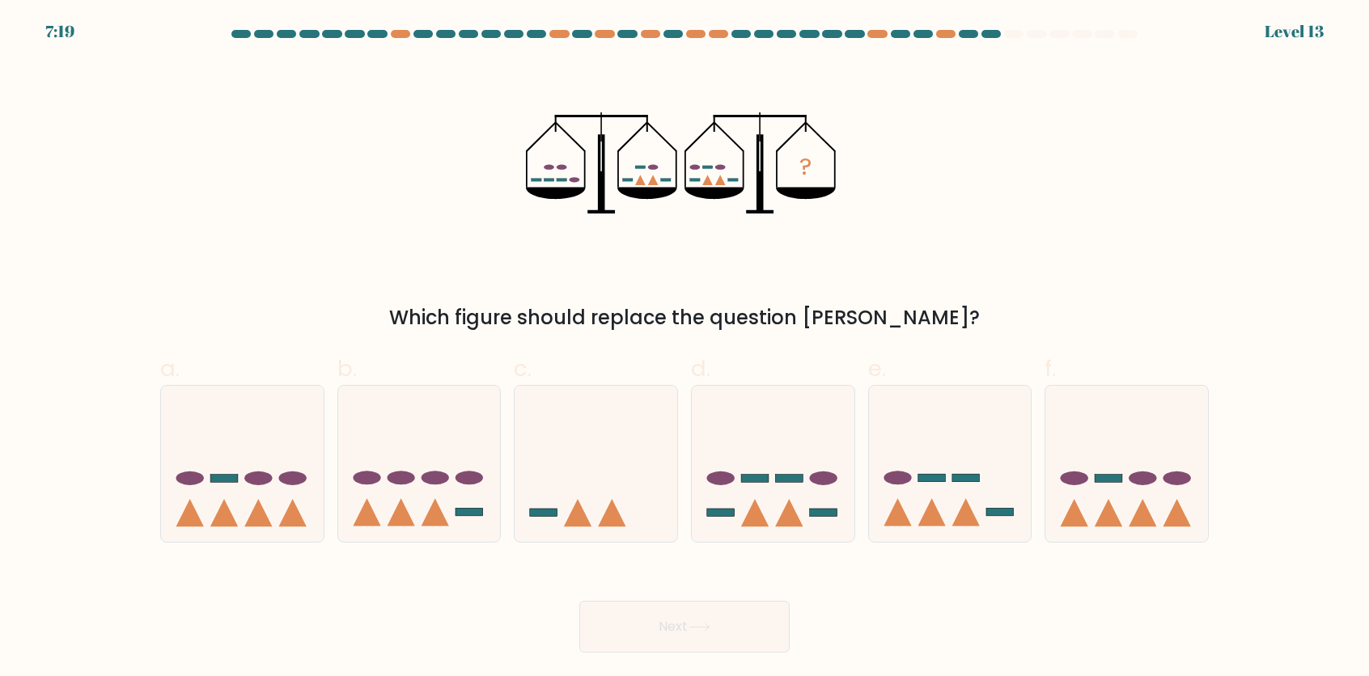
drag, startPoint x: 523, startPoint y: 91, endPoint x: 616, endPoint y: 147, distance: 108.5
click at [544, 103] on div "? Which figure should replace the question mark?" at bounding box center [685, 196] width 1068 height 271
click at [777, 498] on icon at bounding box center [773, 463] width 163 height 134
click at [685, 349] on input "d." at bounding box center [685, 343] width 1 height 11
radio input "true"
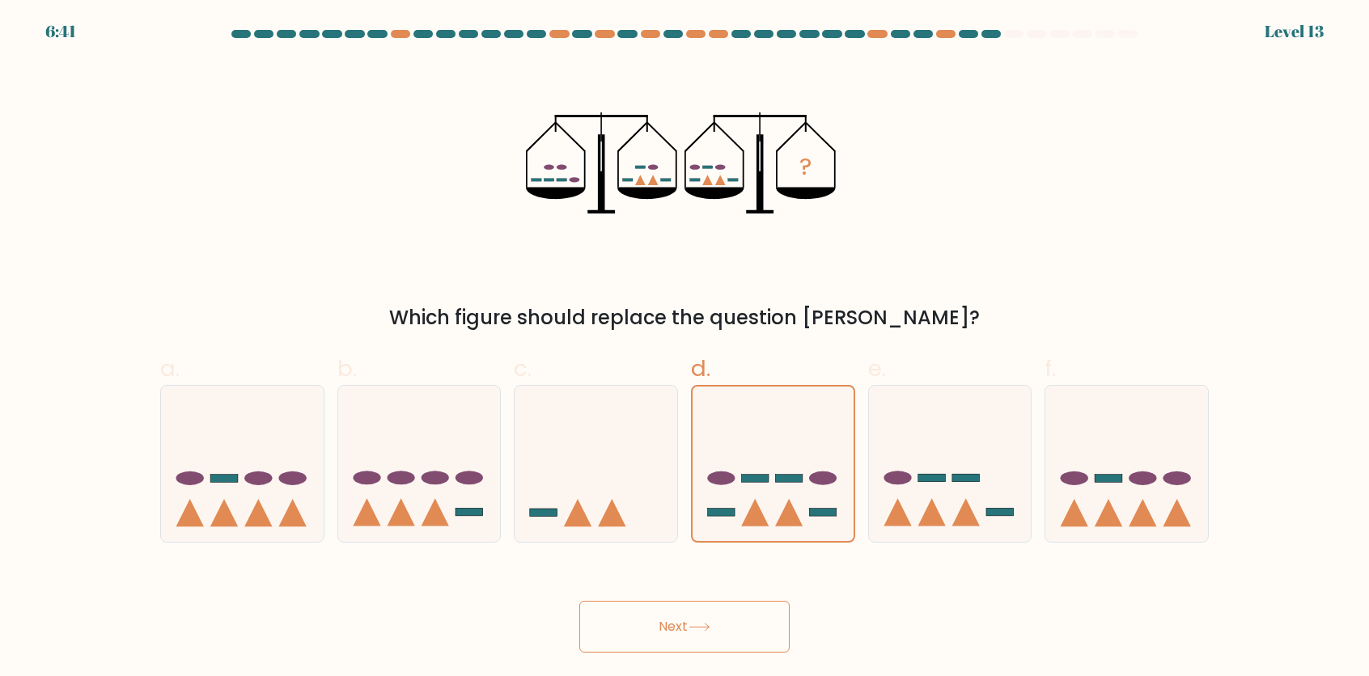
click at [685, 634] on button "Next" at bounding box center [684, 627] width 210 height 52
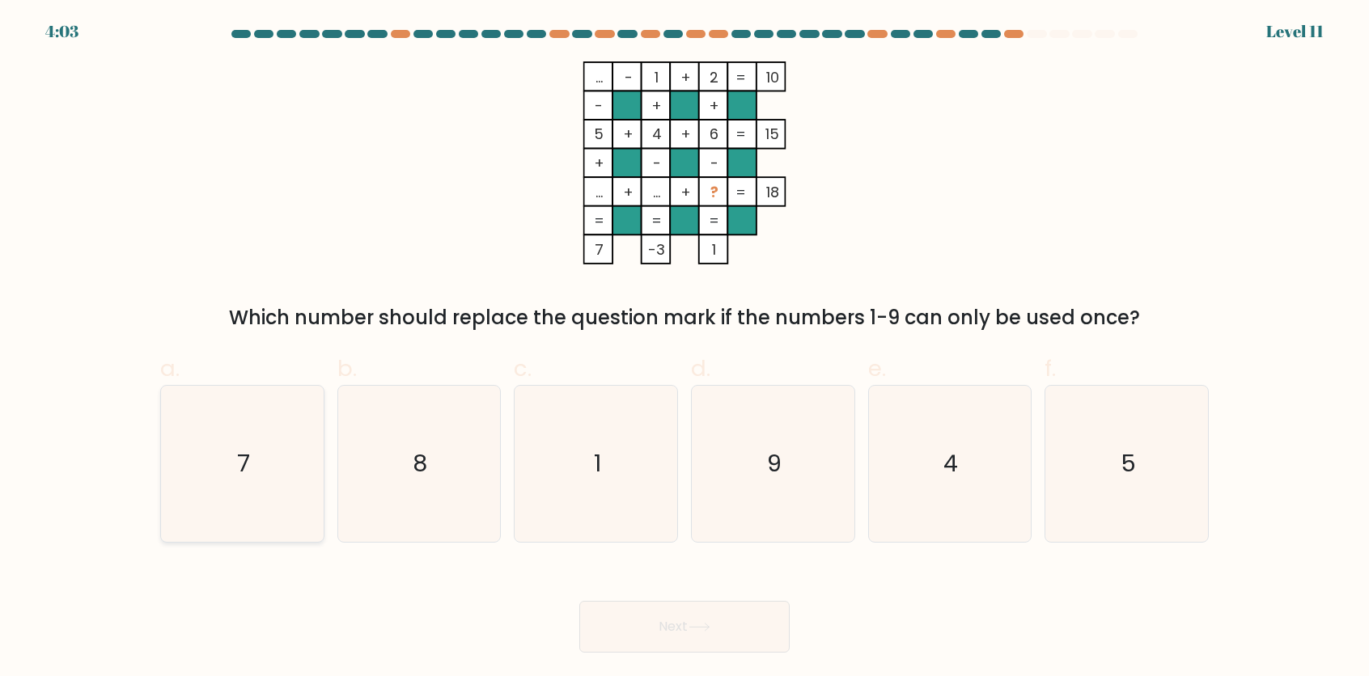
click at [225, 445] on icon "7" at bounding box center [242, 464] width 156 height 156
click at [685, 349] on input "a. 7" at bounding box center [685, 343] width 1 height 11
radio input "true"
click at [642, 655] on body "4:01 Level 11" at bounding box center [684, 338] width 1369 height 676
click at [642, 638] on button "Next" at bounding box center [684, 627] width 210 height 52
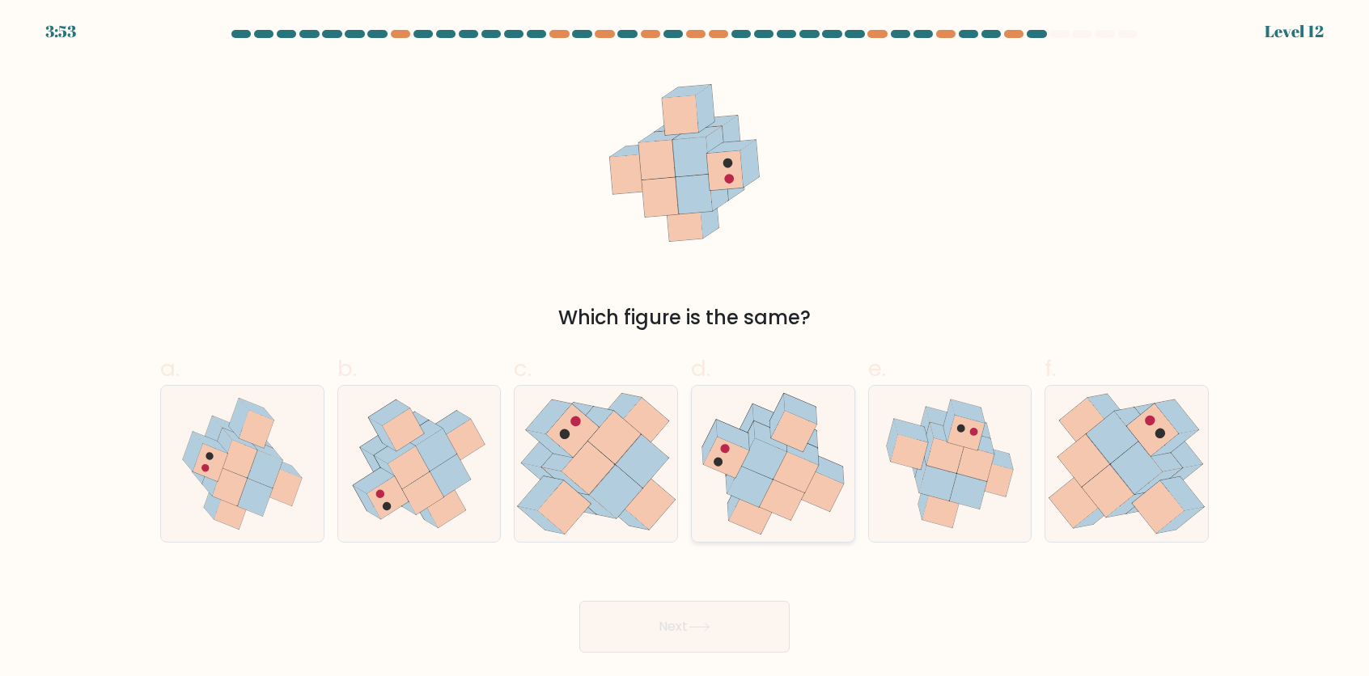
click at [803, 498] on icon at bounding box center [820, 491] width 45 height 41
click at [685, 349] on input "d." at bounding box center [685, 343] width 1 height 11
radio input "true"
click at [710, 642] on button "Next" at bounding box center [684, 627] width 210 height 52
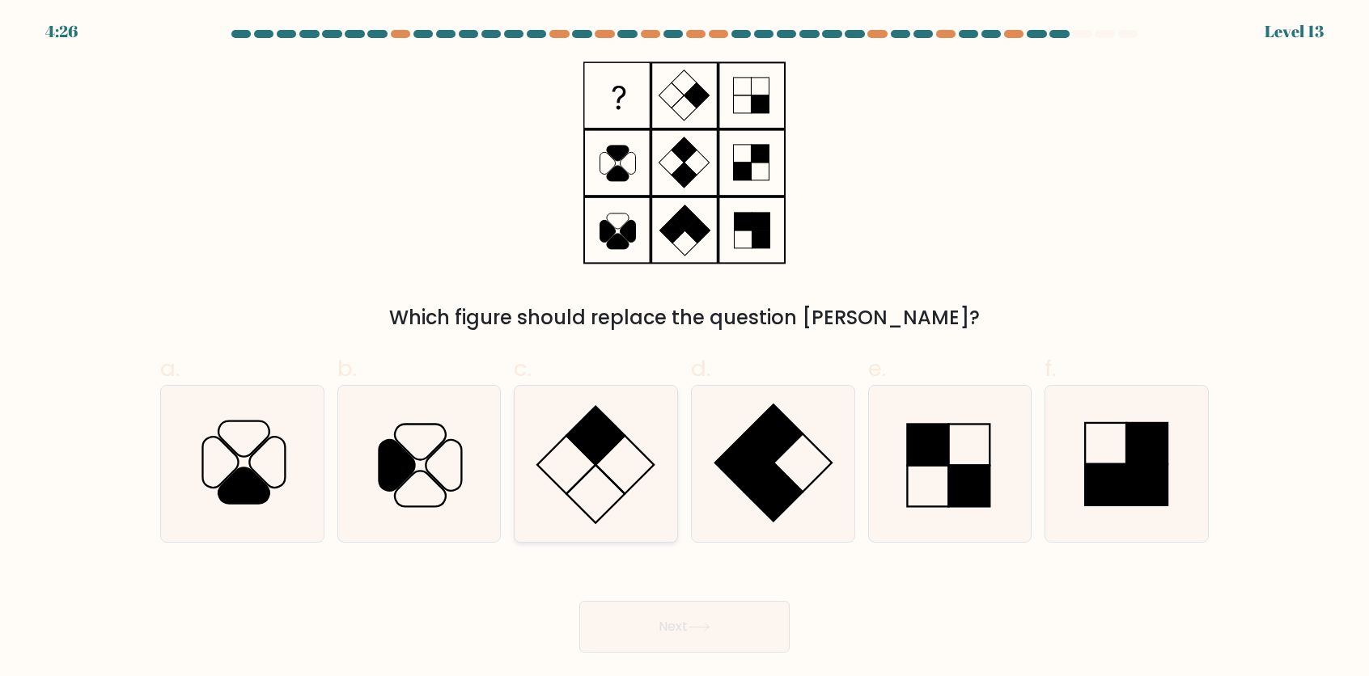
click at [578, 431] on rect at bounding box center [595, 436] width 58 height 58
click at [685, 349] on input "c." at bounding box center [685, 343] width 1 height 11
radio input "true"
click at [679, 611] on button "Next" at bounding box center [684, 627] width 210 height 52
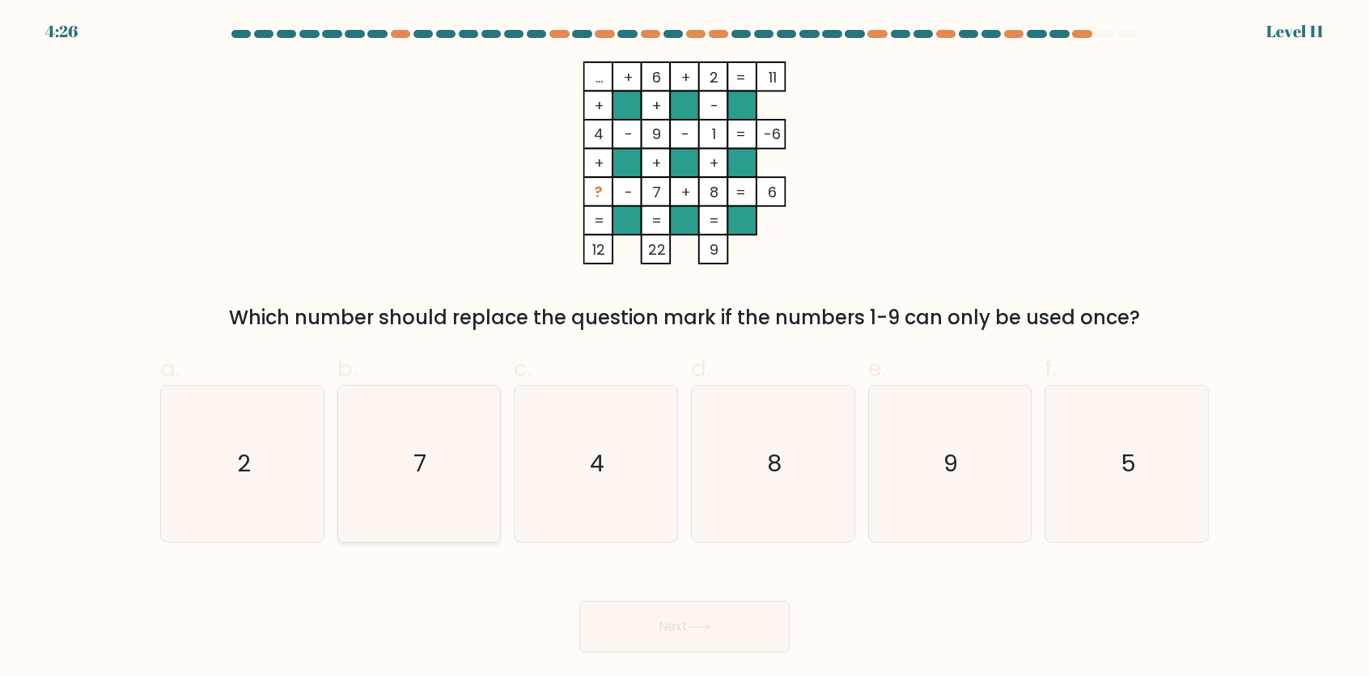
click at [432, 463] on icon "7" at bounding box center [419, 464] width 156 height 156
click at [685, 349] on input "b. 7" at bounding box center [685, 343] width 1 height 11
radio input "true"
click at [691, 624] on button "Next" at bounding box center [684, 627] width 210 height 52
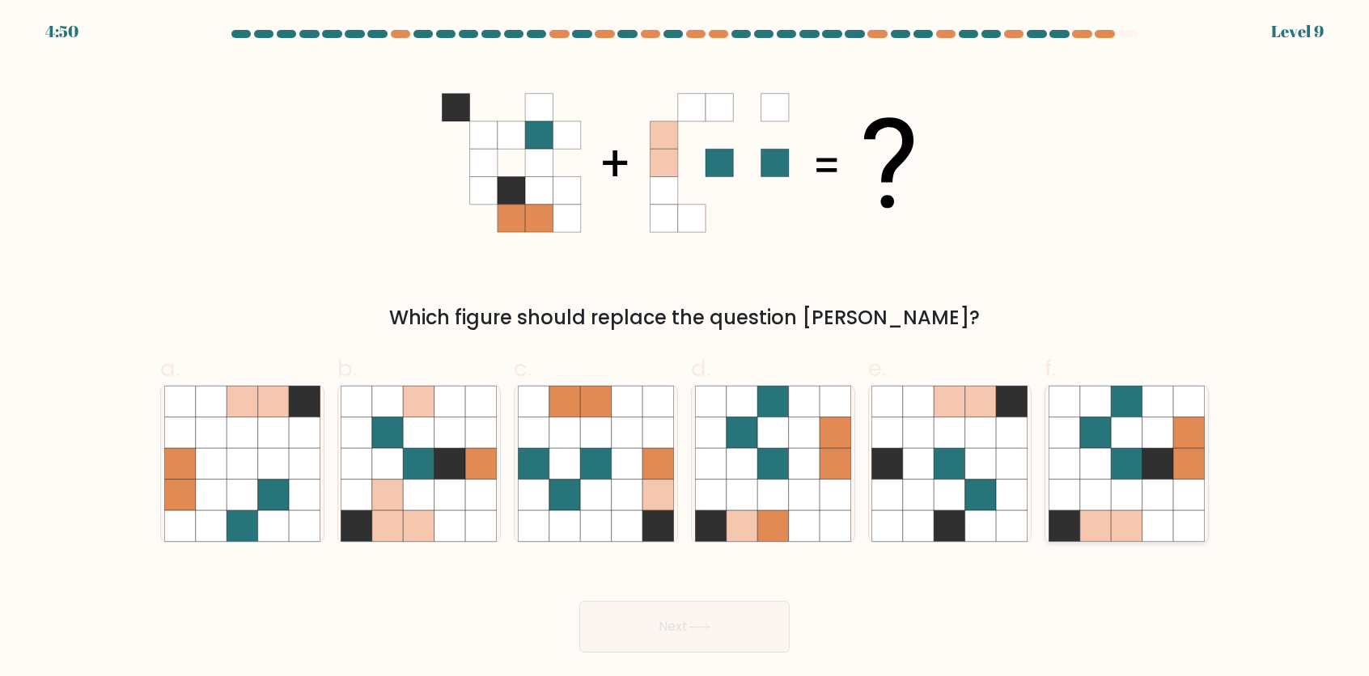
click at [1124, 485] on icon at bounding box center [1126, 495] width 31 height 31
click at [685, 349] on input "f." at bounding box center [685, 343] width 1 height 11
radio input "true"
click at [685, 613] on button "Next" at bounding box center [684, 627] width 210 height 52
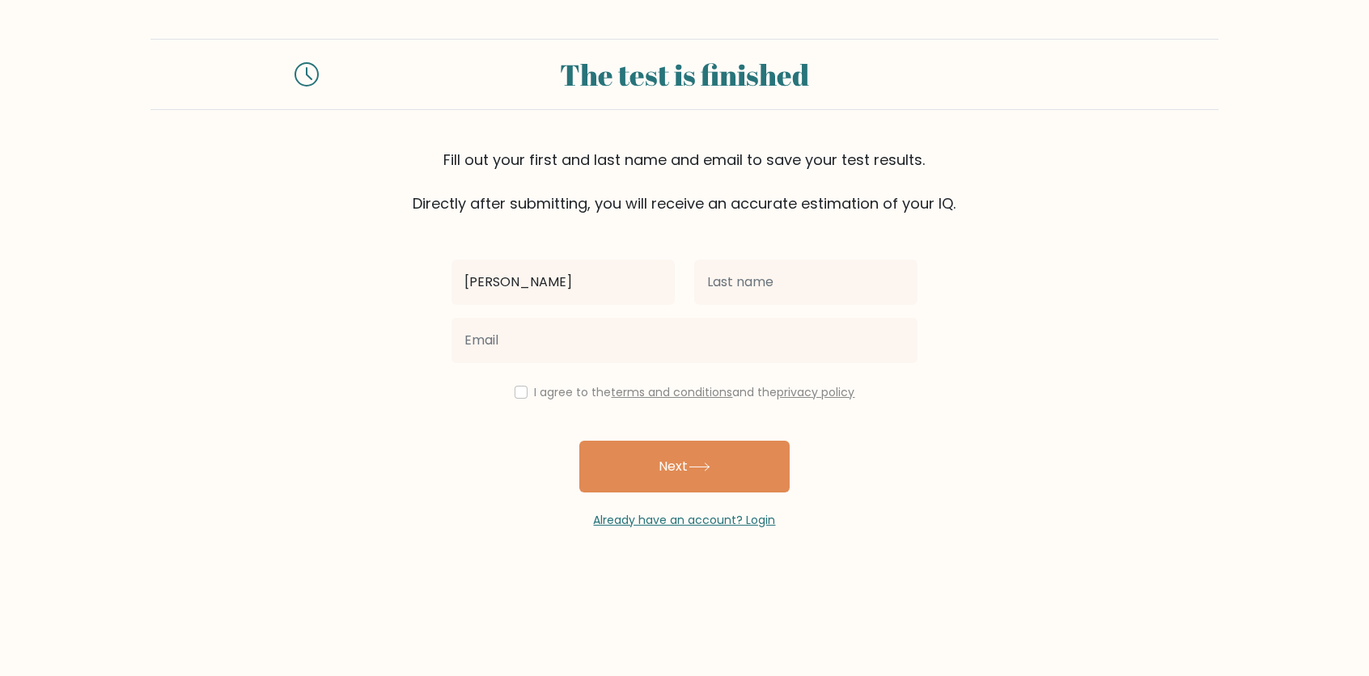
type input "[PERSON_NAME] [PERSON_NAME]"
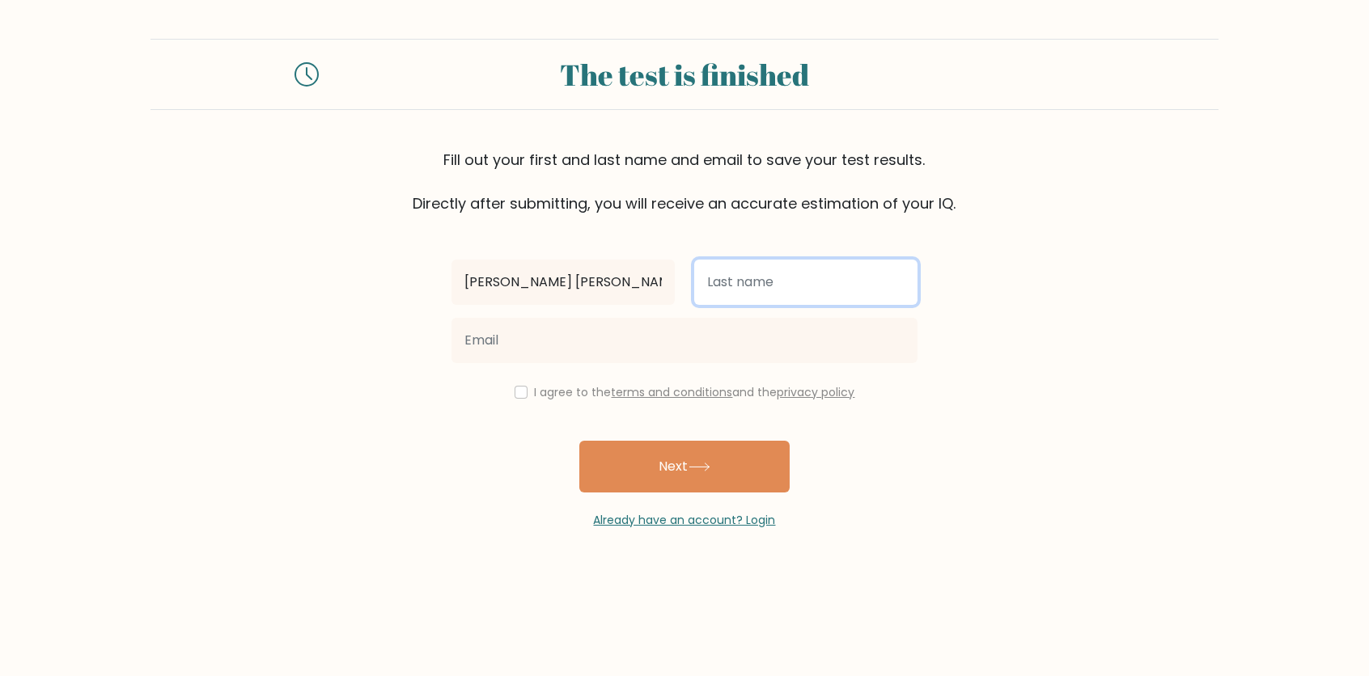
click at [767, 282] on input "text" at bounding box center [805, 282] width 223 height 45
type input "Saycon"
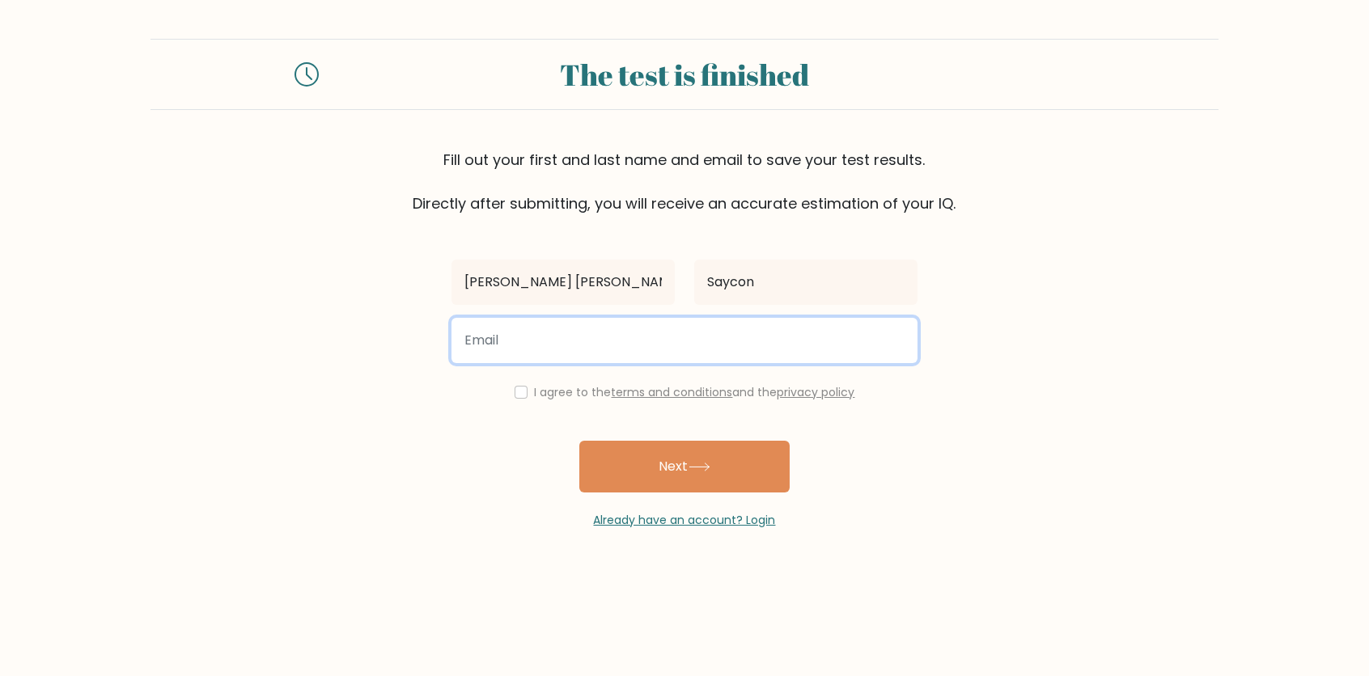
click at [653, 351] on input "email" at bounding box center [685, 340] width 466 height 45
type input "claramaesaycon15@gmail.com"
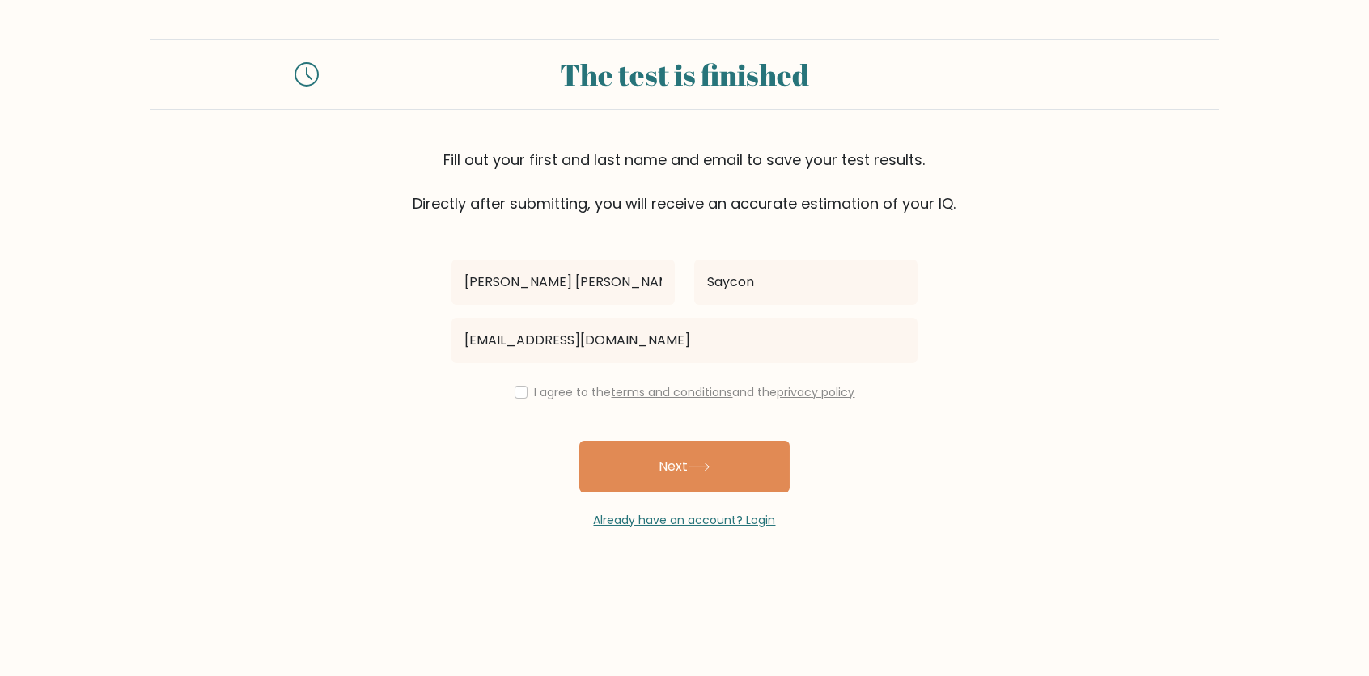
click at [524, 392] on div "I agree to the terms and conditions and the privacy policy" at bounding box center [684, 392] width 485 height 19
click at [515, 396] on input "checkbox" at bounding box center [521, 392] width 13 height 13
checkbox input "true"
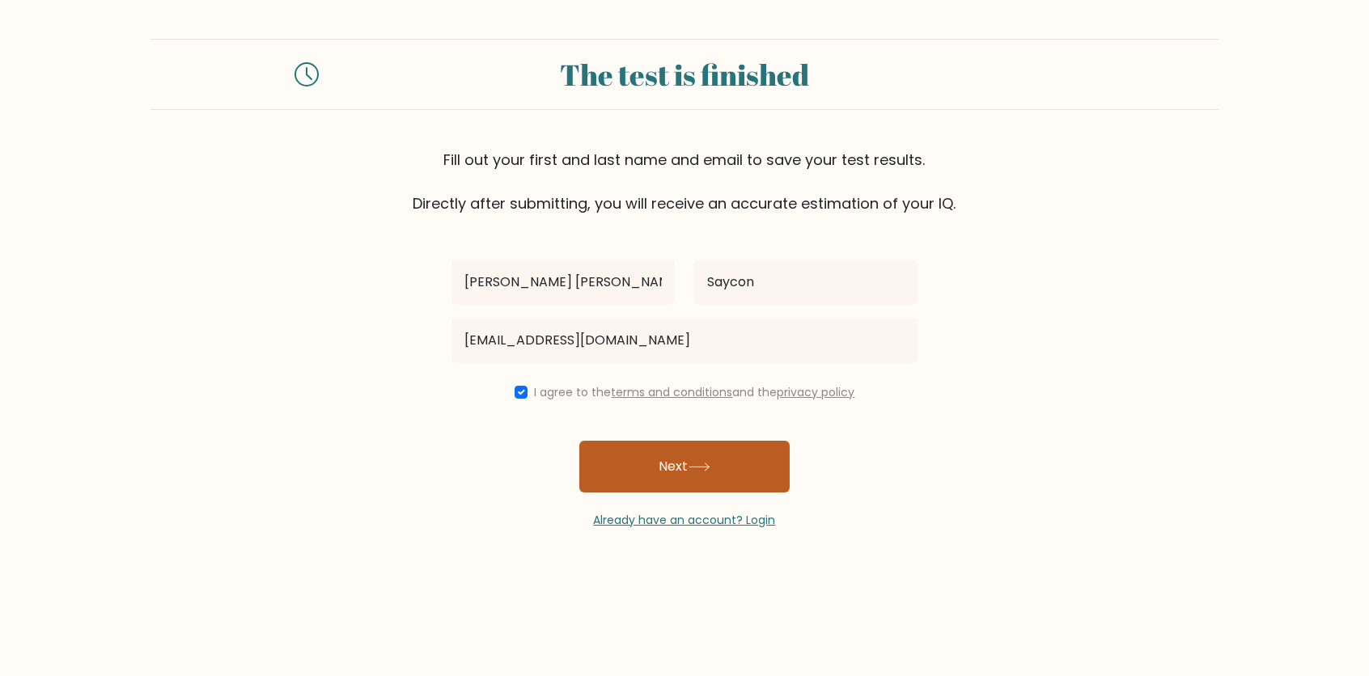
click at [644, 464] on button "Next" at bounding box center [684, 467] width 210 height 52
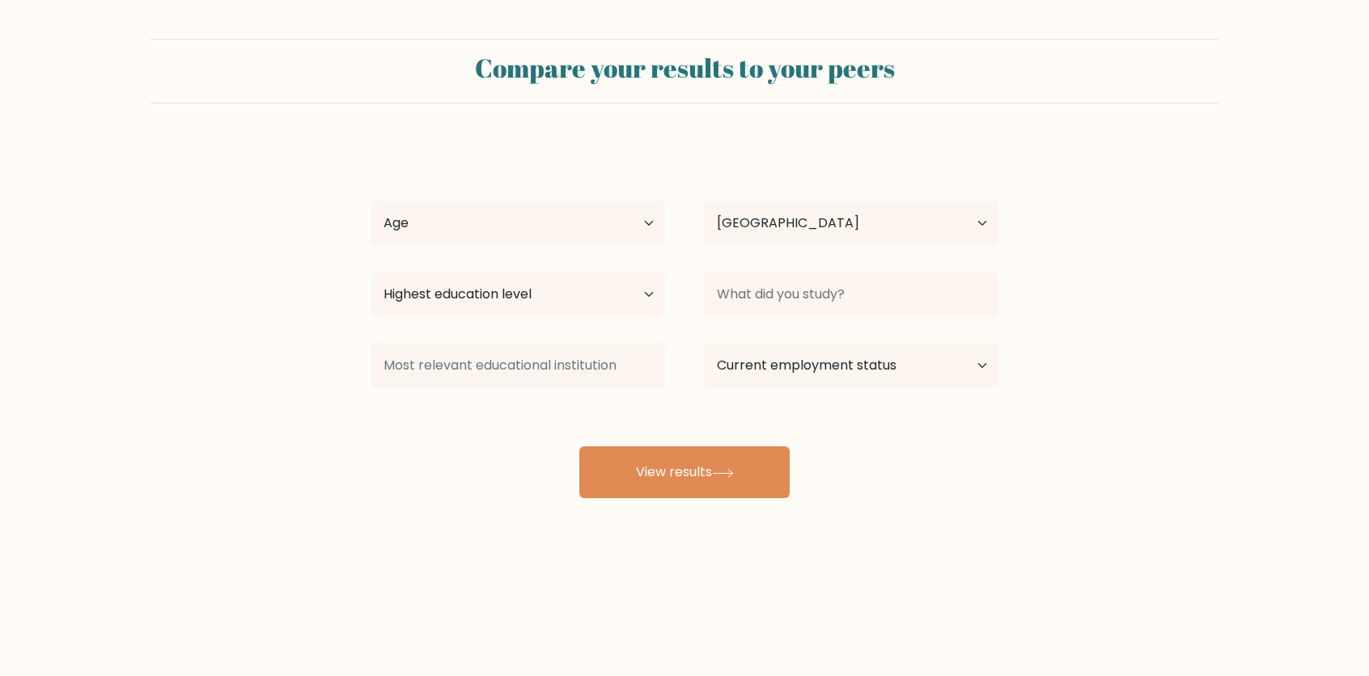
select select "PH"
click at [482, 228] on select "Age Under 18 years old 18-24 years old 25-34 years old 35-44 years old 45-54 ye…" at bounding box center [518, 223] width 295 height 45
select select "18_24"
click at [371, 201] on select "Age Under 18 years old 18-24 years old 25-34 years old 35-44 years old 45-54 ye…" at bounding box center [518, 223] width 295 height 45
click at [541, 299] on select "Highest education level No schooling Primary Lower Secondary Upper Secondary Oc…" at bounding box center [518, 294] width 295 height 45
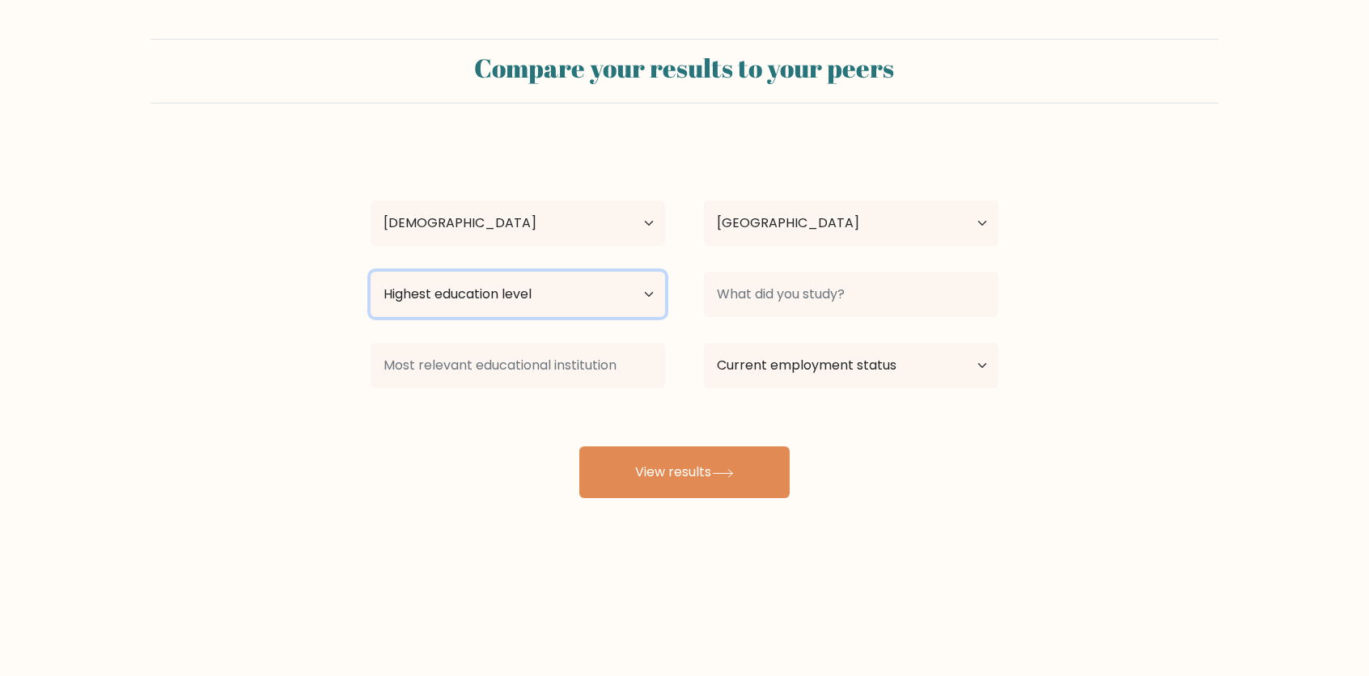
select select "bachelors_degree"
click at [371, 272] on select "Highest education level No schooling Primary Lower Secondary Upper Secondary Oc…" at bounding box center [518, 294] width 295 height 45
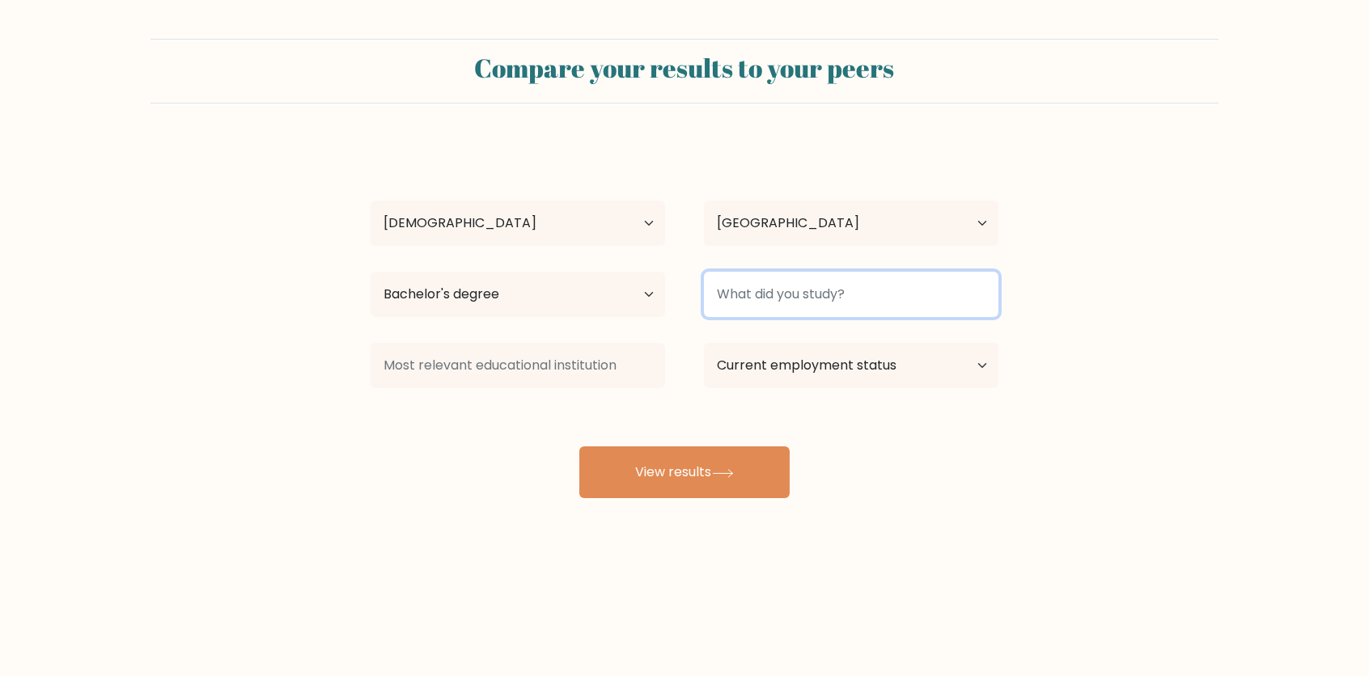
click at [751, 281] on input at bounding box center [851, 294] width 295 height 45
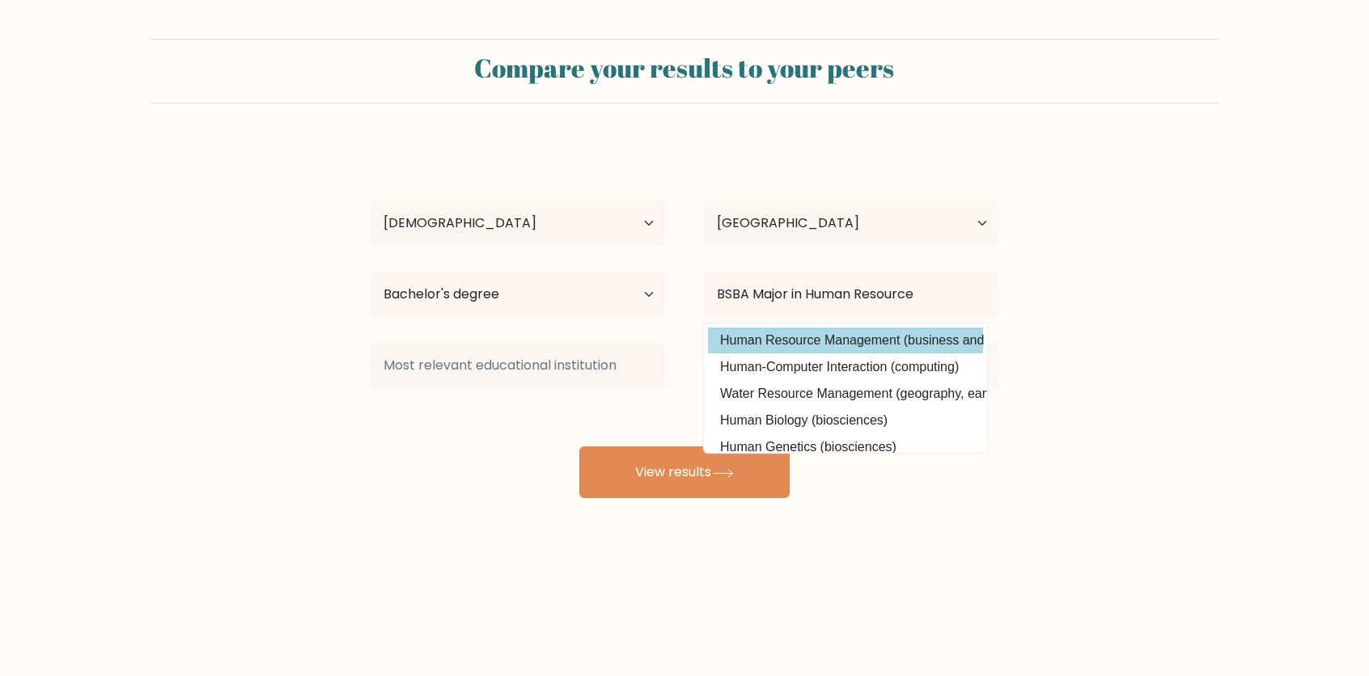
click at [837, 340] on option "Human Resource Management (business and management)" at bounding box center [845, 341] width 275 height 26
type input "Human Resource Management"
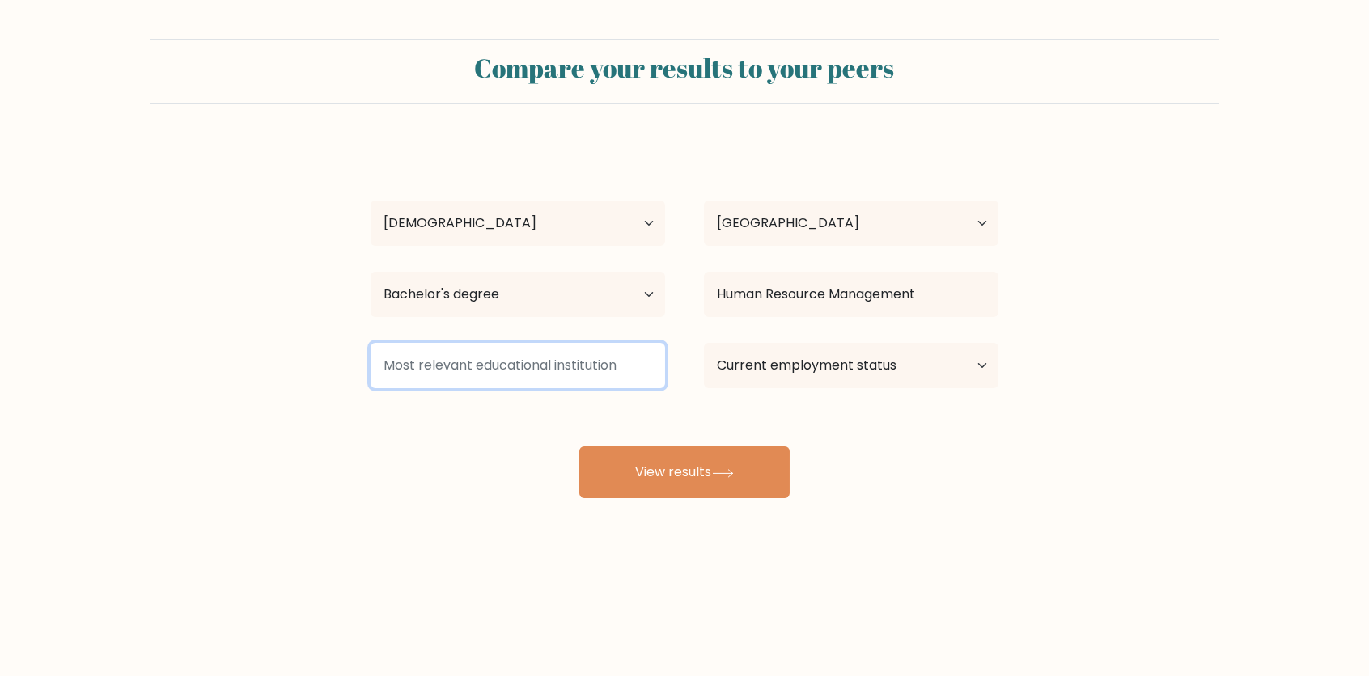
click at [559, 368] on input at bounding box center [518, 365] width 295 height 45
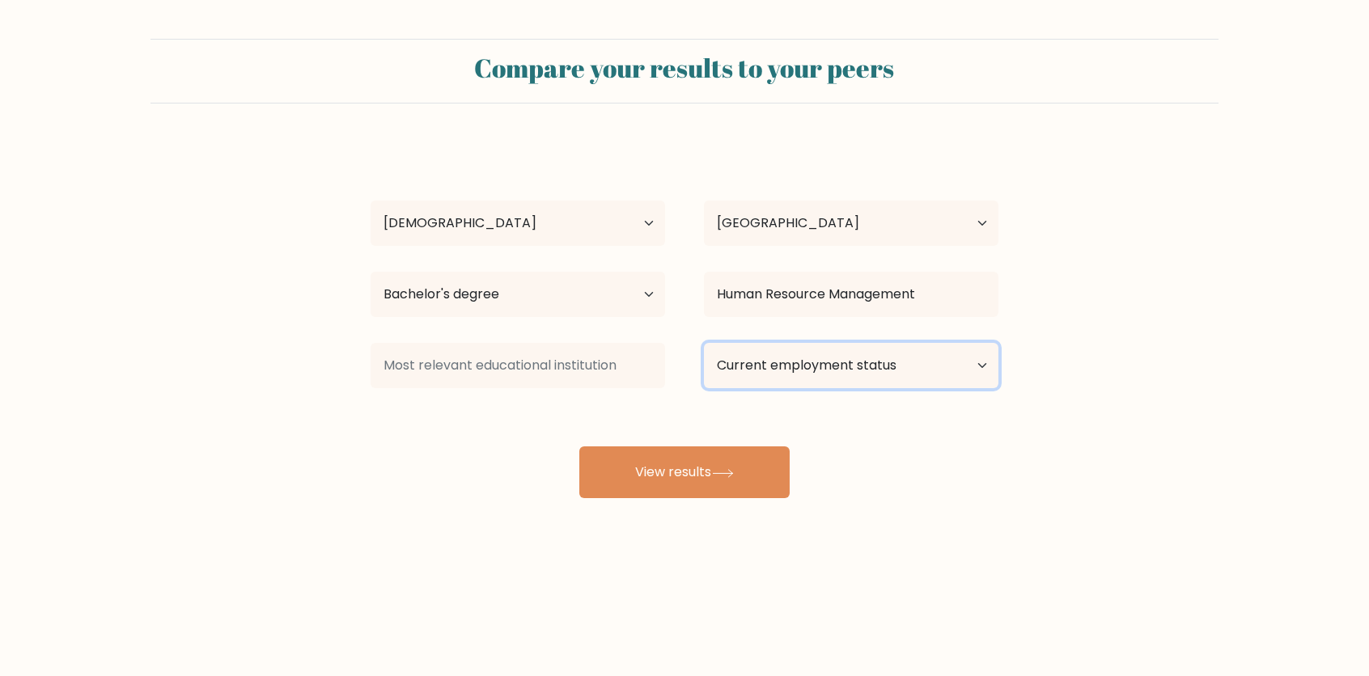
click at [788, 363] on select "Current employment status Employed Student Retired Other / prefer not to answer" at bounding box center [851, 365] width 295 height 45
select select "other"
click at [704, 343] on select "Current employment status Employed Student Retired Other / prefer not to answer" at bounding box center [851, 365] width 295 height 45
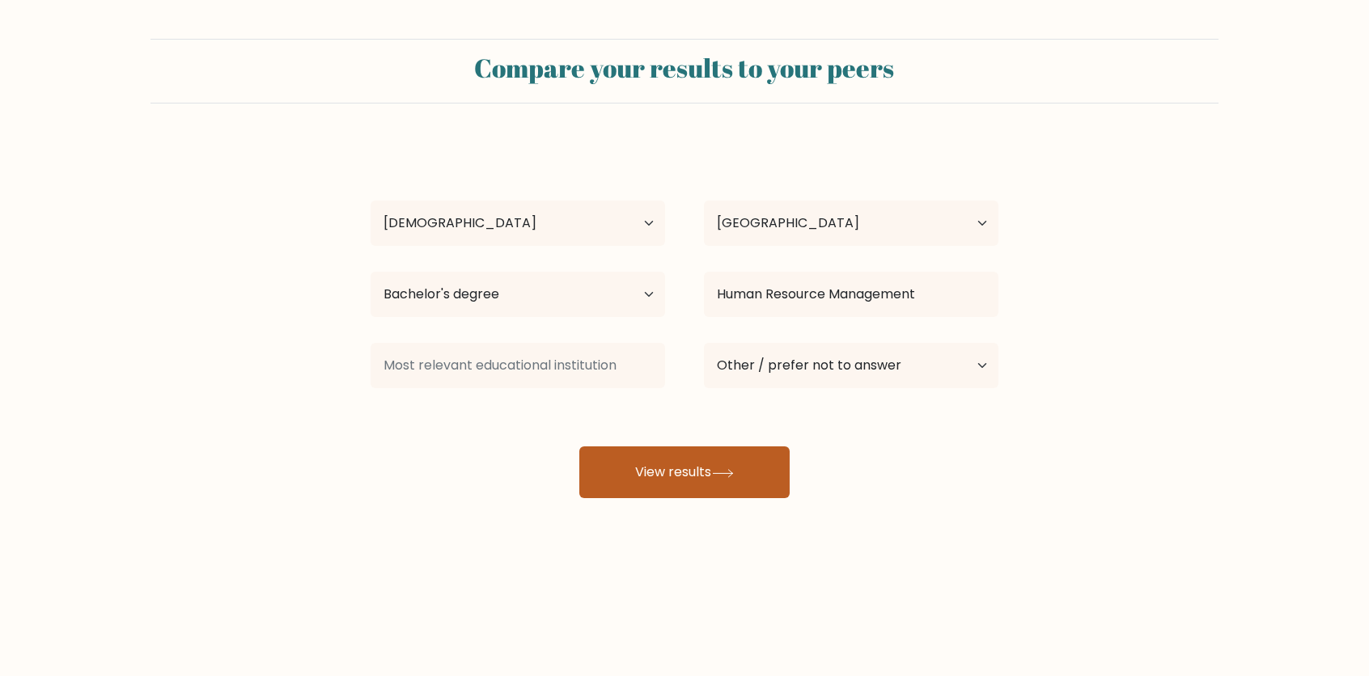
click at [724, 468] on button "View results" at bounding box center [684, 473] width 210 height 52
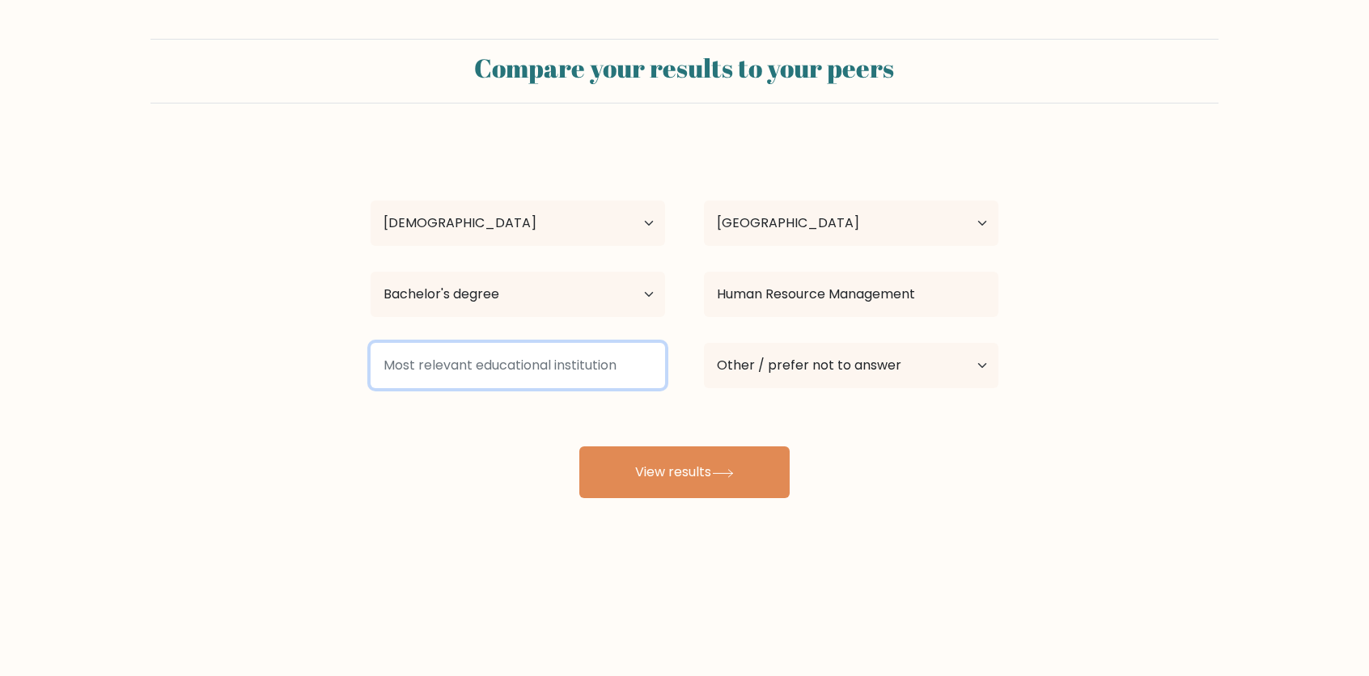
drag, startPoint x: 655, startPoint y: 367, endPoint x: 412, endPoint y: 368, distance: 242.7
click at [412, 368] on input at bounding box center [518, 365] width 295 height 45
paste input "Negros Oriental State University – Guihulngan City Campus (NORSU-G)"
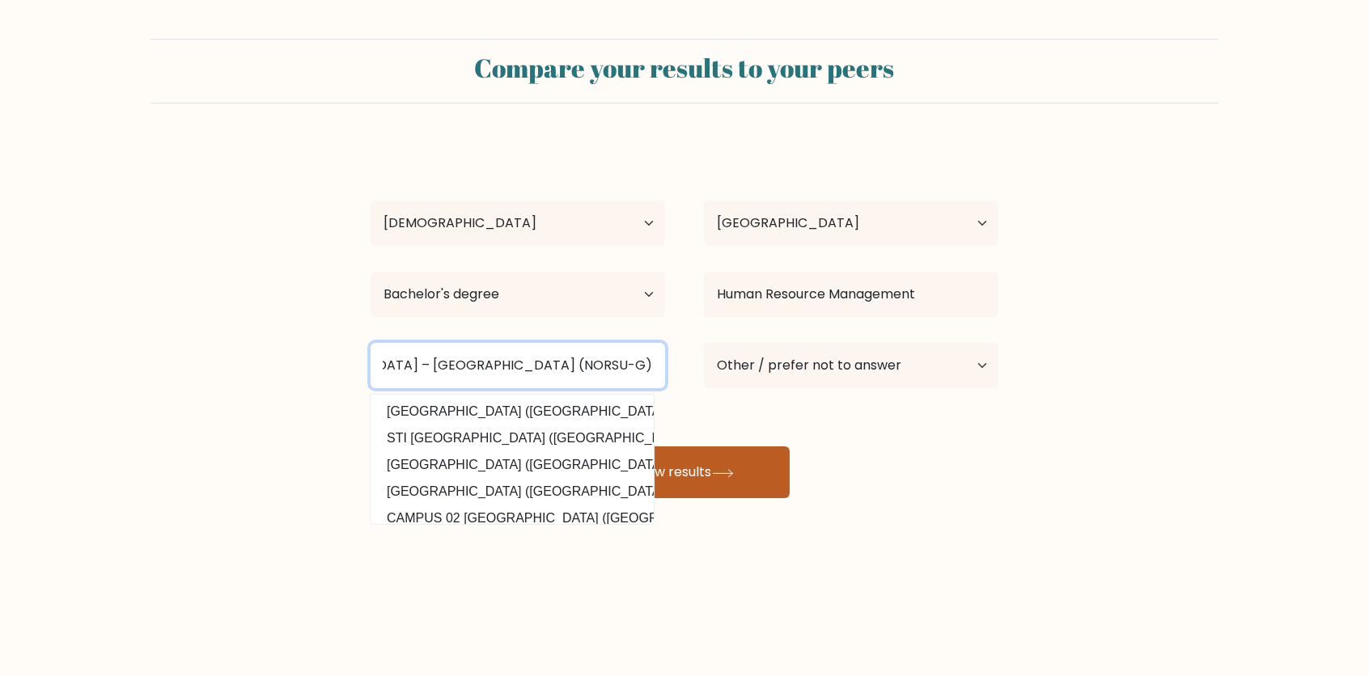
type input "Negros Oriental State University – Guihulngan City Campus (NORSU-G)"
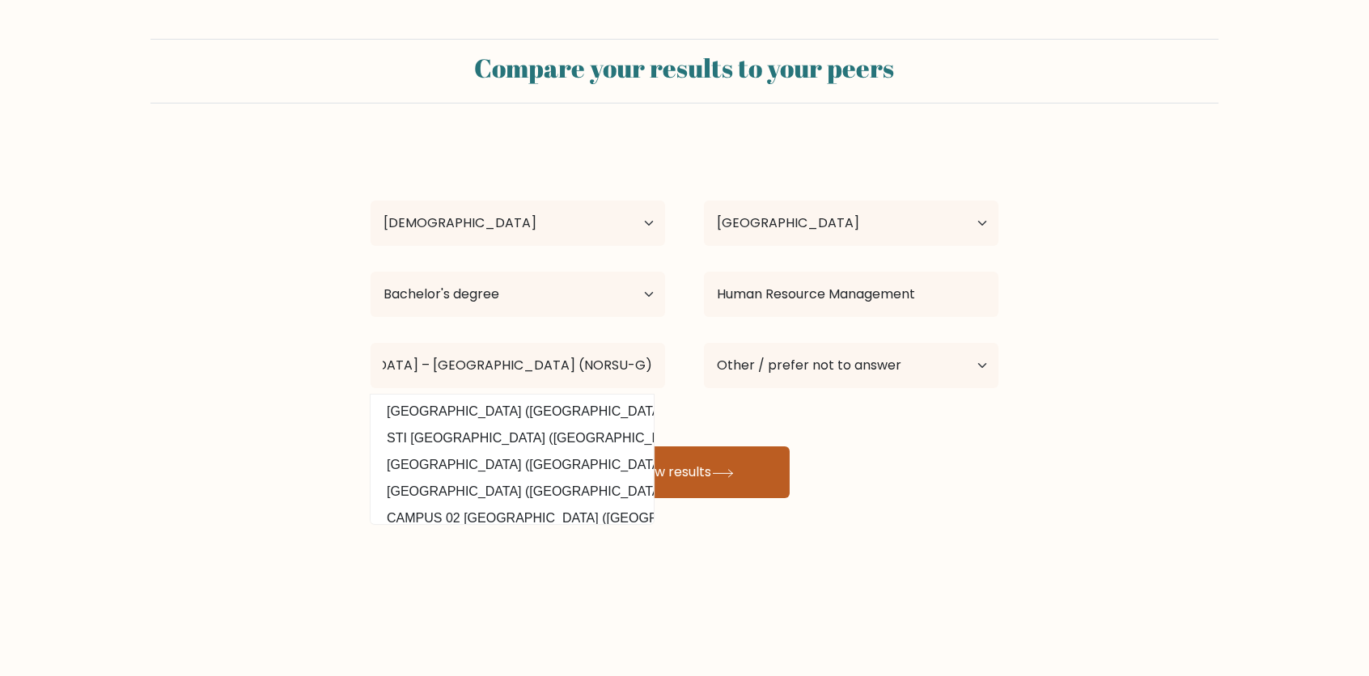
click at [727, 460] on button "View results" at bounding box center [684, 473] width 210 height 52
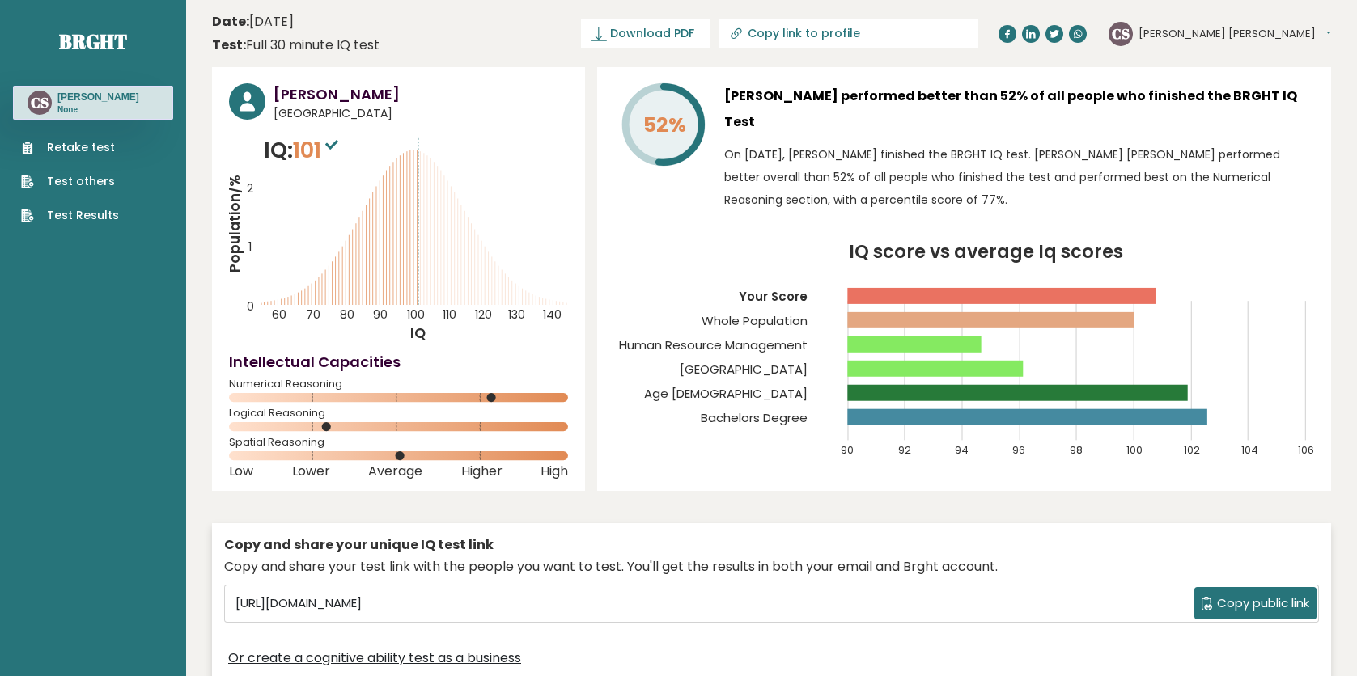
click at [1292, 598] on span "Copy public link" at bounding box center [1263, 604] width 92 height 19
click at [1271, 604] on span "Copy public link" at bounding box center [1263, 604] width 92 height 19
click at [694, 32] on span "Download PDF" at bounding box center [652, 33] width 84 height 17
click at [924, 30] on input "Copy link to profile" at bounding box center [858, 33] width 220 height 13
type input "[URL][DOMAIN_NAME][PERSON_NAME]"
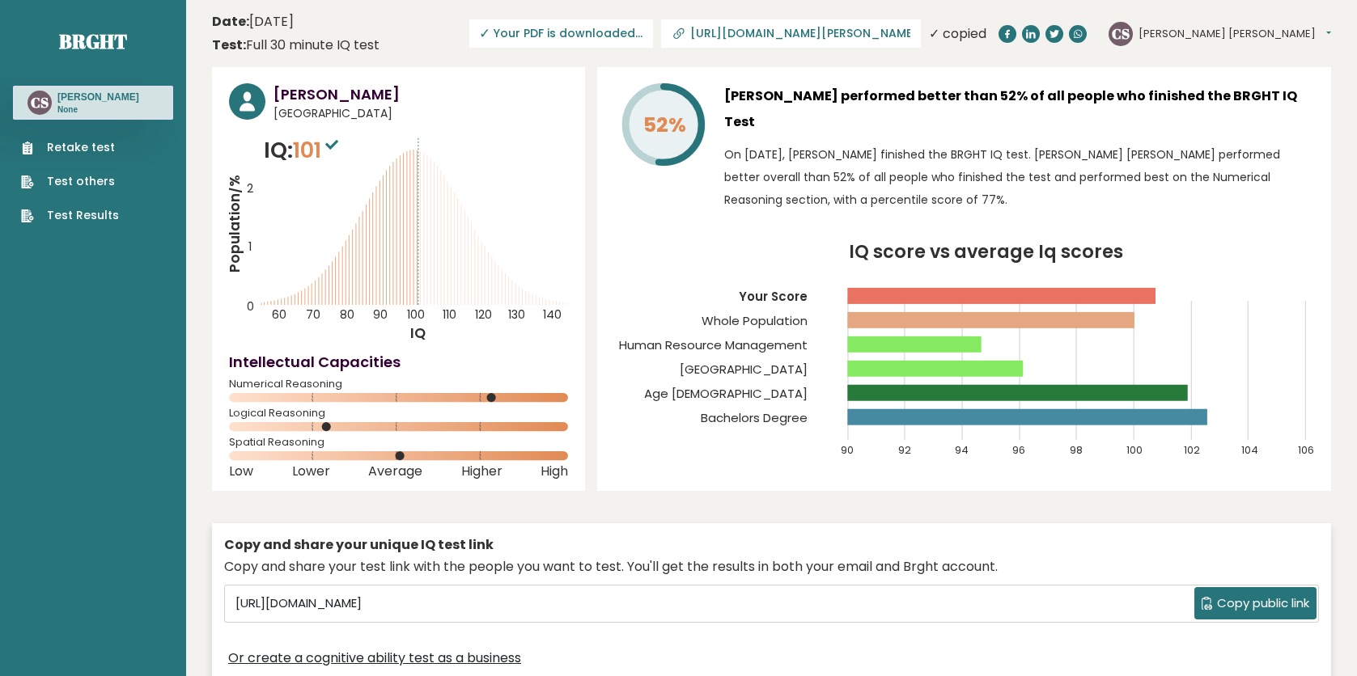
click at [1110, 161] on p "On [DATE], [PERSON_NAME] finished the BRGHT IQ test. [PERSON_NAME] [PERSON_NAME…" at bounding box center [1019, 177] width 590 height 68
